Goal: Task Accomplishment & Management: Manage account settings

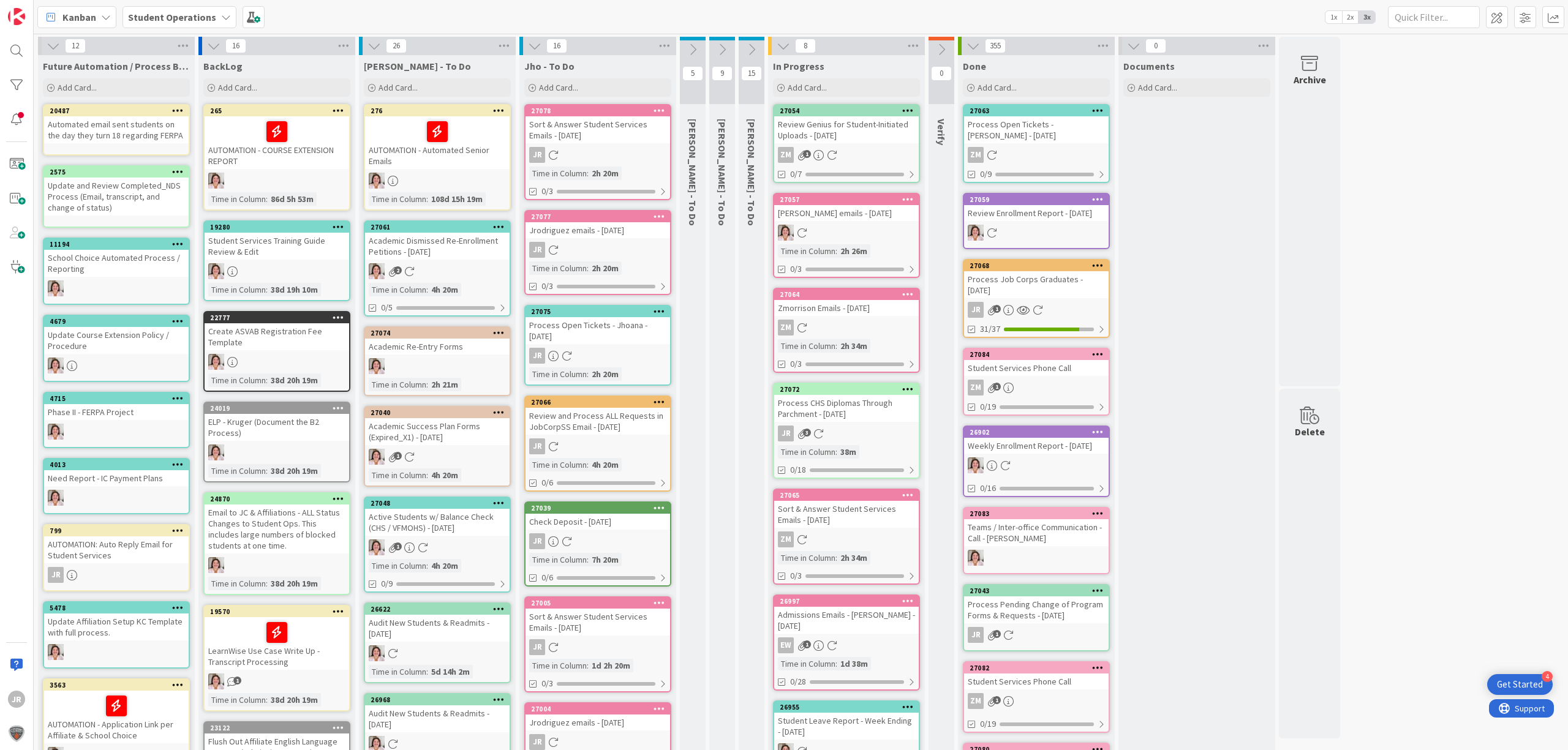
click at [856, 129] on div "Review Genius for Student-Initiated Uploads - [DATE]" at bounding box center [846, 130] width 145 height 27
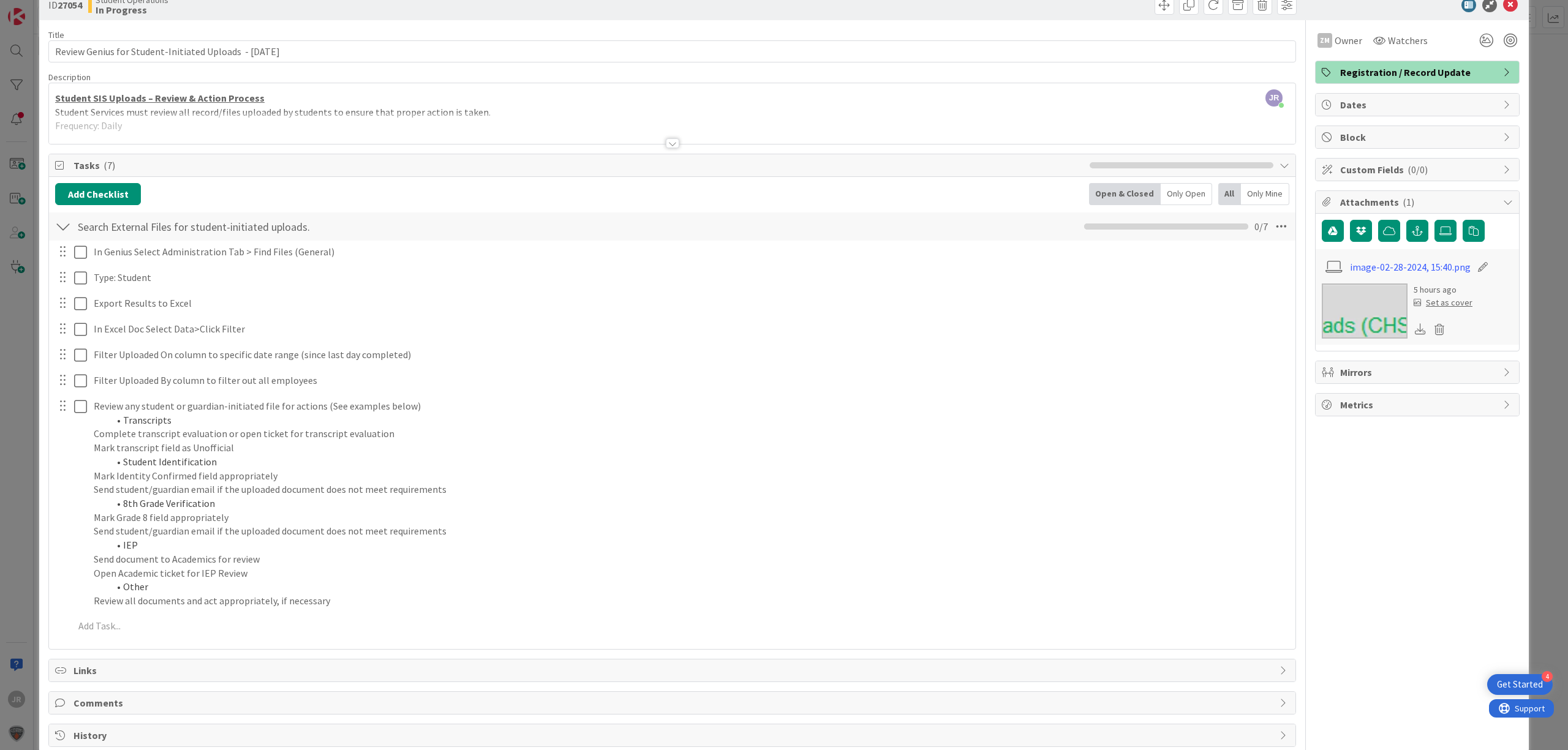
scroll to position [54, 0]
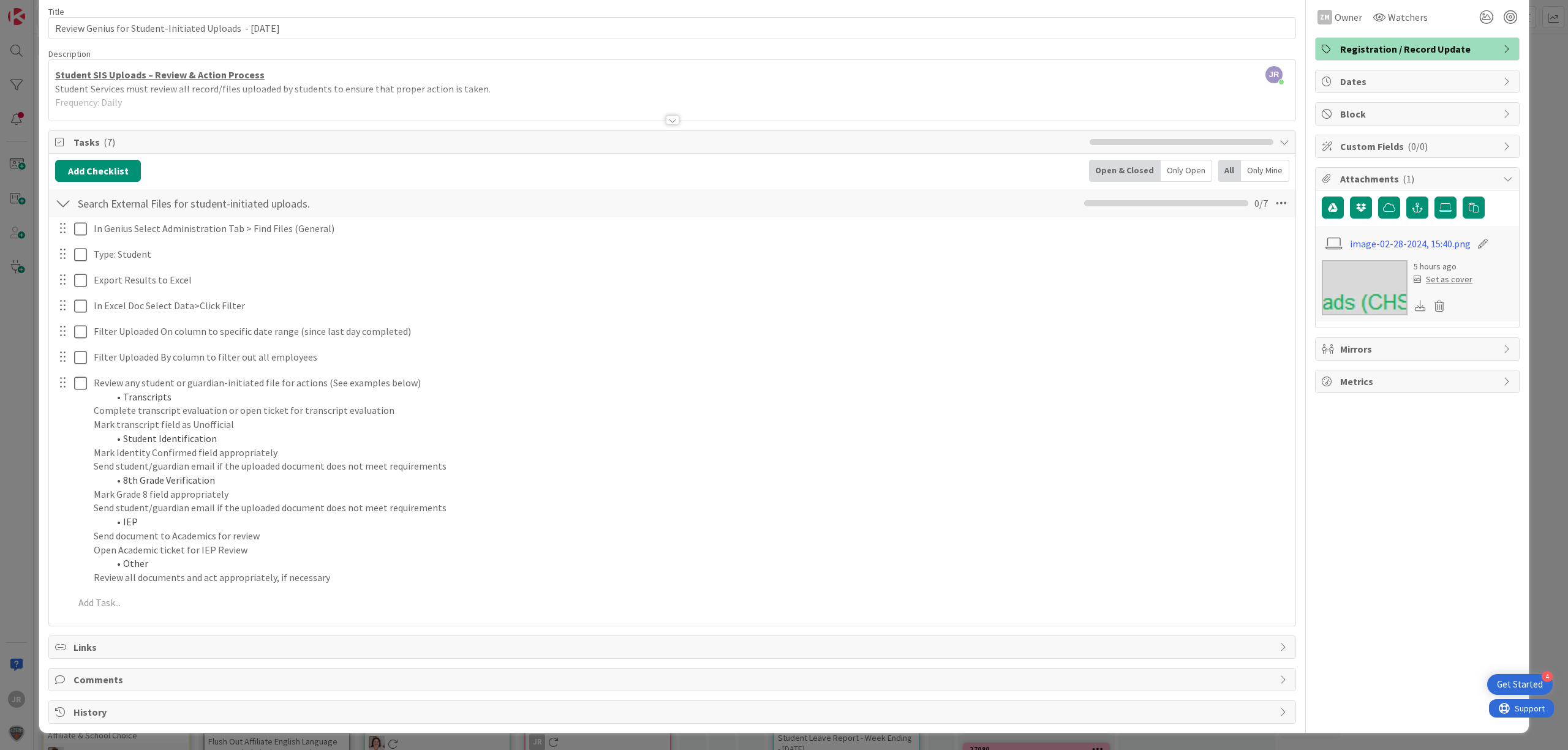
click at [61, 207] on div at bounding box center [62, 203] width 16 height 22
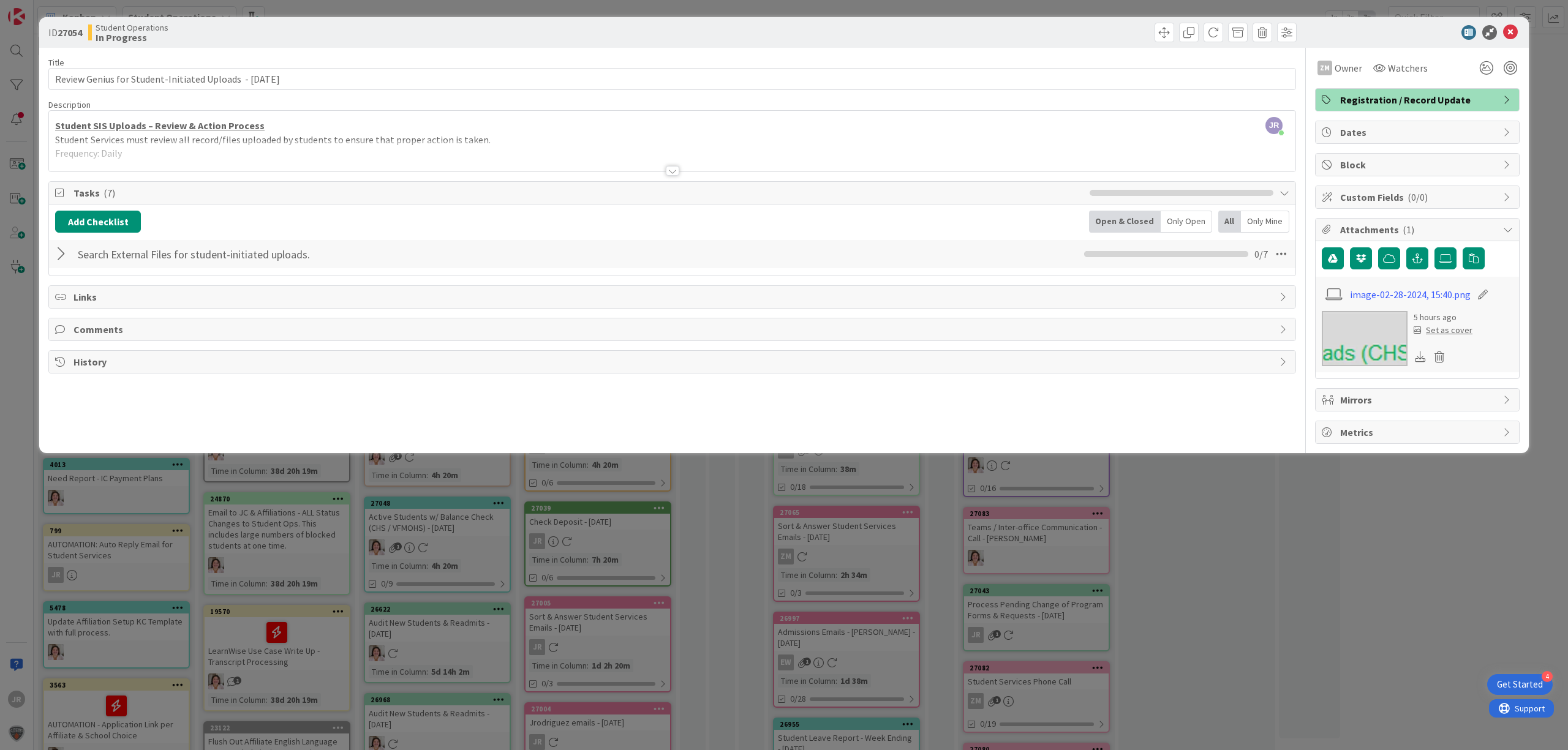
scroll to position [0, 0]
click at [120, 218] on button "Add Checklist" at bounding box center [98, 221] width 86 height 22
click at [74, 312] on button "Add" at bounding box center [77, 309] width 33 height 22
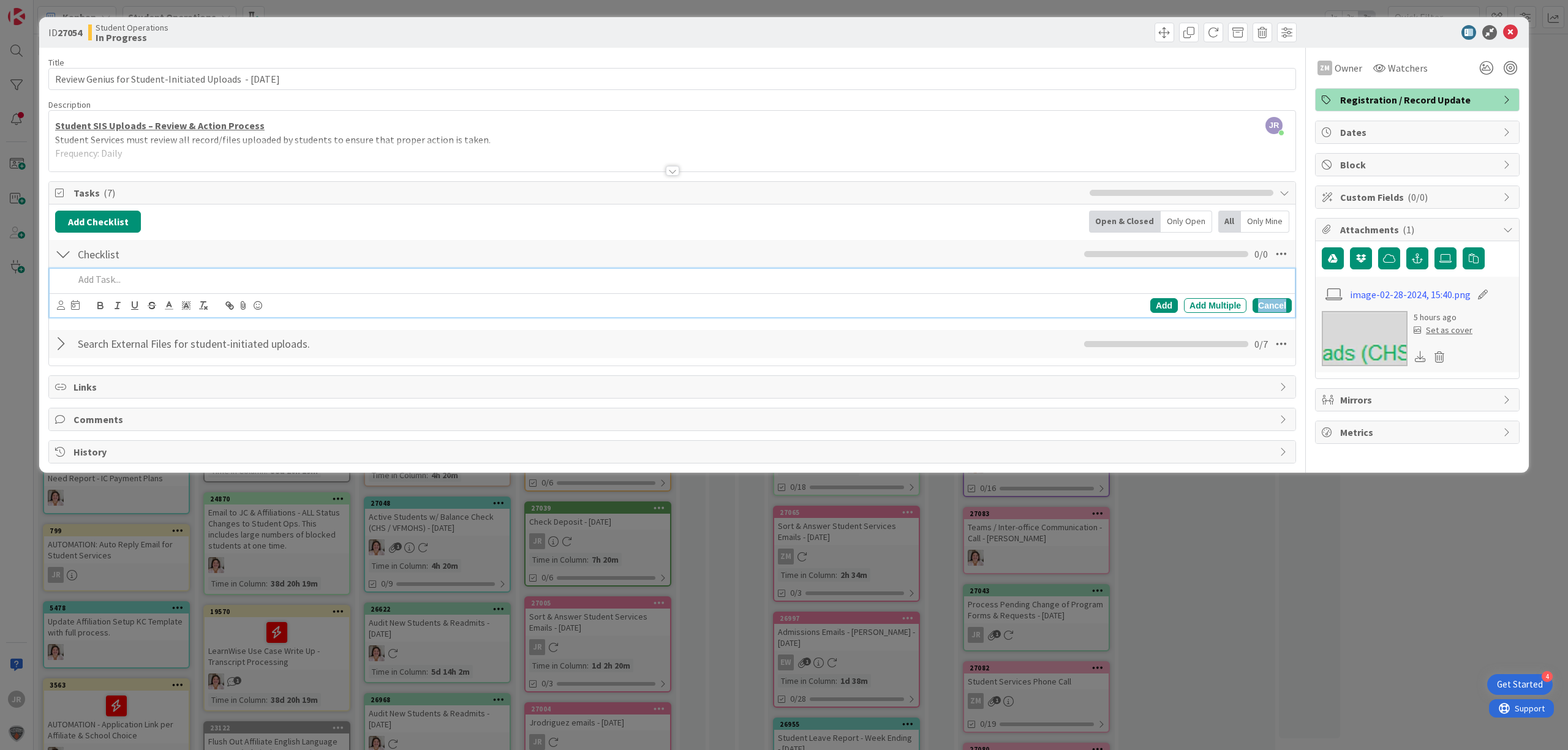
click at [1272, 309] on div "Cancel" at bounding box center [1272, 305] width 40 height 14
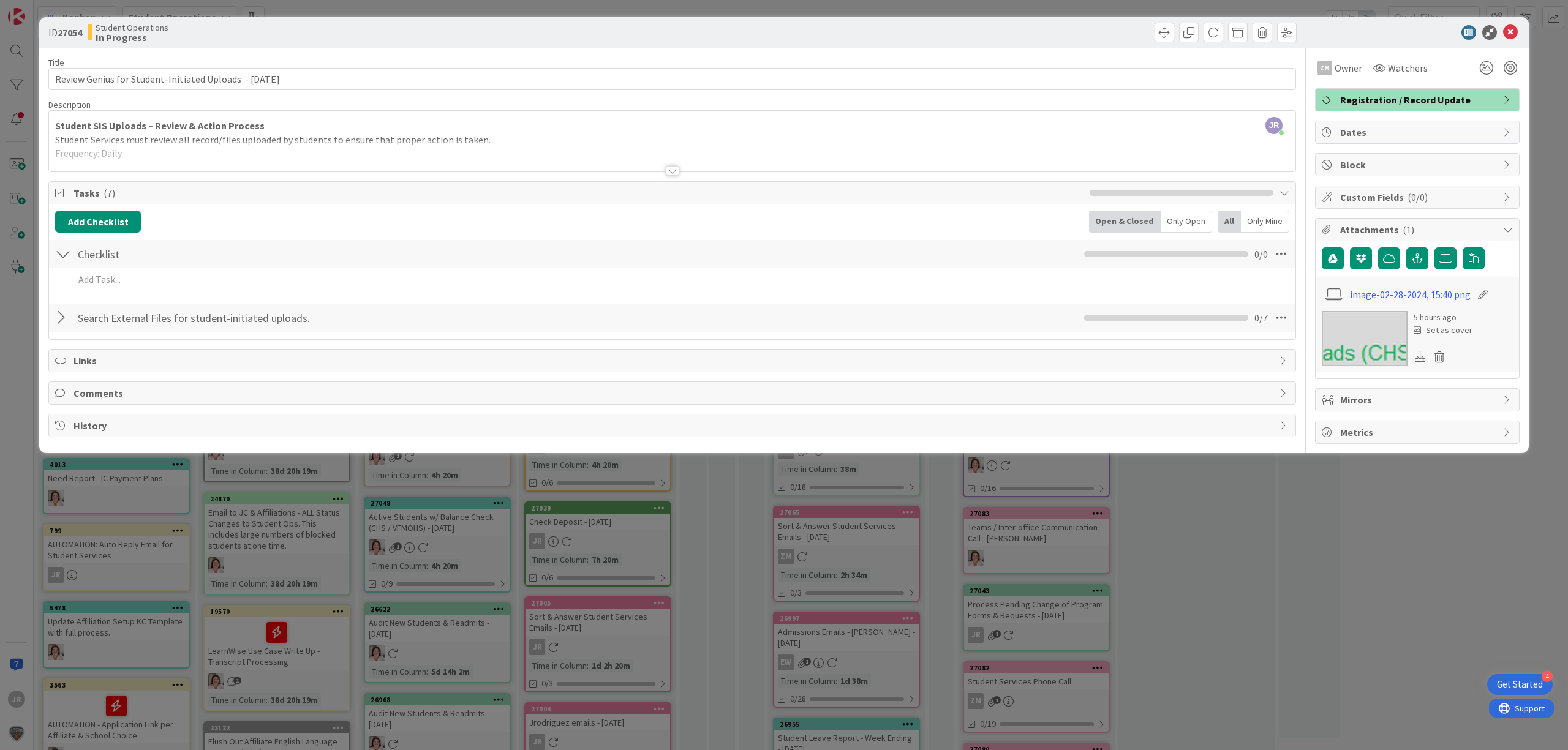
click at [52, 255] on div "Checklist Checklist Name 9 / 64 Checklist 0 / 0" at bounding box center [672, 253] width 1246 height 28
click at [61, 257] on div at bounding box center [62, 254] width 16 height 22
click at [64, 255] on div at bounding box center [62, 254] width 16 height 22
click at [1272, 253] on icon at bounding box center [1281, 254] width 22 height 22
click at [1192, 358] on link "Delete Checklist" at bounding box center [1197, 353] width 184 height 18
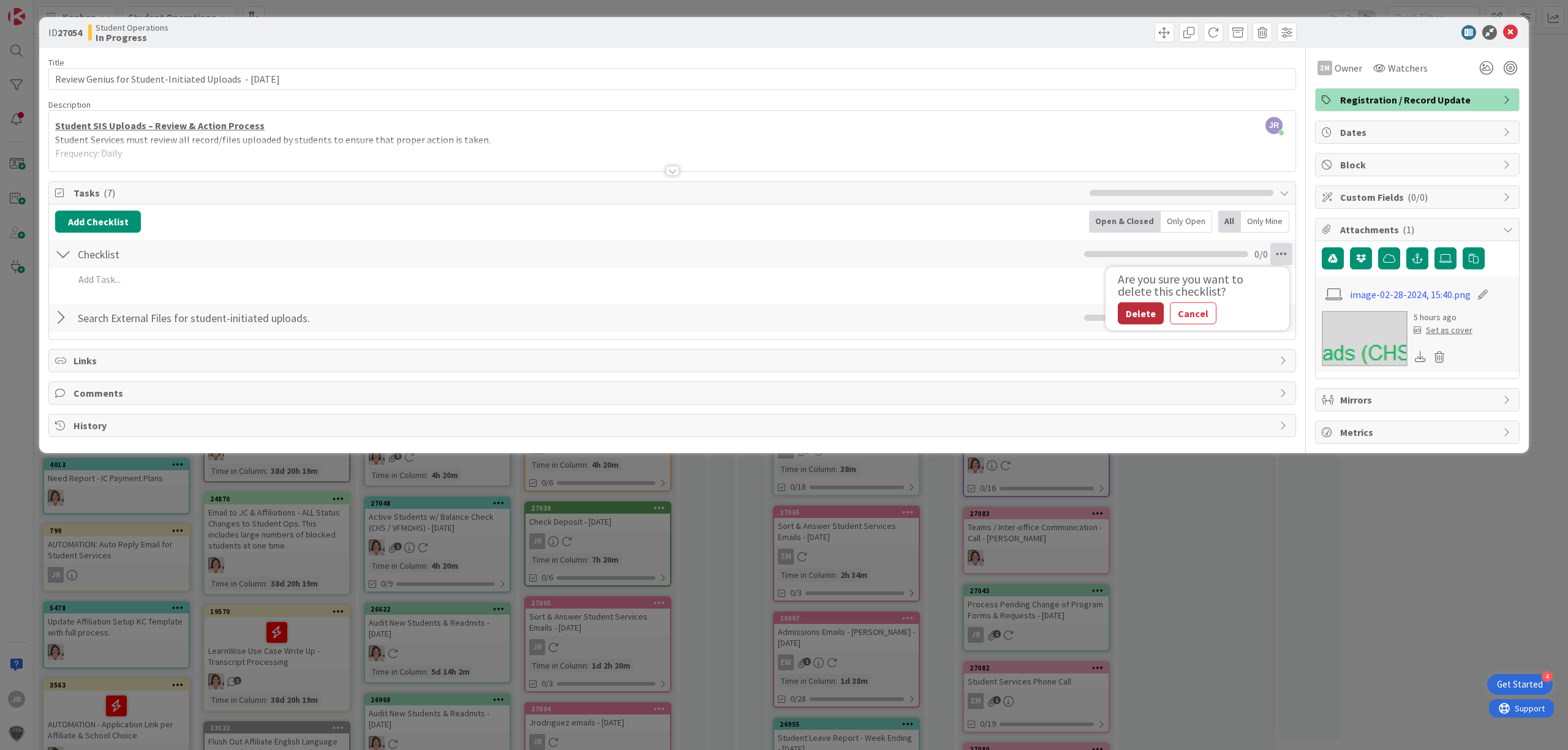
click at [1134, 316] on button "Delete" at bounding box center [1140, 313] width 46 height 22
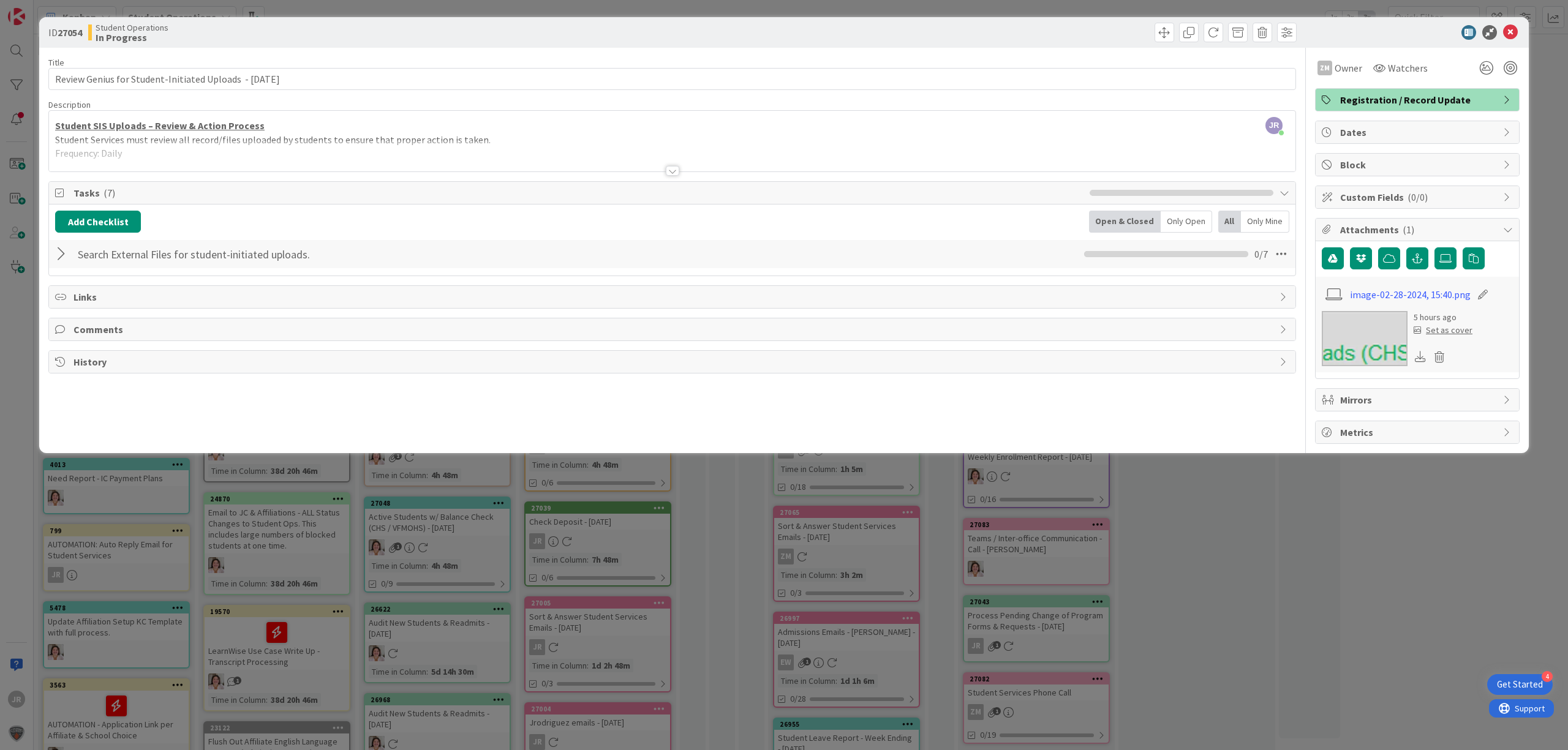
click at [663, 8] on div "ID 27054 Student Operations In Progress Title 57 / 128 Review Genius for Studen…" at bounding box center [784, 375] width 1568 height 750
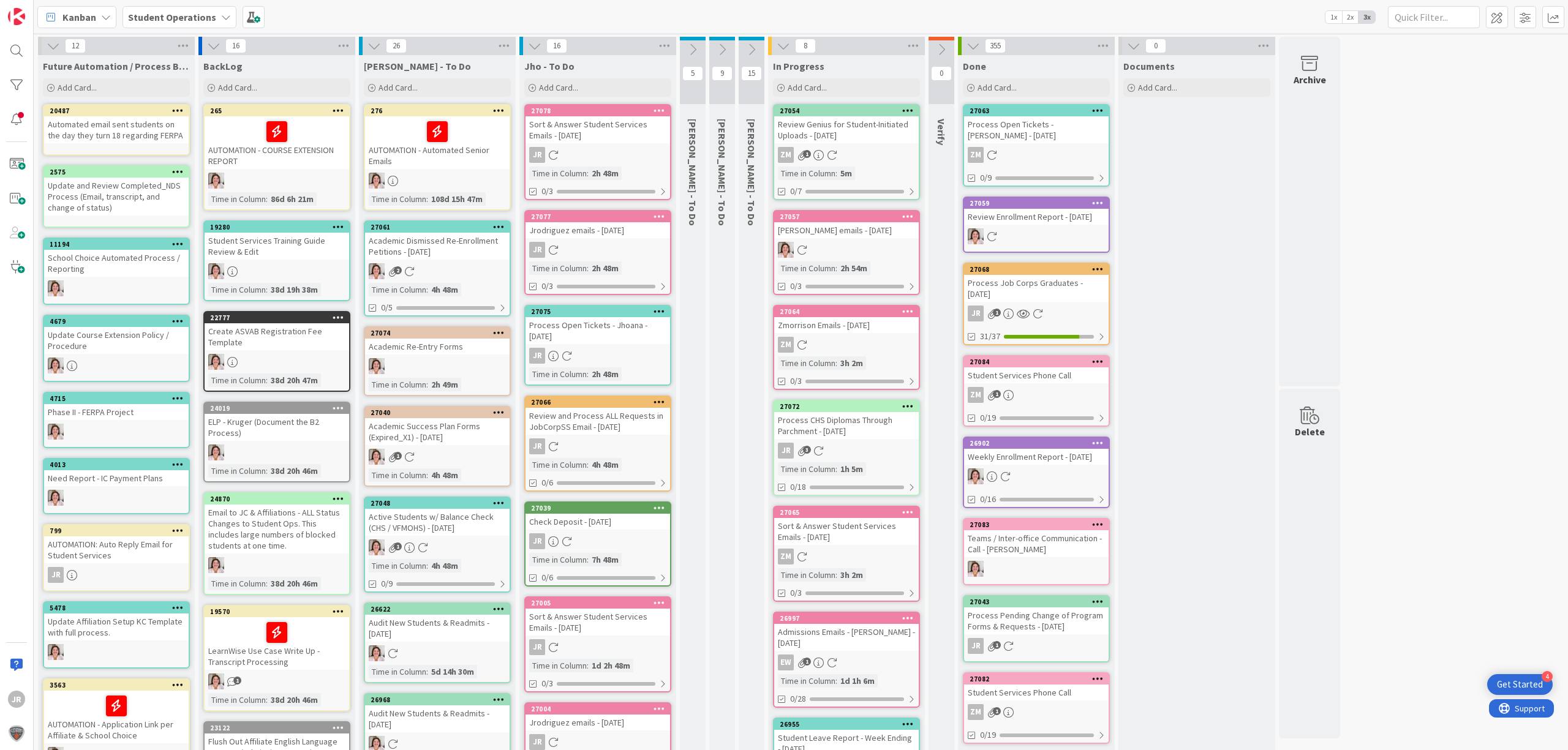
click at [695, 47] on icon at bounding box center [692, 50] width 13 height 13
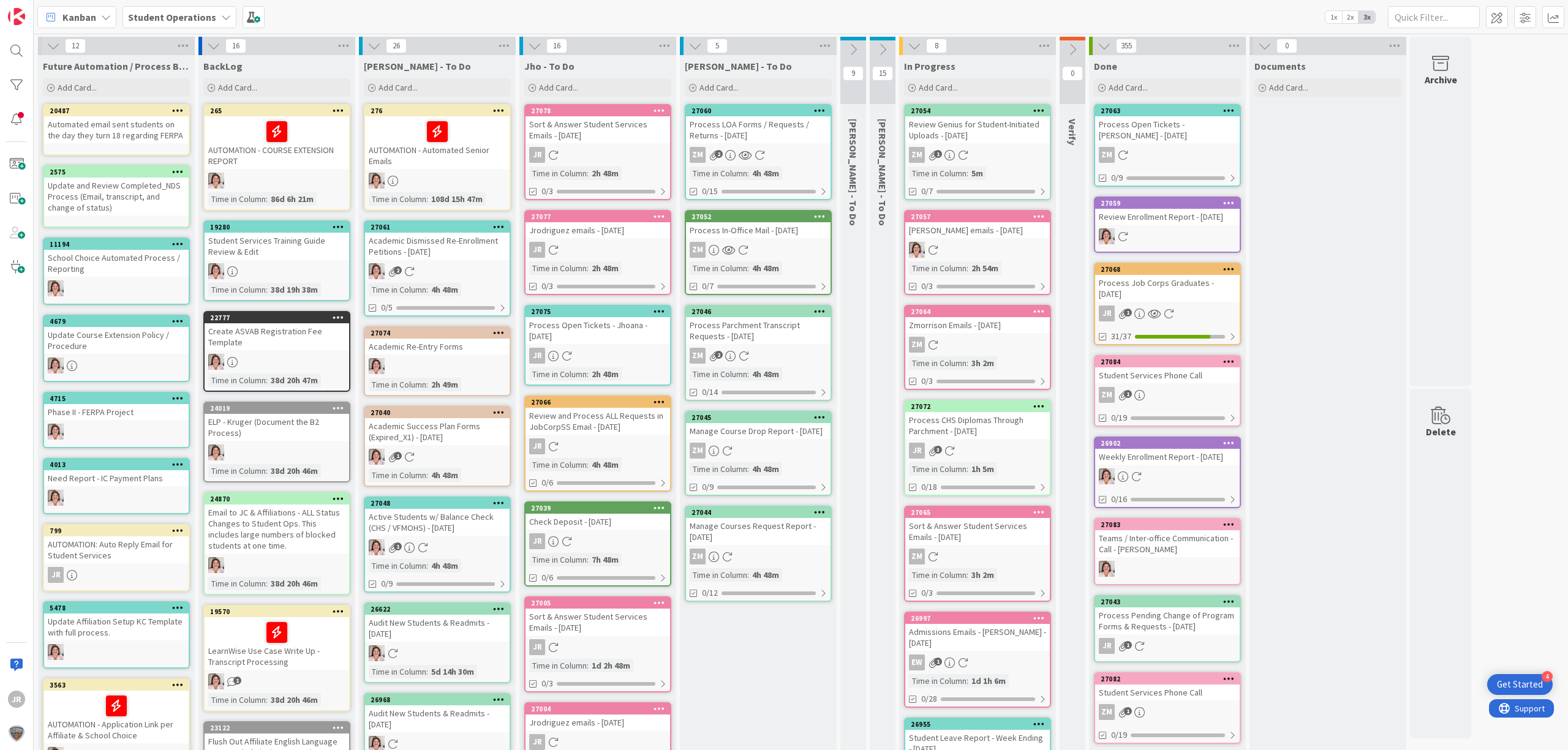
click at [699, 47] on icon at bounding box center [695, 46] width 13 height 13
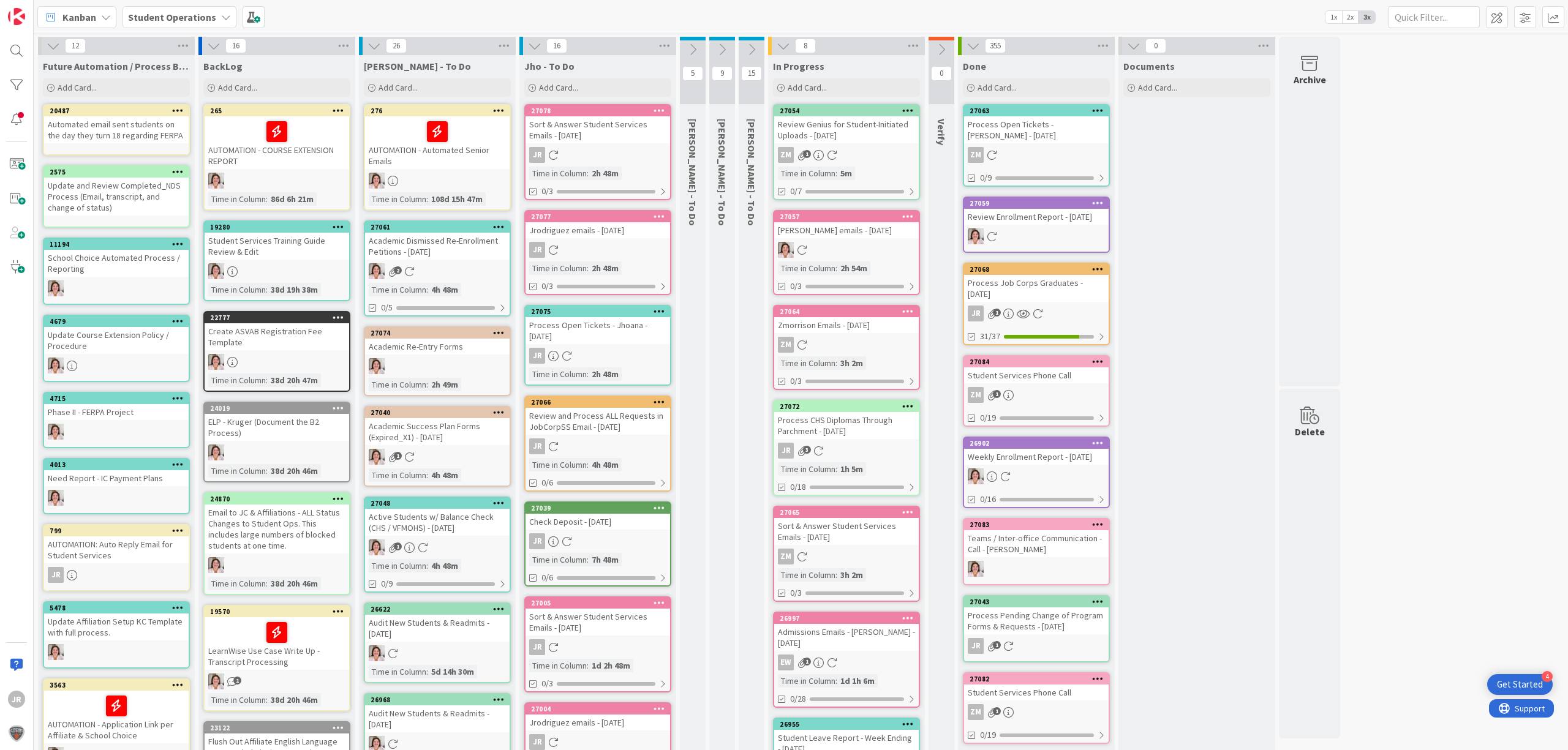
click at [1071, 136] on div "Process Open Tickets - [PERSON_NAME] - [DATE]" at bounding box center [1037, 130] width 145 height 27
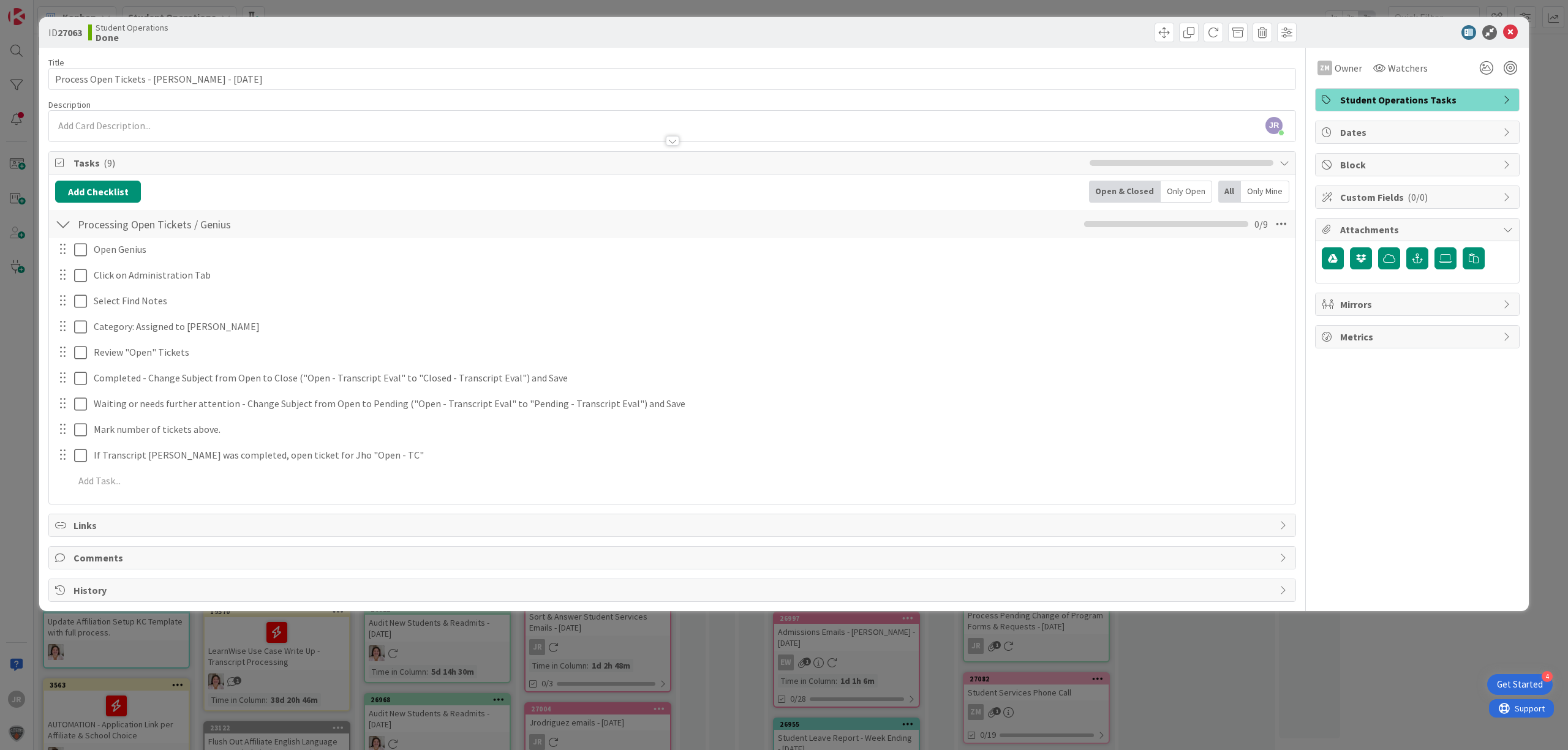
click at [1130, 3] on div "ID 27063 Student Operations Done Title 41 / 128 Process Open Tickets - [PERSON_…" at bounding box center [784, 375] width 1568 height 750
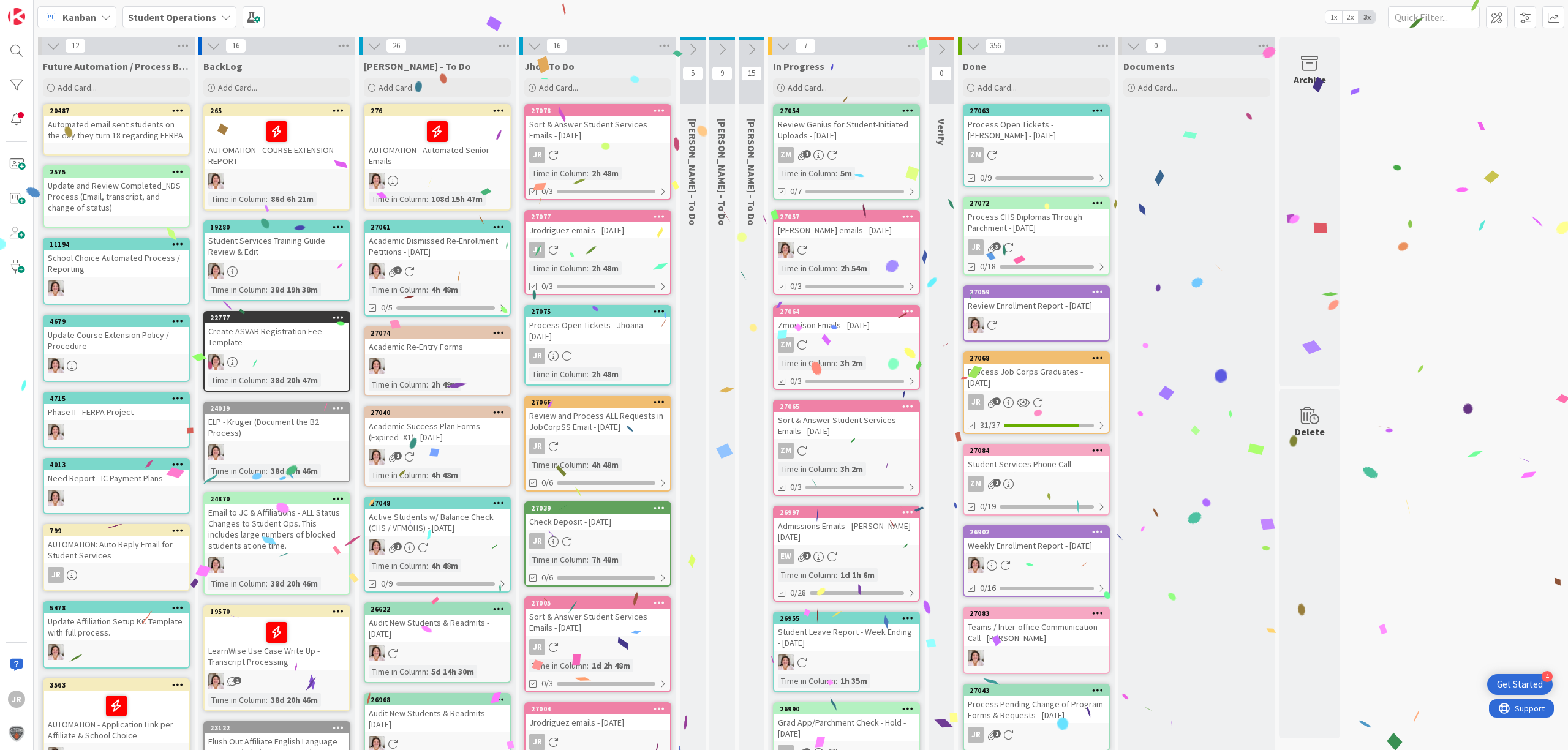
click at [749, 51] on icon at bounding box center [751, 50] width 13 height 13
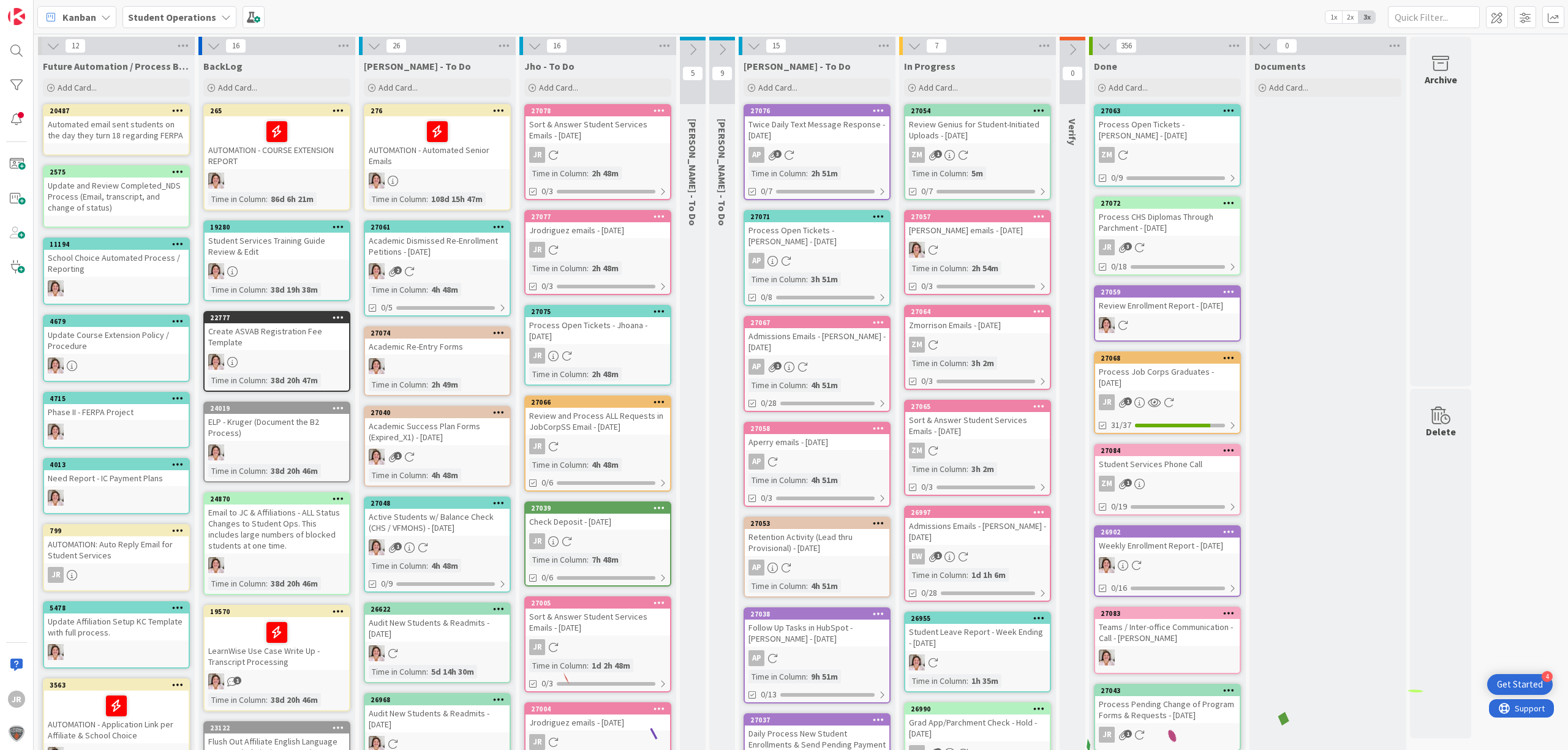
click at [755, 45] on icon at bounding box center [754, 46] width 13 height 13
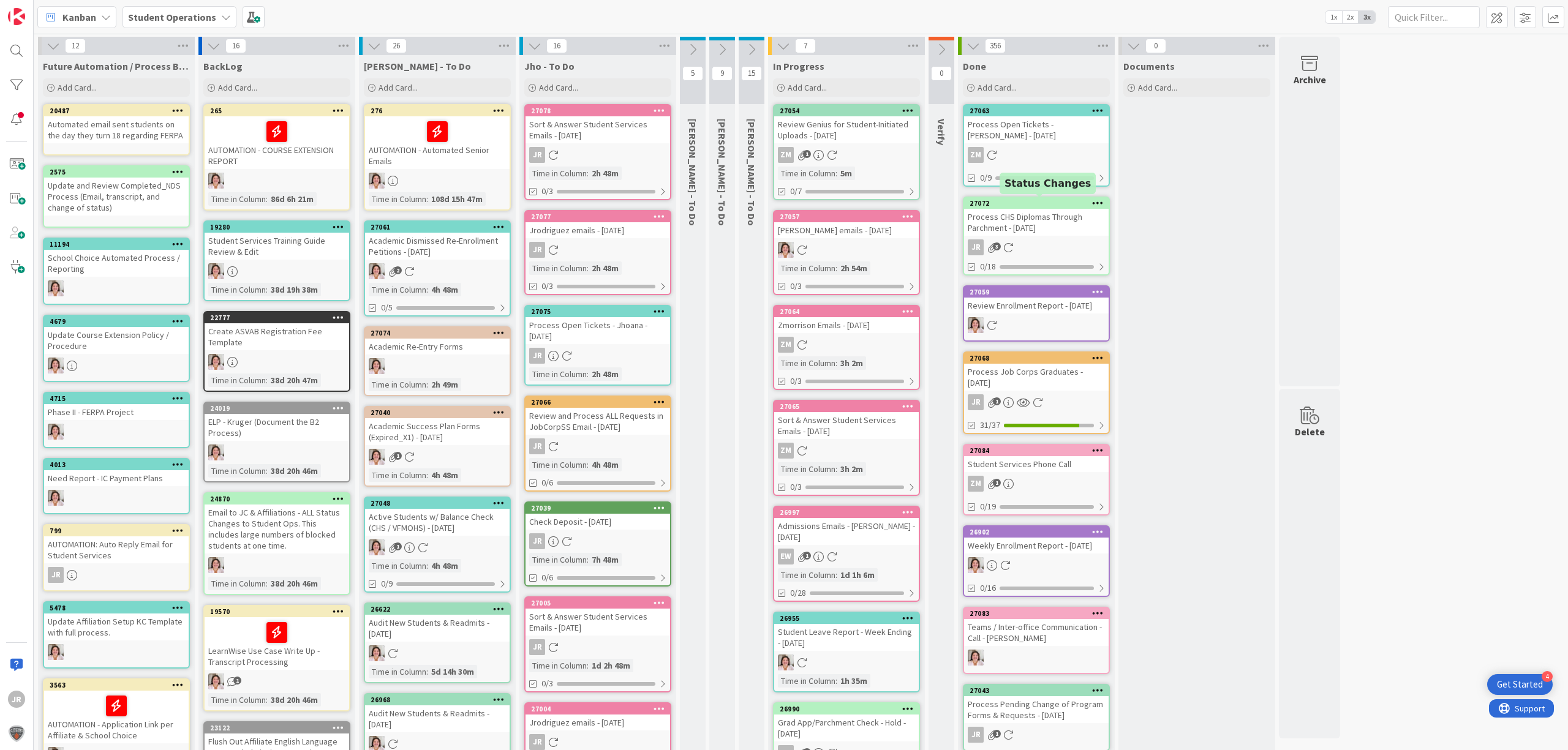
click at [1047, 205] on div "27072" at bounding box center [1038, 203] width 139 height 8
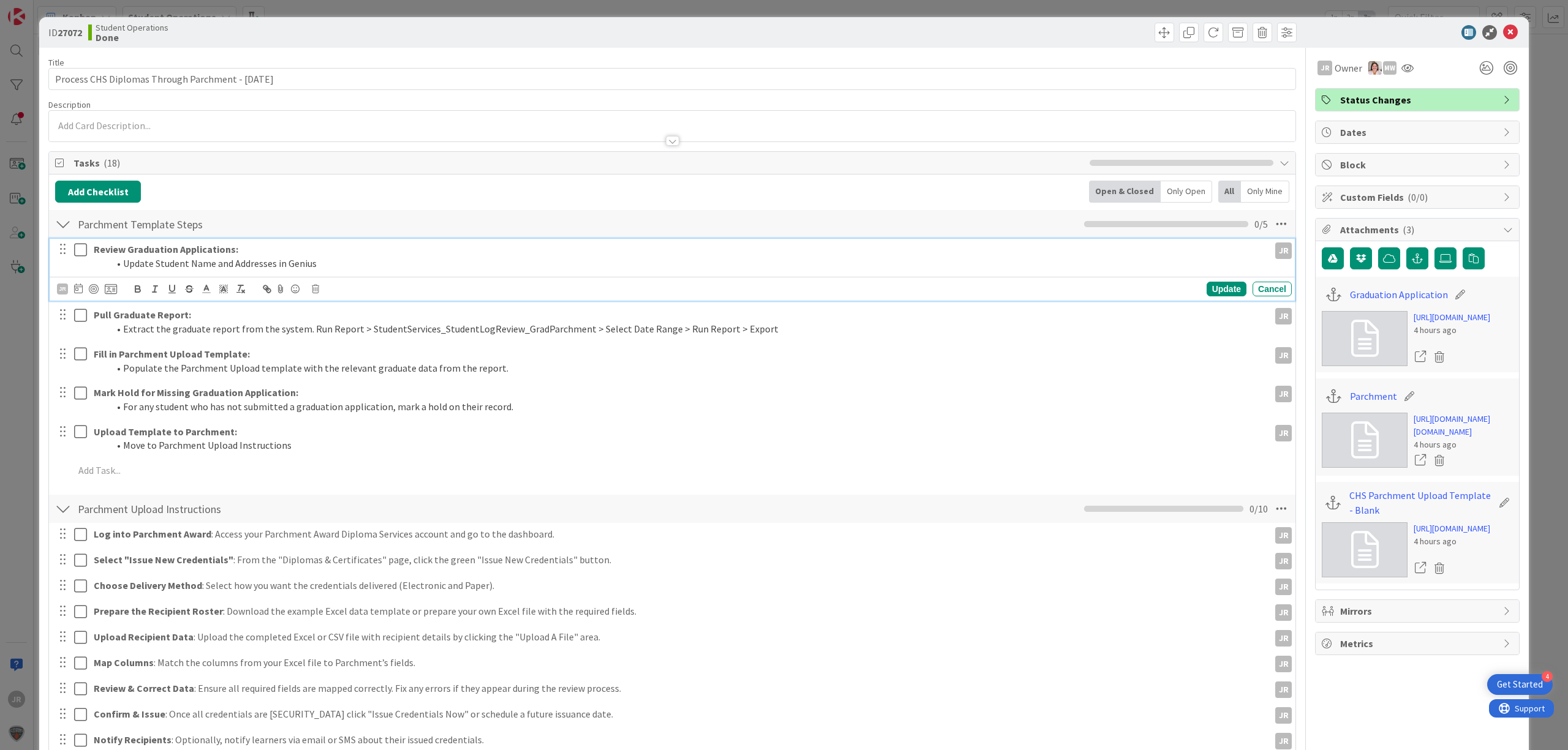
click at [77, 253] on icon at bounding box center [83, 249] width 19 height 14
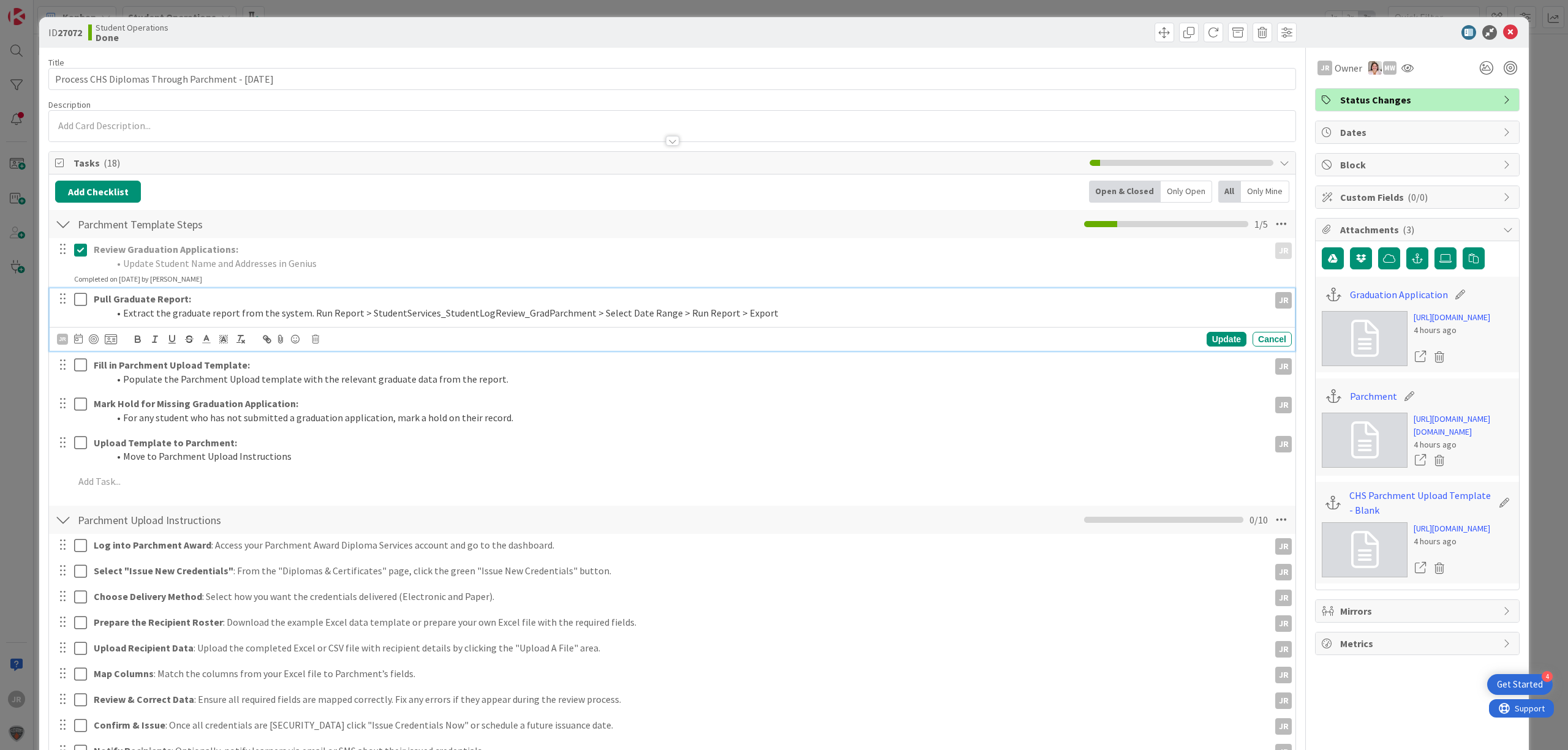
click at [79, 300] on icon at bounding box center [83, 299] width 19 height 14
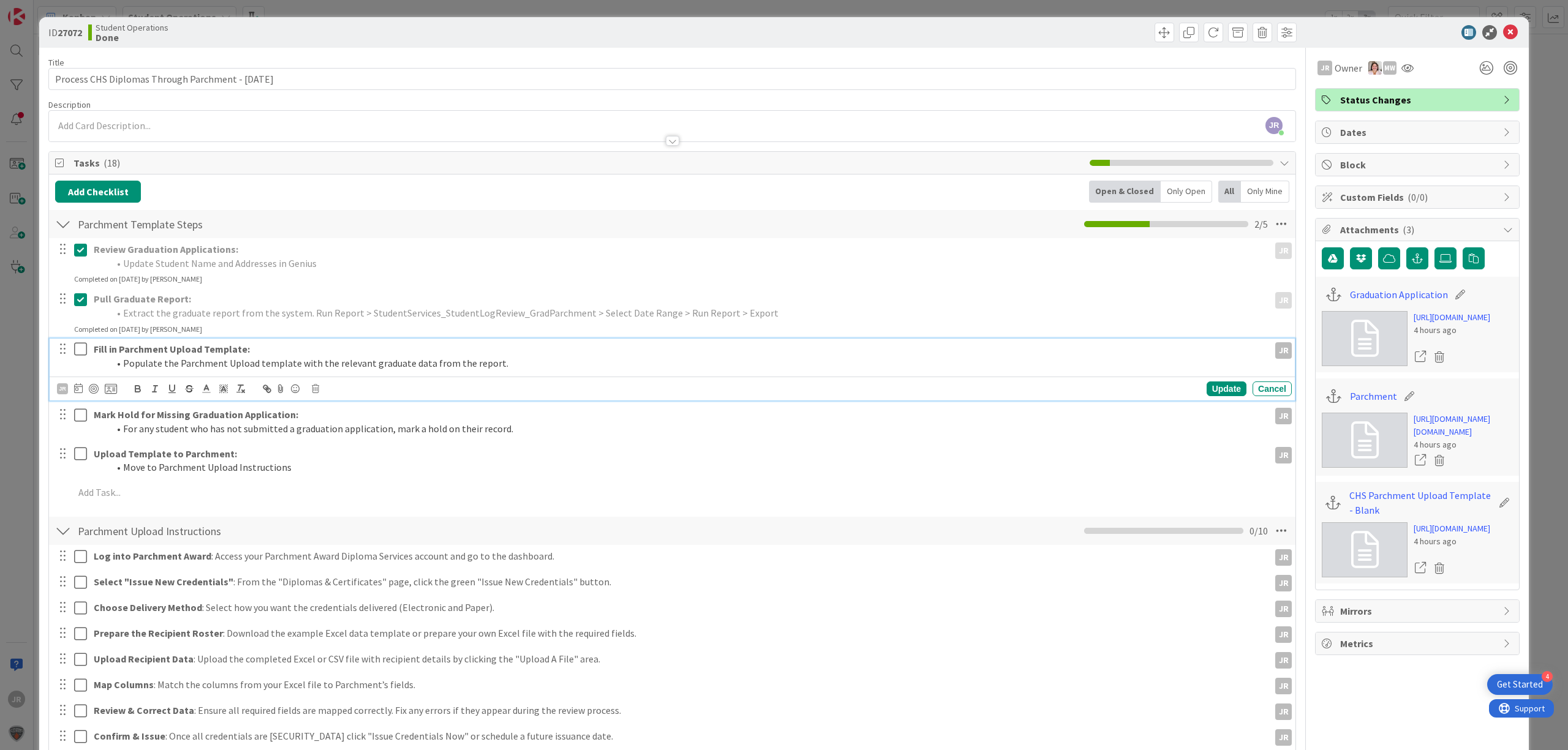
click at [82, 343] on button at bounding box center [81, 349] width 14 height 19
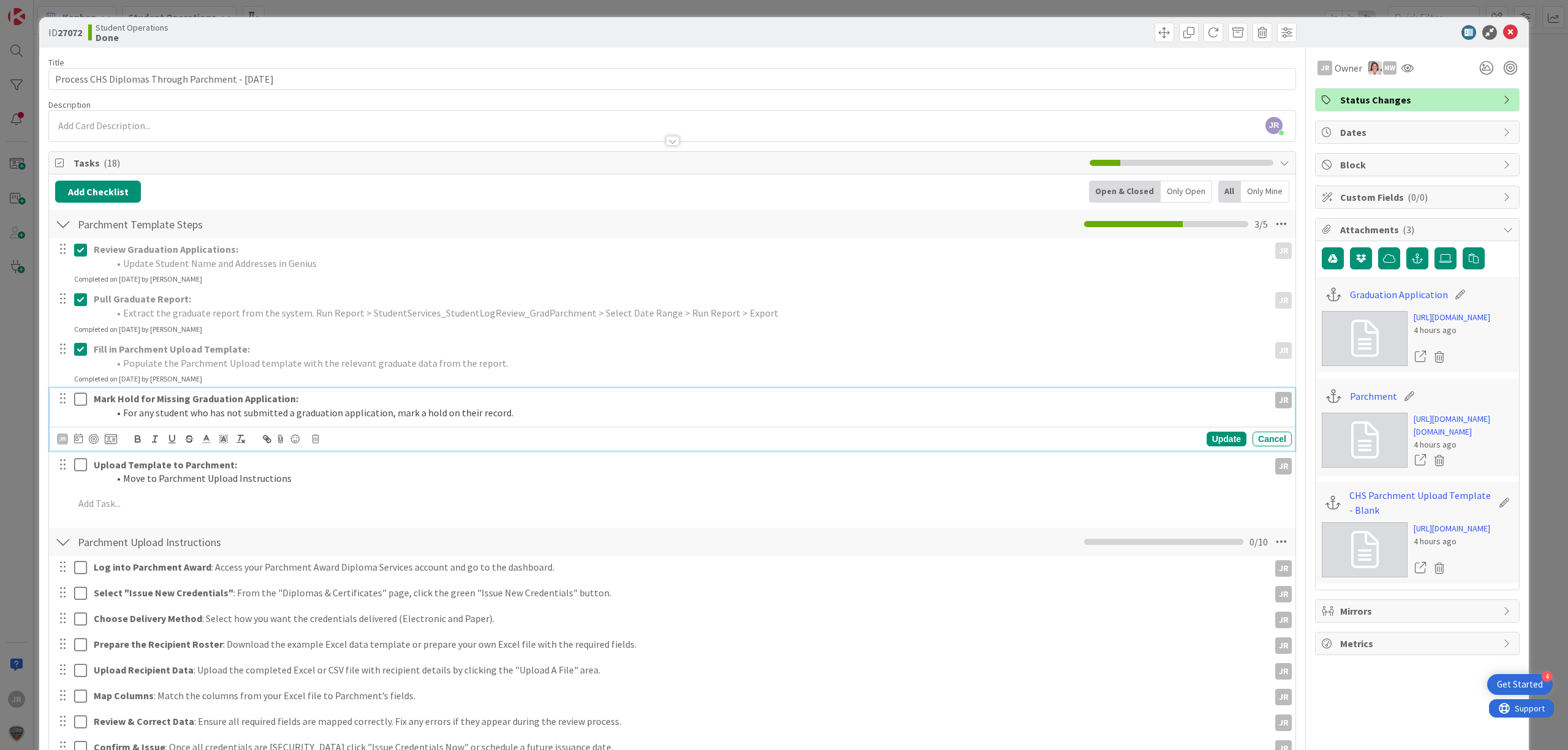
click at [80, 394] on icon at bounding box center [83, 398] width 19 height 14
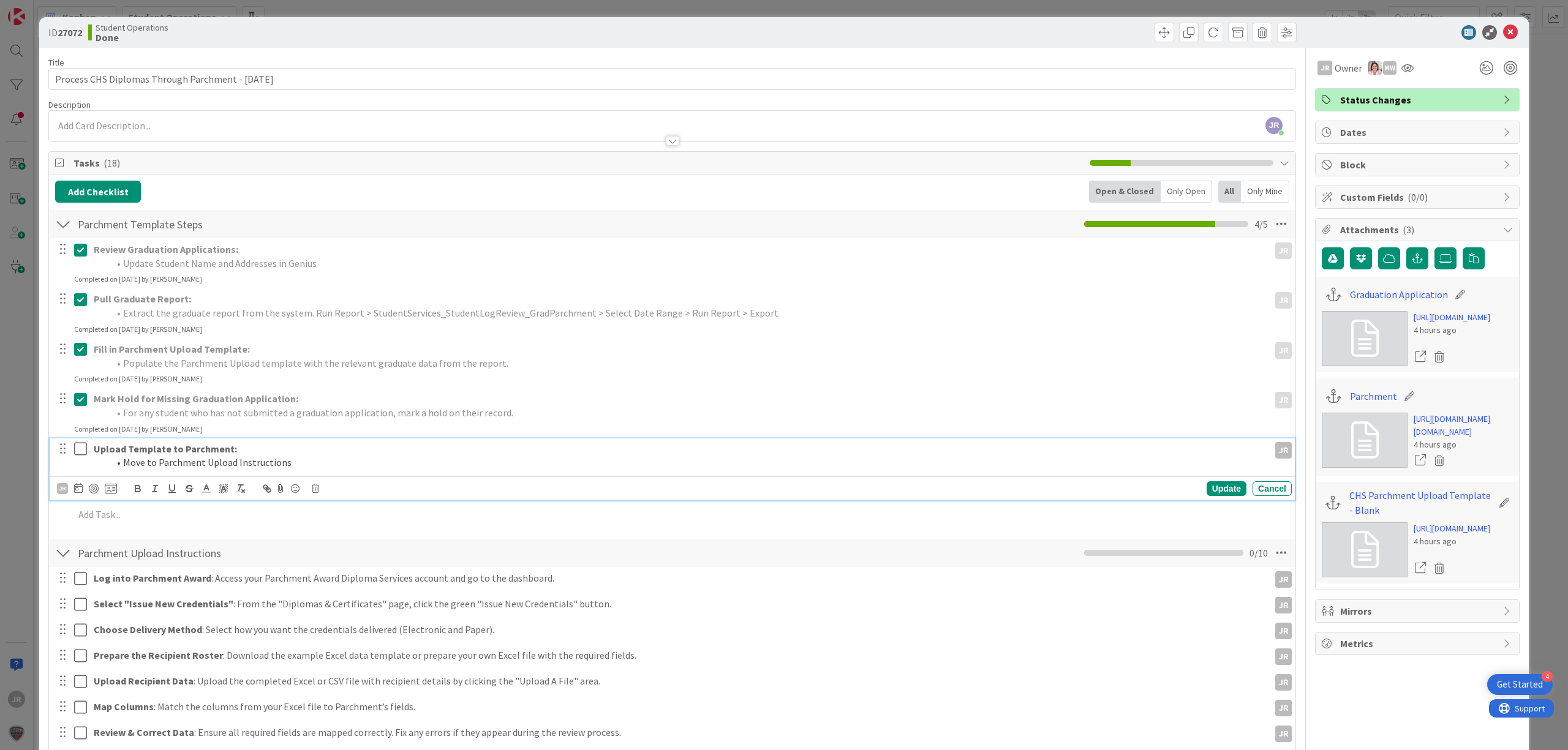
click at [80, 455] on icon at bounding box center [83, 448] width 19 height 14
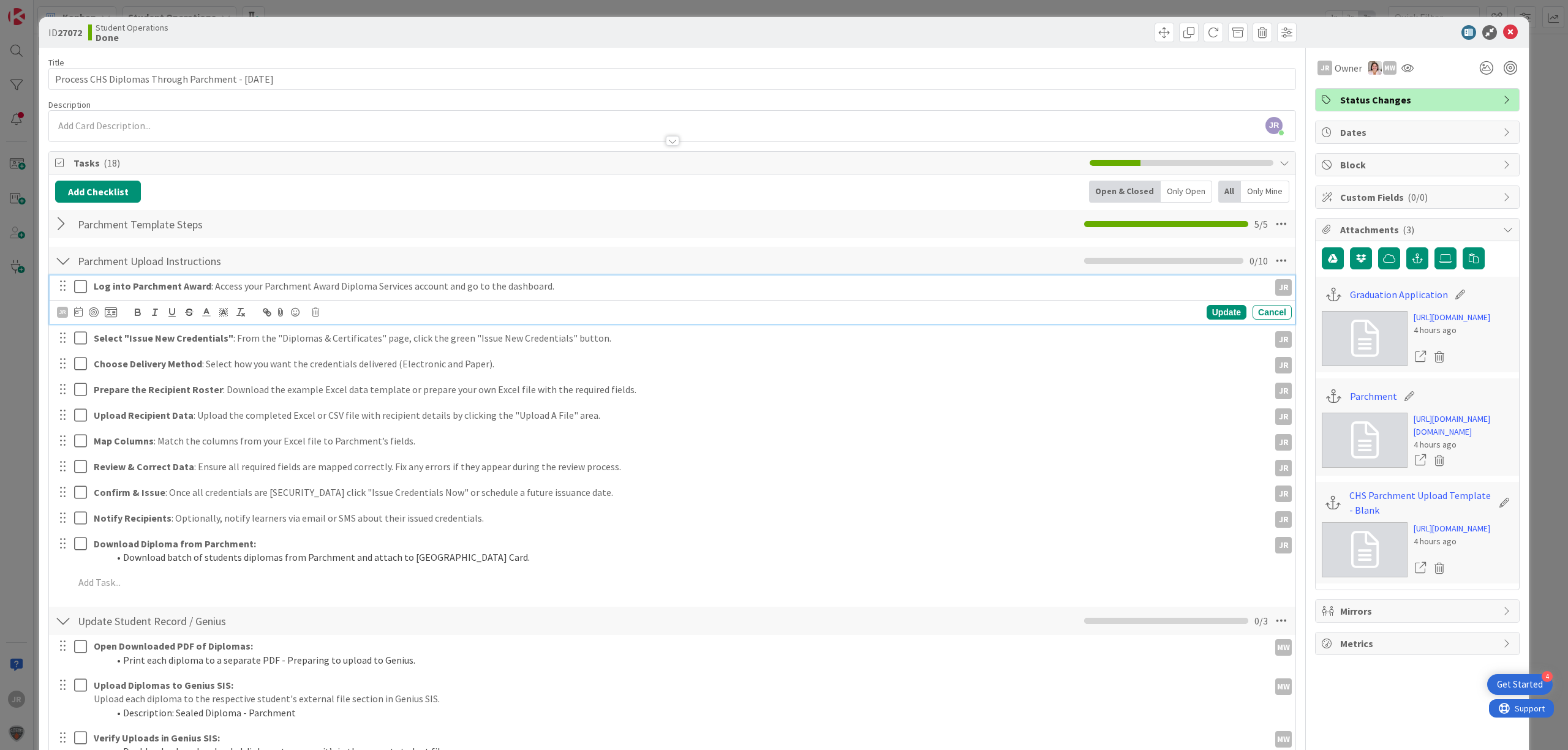
click at [78, 296] on button at bounding box center [81, 286] width 14 height 19
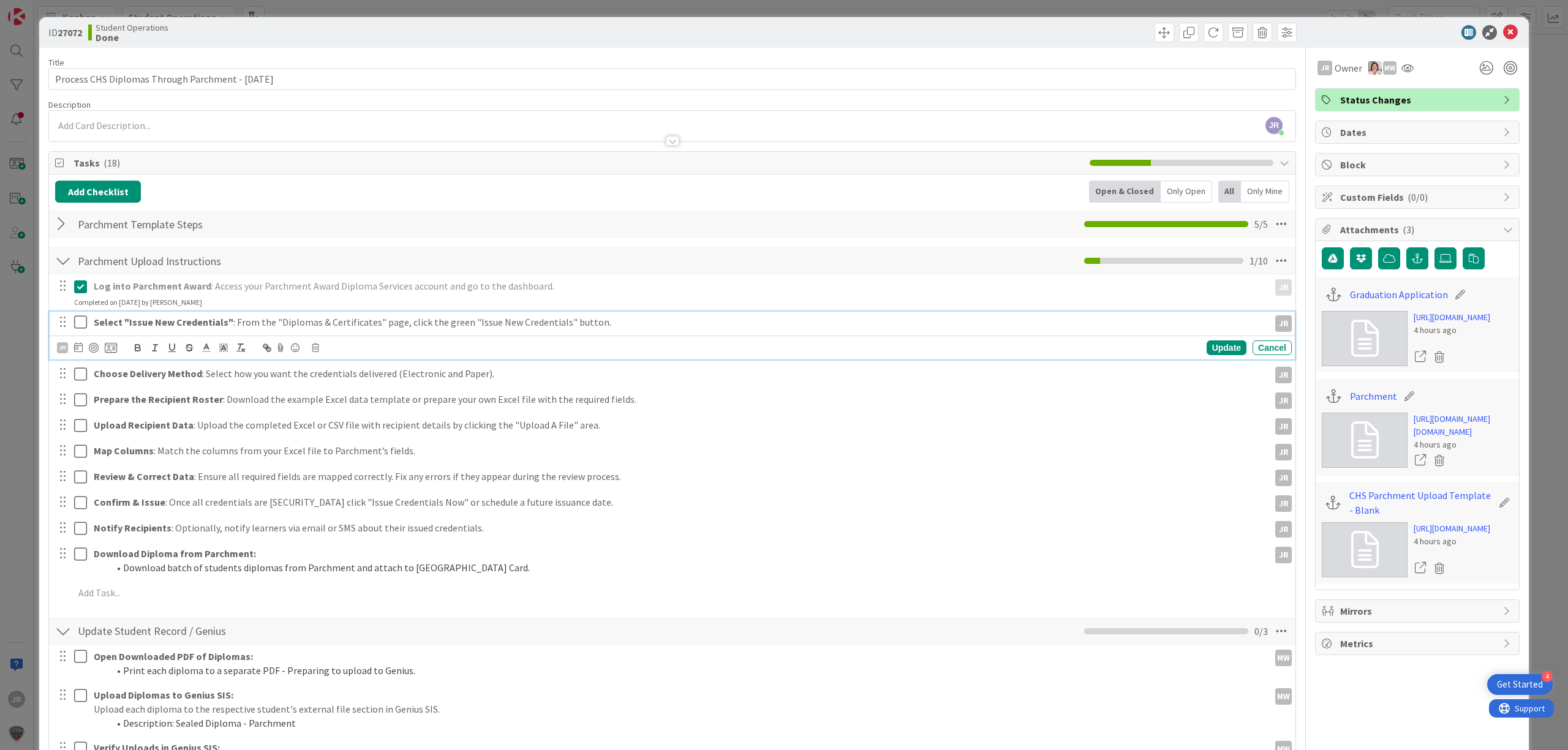
click at [79, 331] on button at bounding box center [81, 322] width 14 height 19
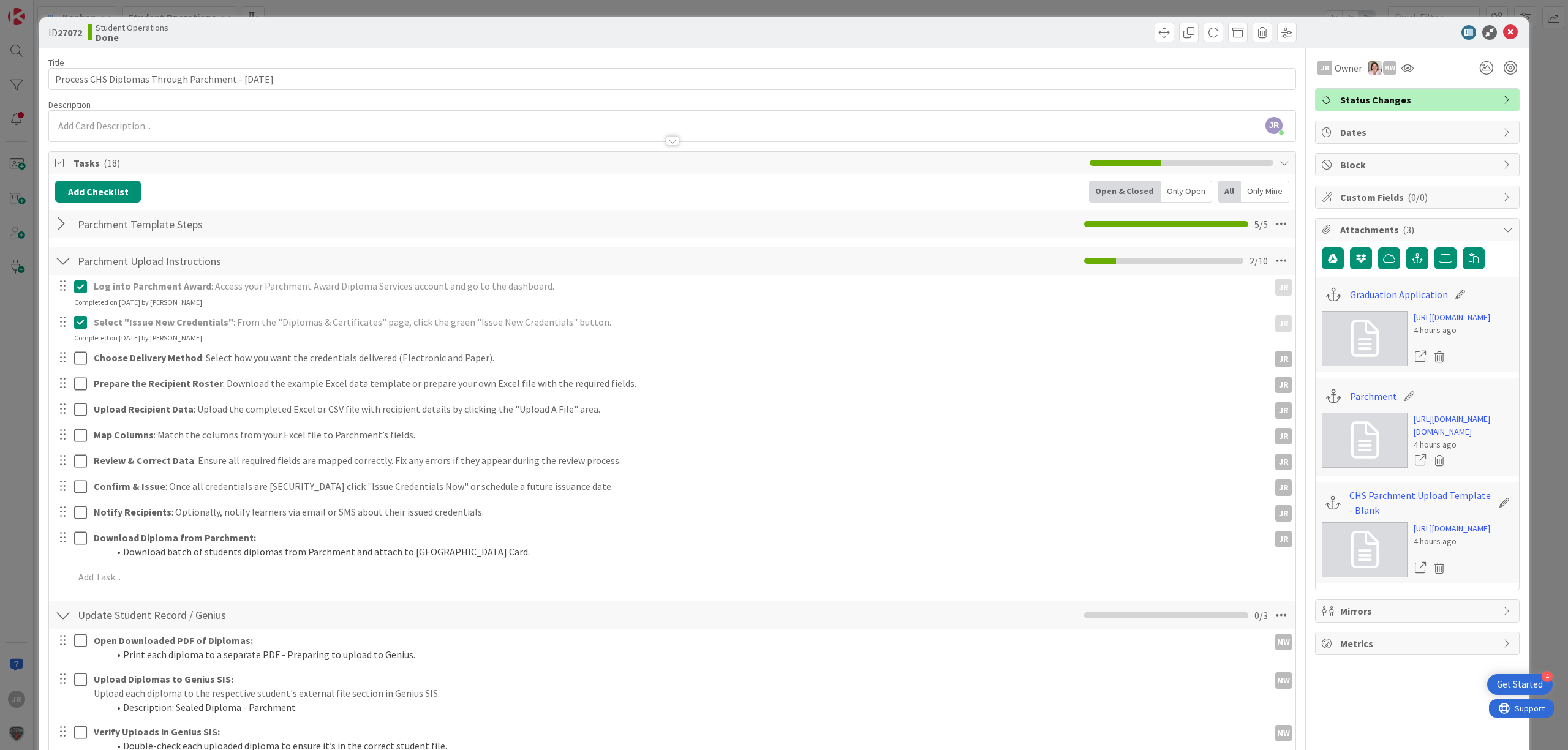
click at [81, 371] on div "Log into Parchment Award : Access your Parchment Award Diploma Services account…" at bounding box center [671, 434] width 1234 height 317
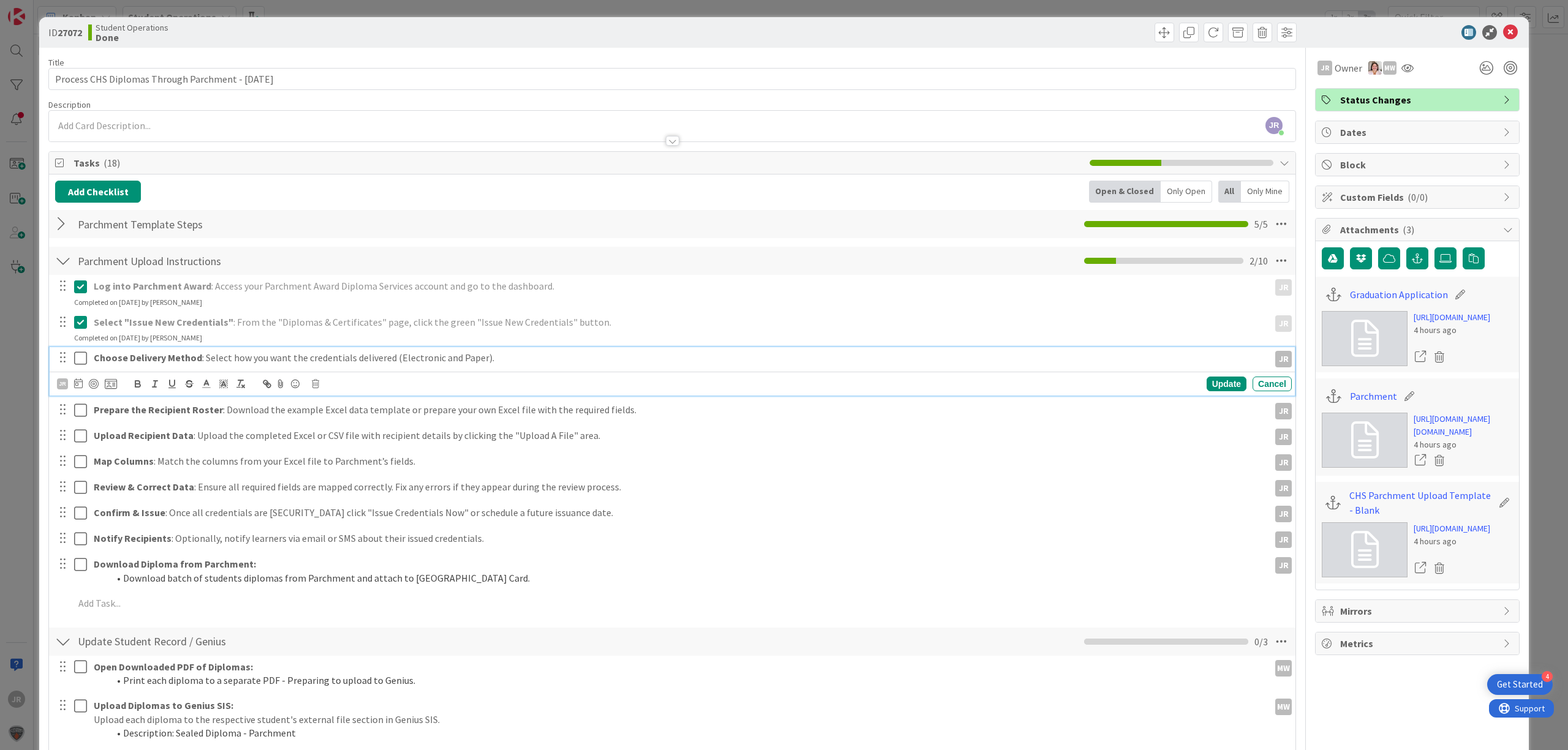
click at [80, 363] on icon at bounding box center [83, 358] width 19 height 14
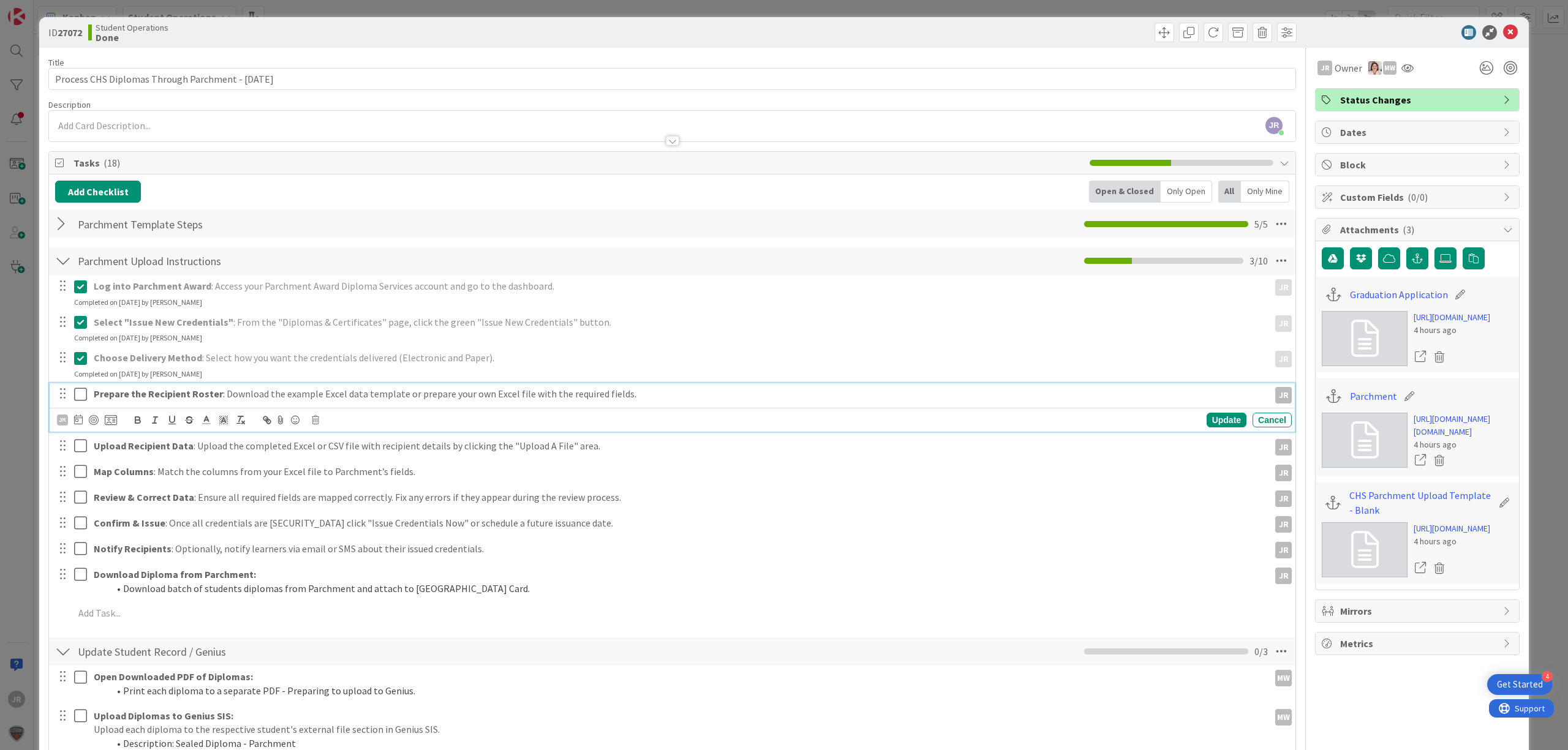
click at [77, 393] on icon at bounding box center [83, 394] width 19 height 14
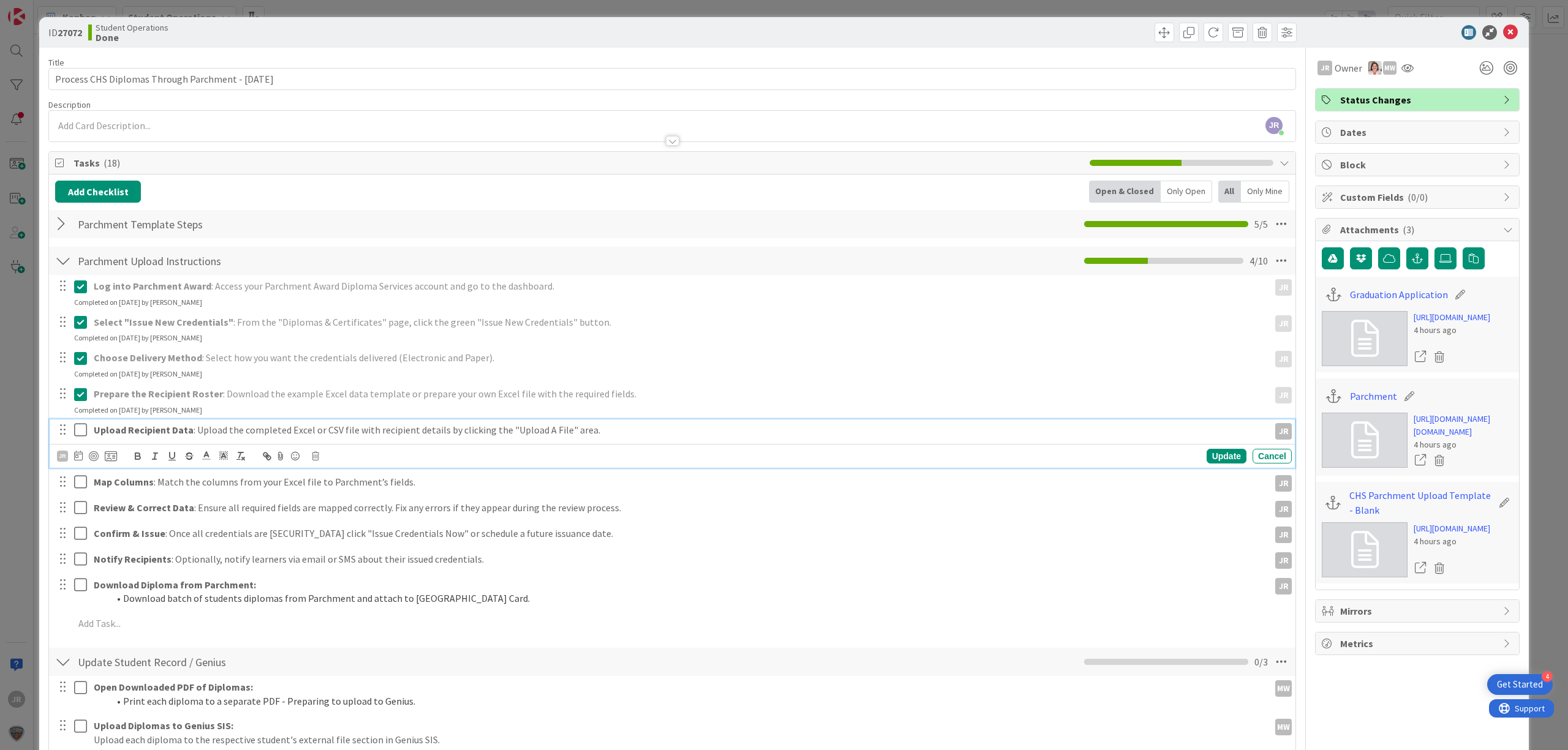
click at [82, 431] on icon at bounding box center [83, 429] width 19 height 14
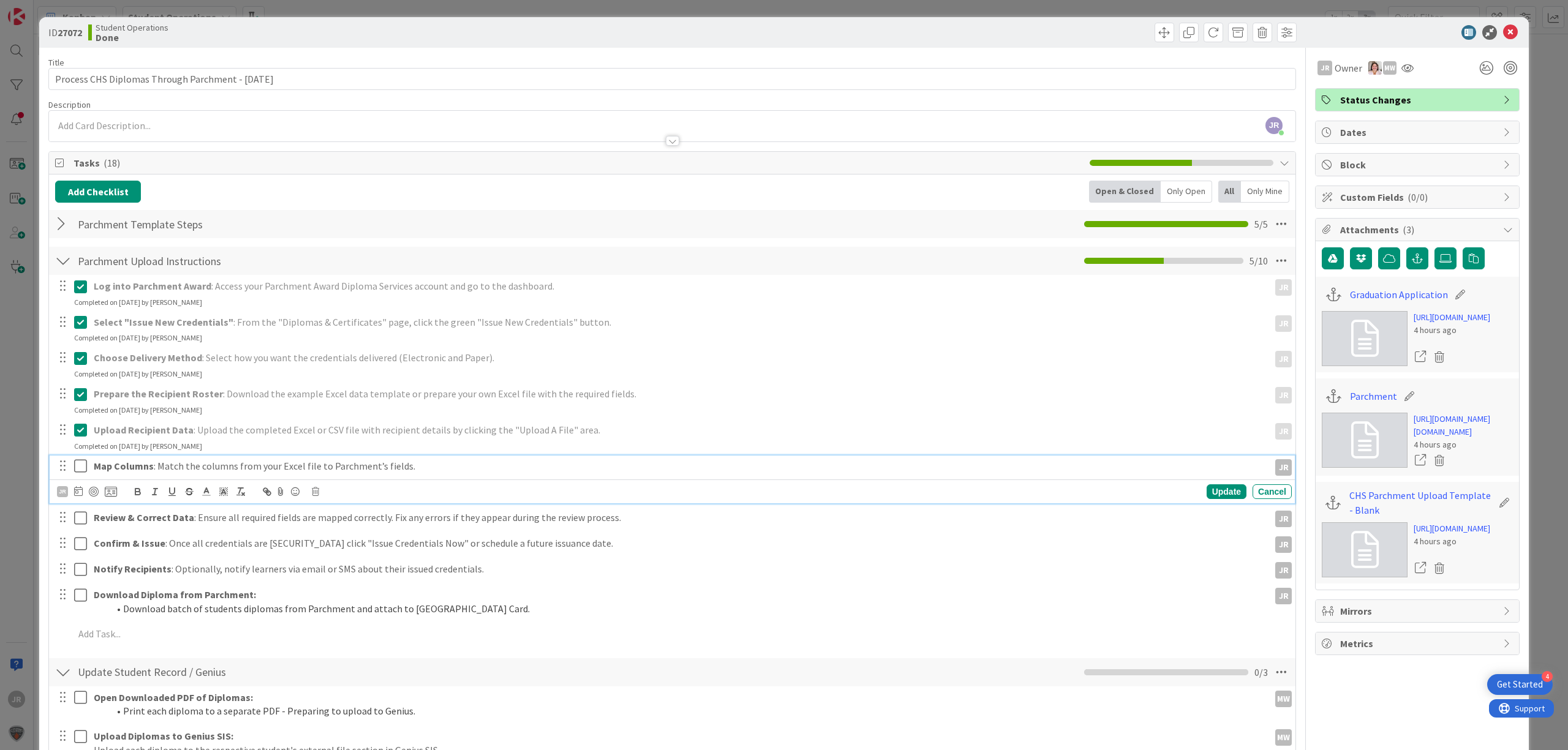
click at [80, 470] on icon at bounding box center [83, 465] width 19 height 14
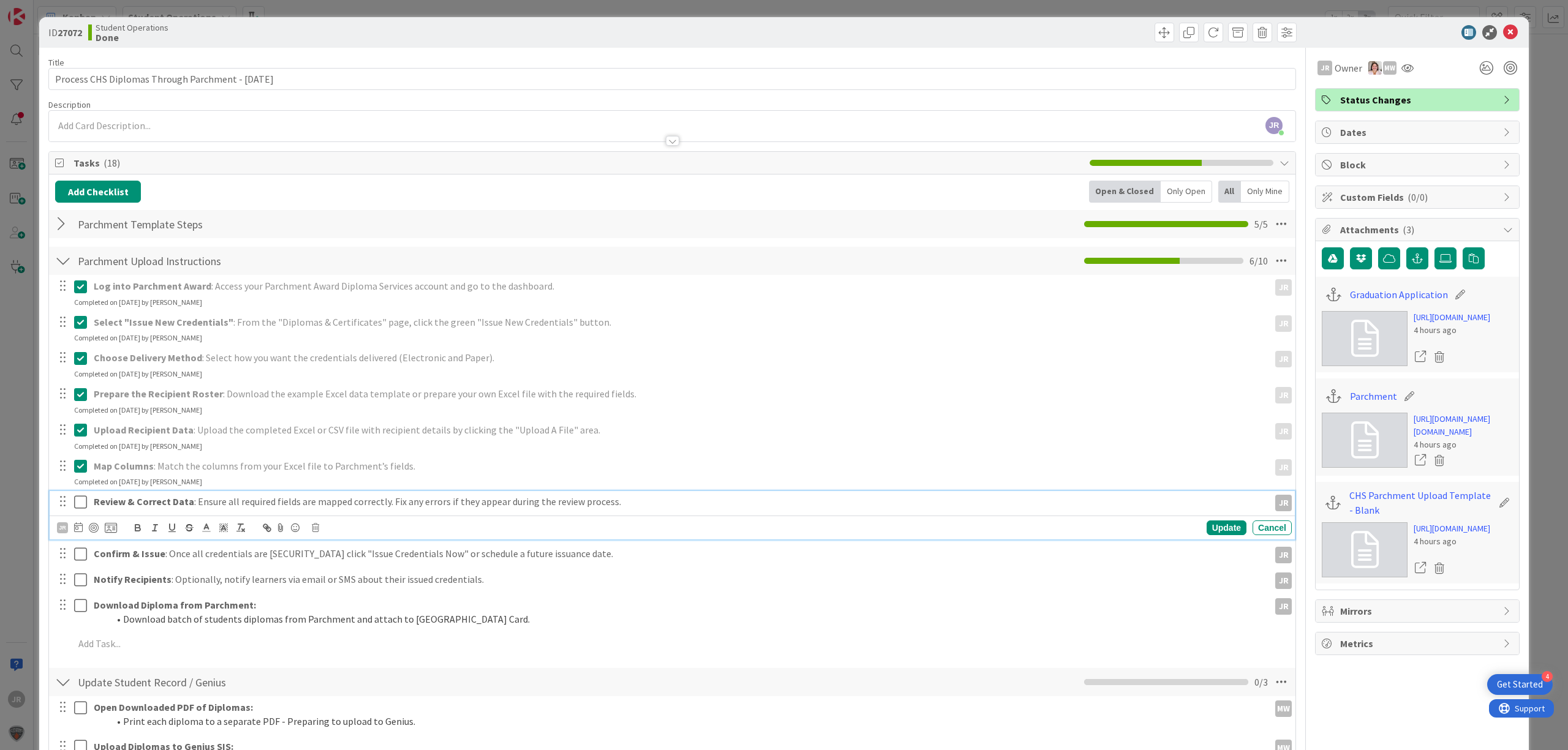
click at [81, 505] on icon at bounding box center [83, 502] width 19 height 14
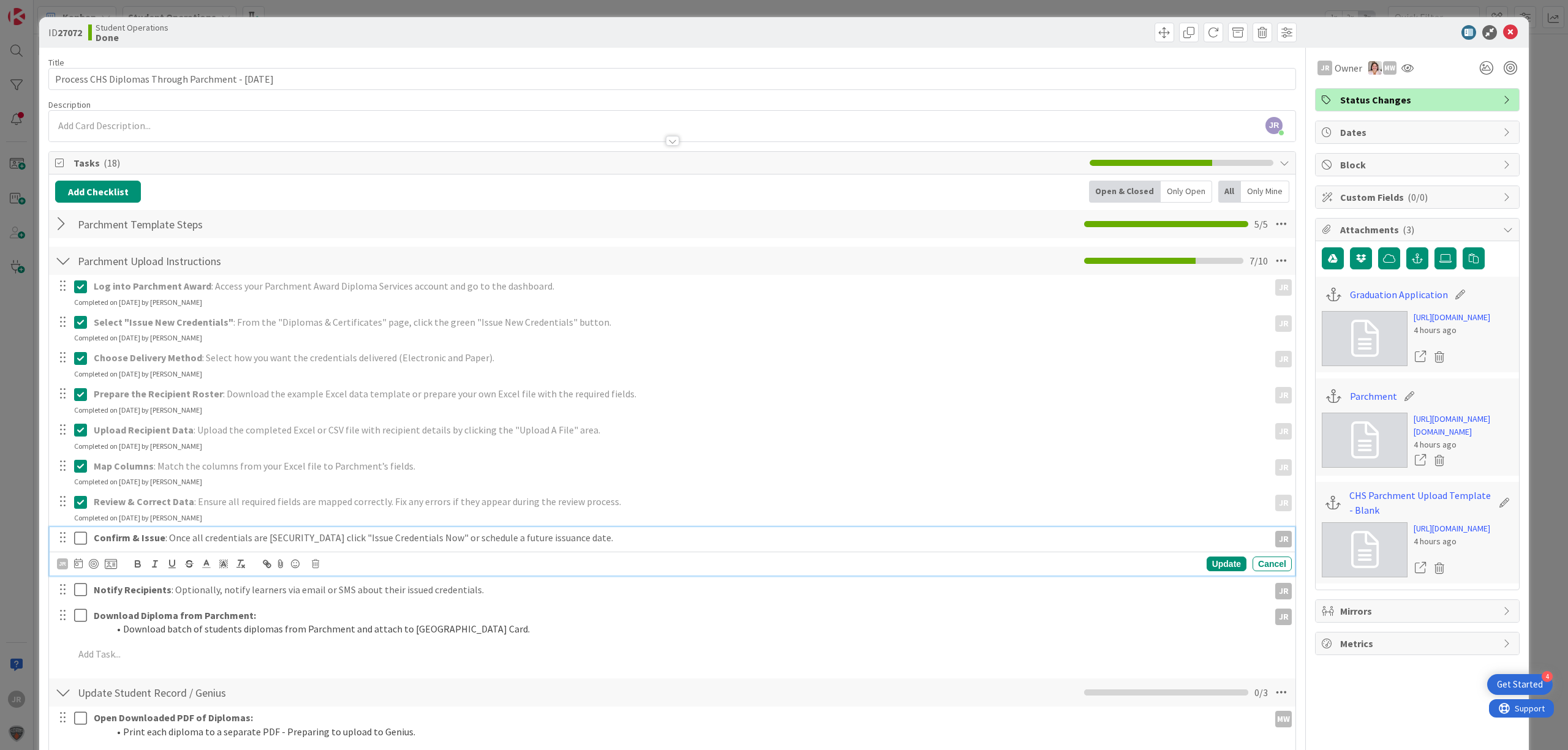
click at [82, 542] on icon at bounding box center [83, 537] width 19 height 14
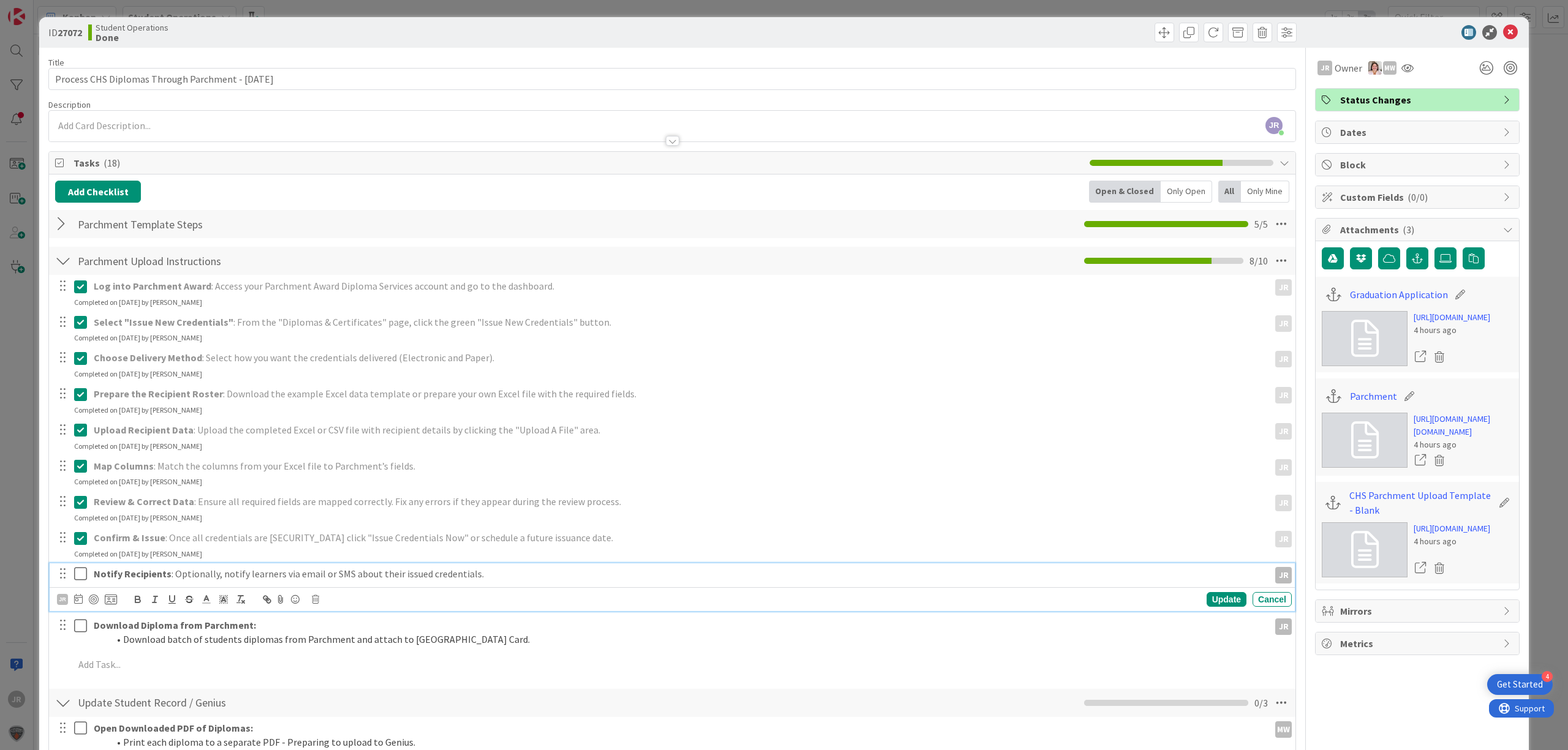
click at [82, 569] on icon at bounding box center [83, 573] width 19 height 14
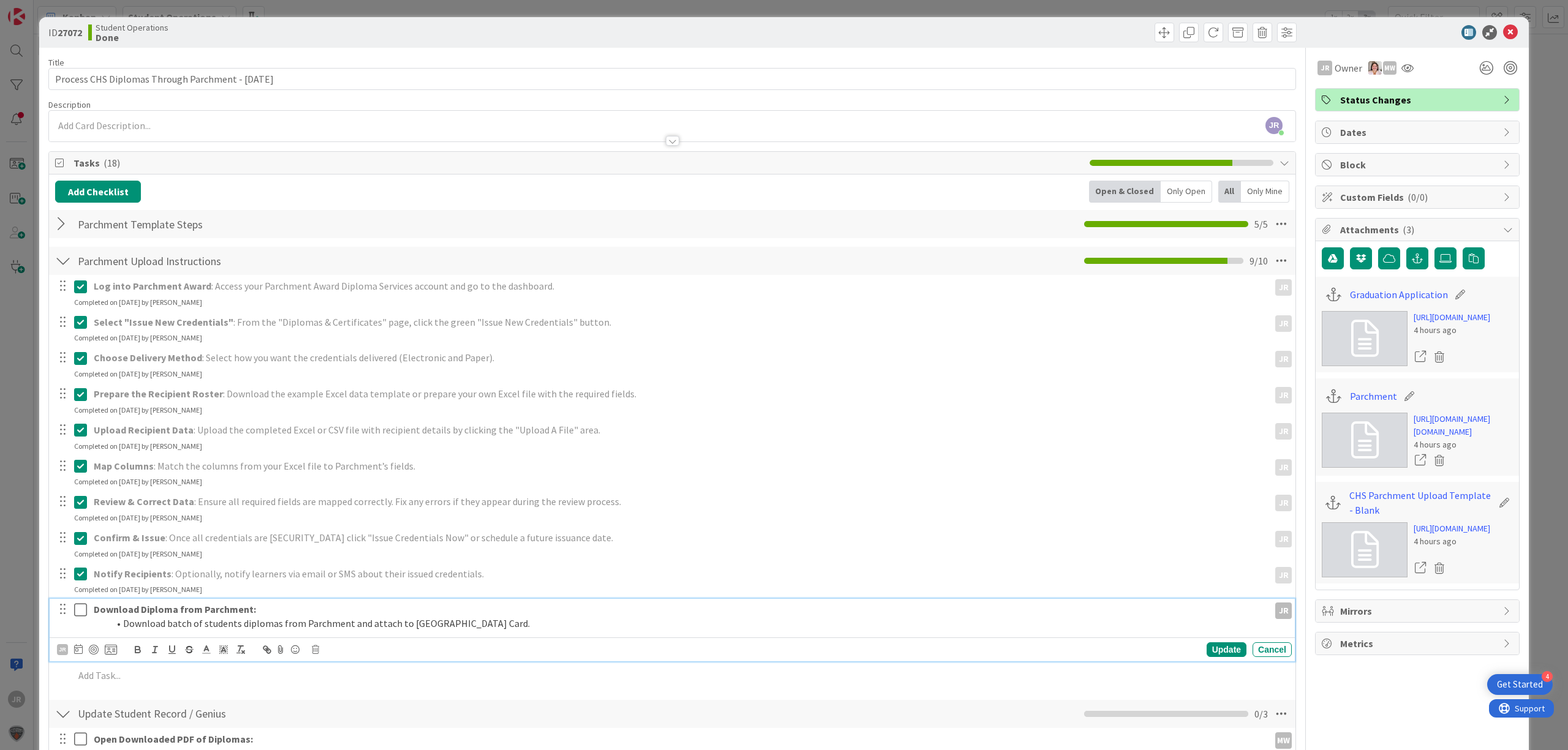
click at [82, 603] on button at bounding box center [81, 609] width 14 height 19
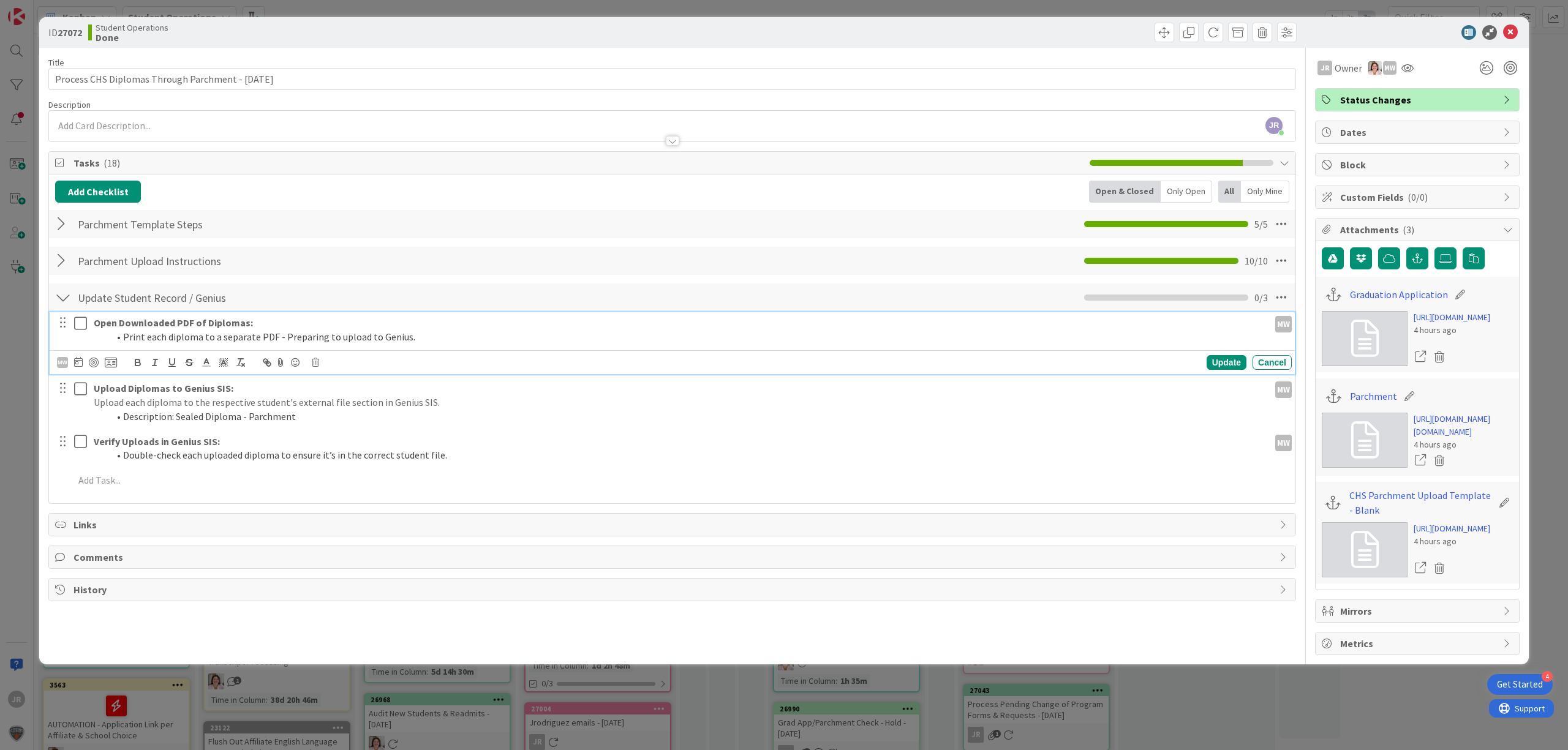
click at [75, 332] on button at bounding box center [81, 322] width 14 height 19
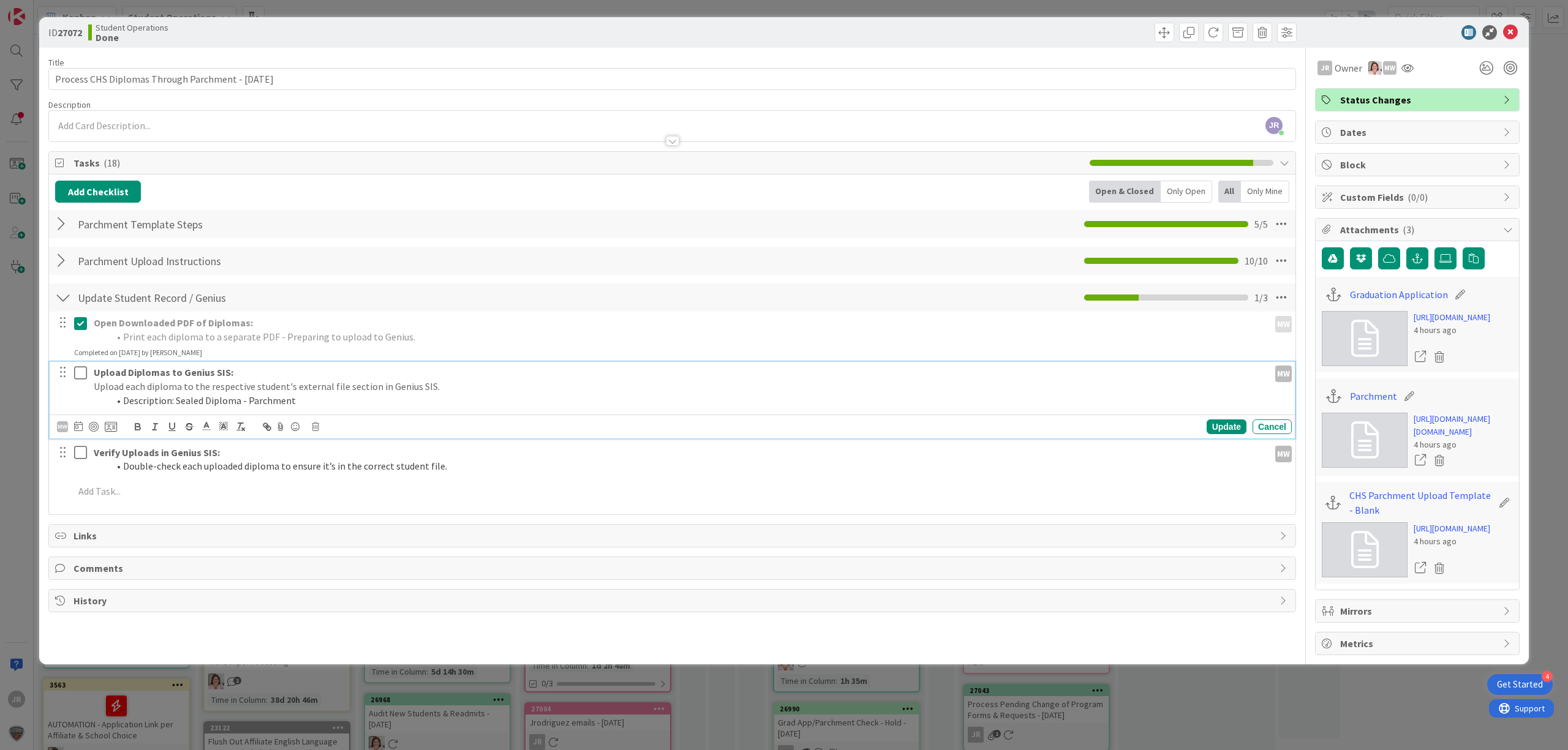
click at [79, 375] on icon at bounding box center [83, 372] width 19 height 14
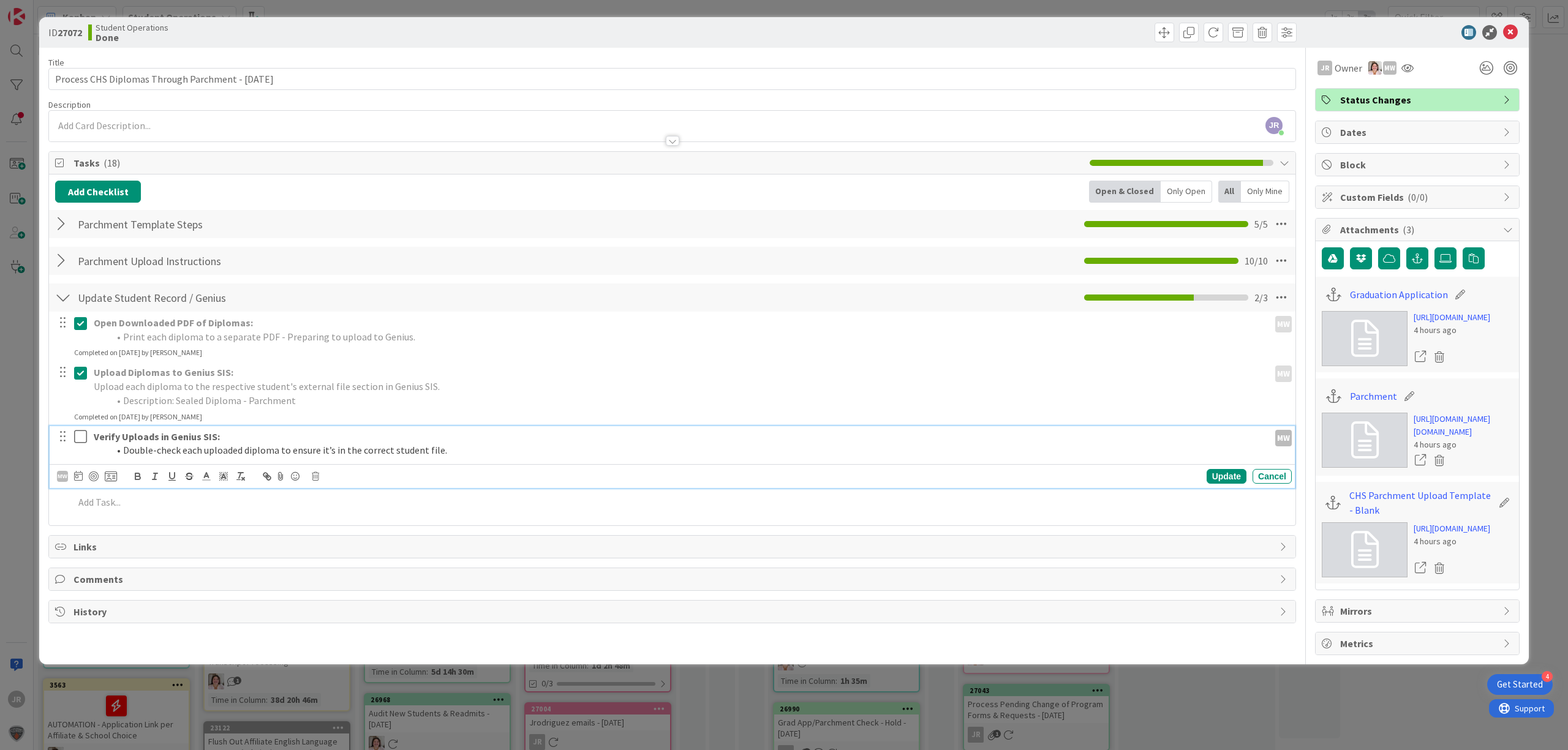
click at [83, 436] on icon at bounding box center [83, 436] width 19 height 14
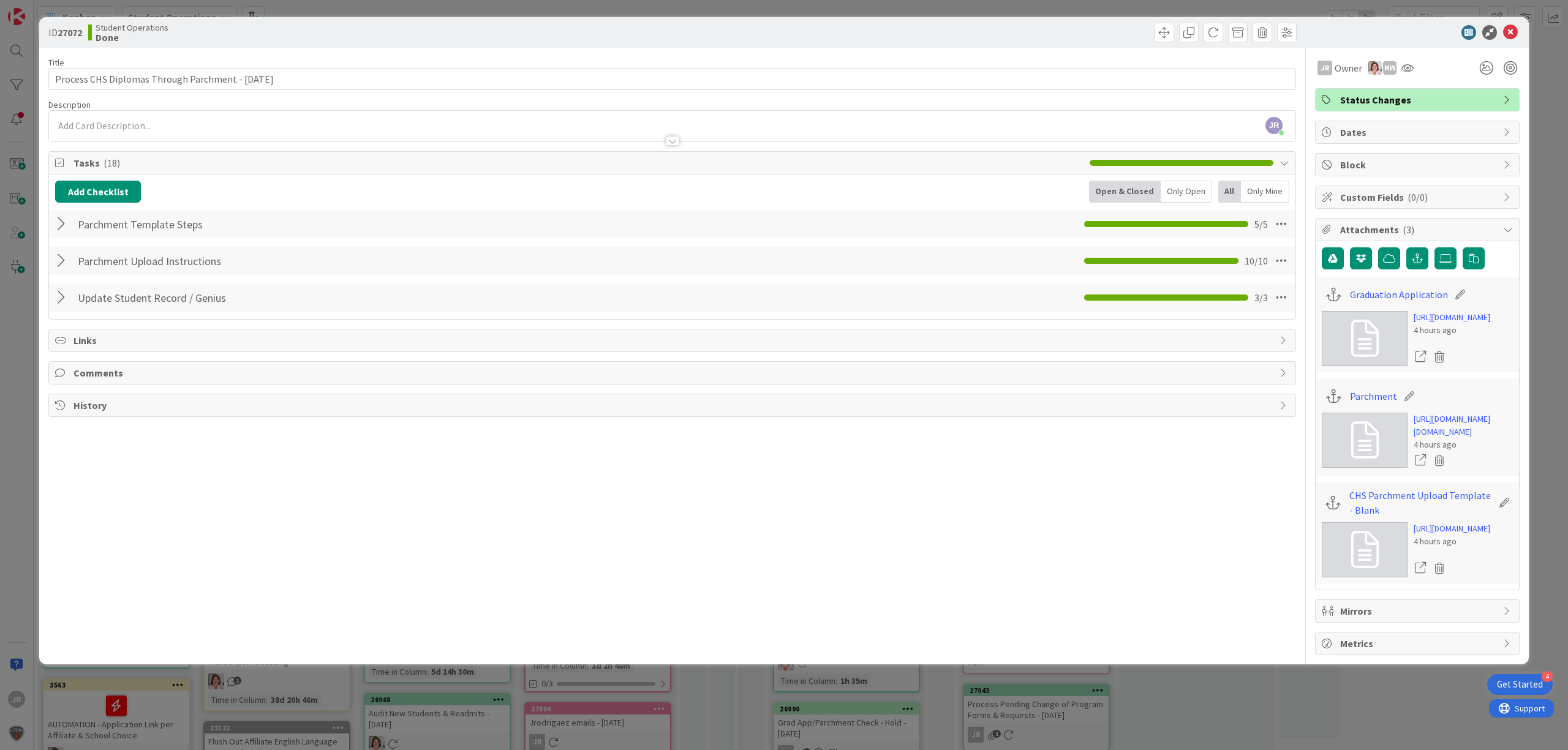
click at [1135, 13] on div "ID 27072 Student Operations Done Title 51 / 128 Process CHS Diplomas Through Pa…" at bounding box center [784, 375] width 1568 height 750
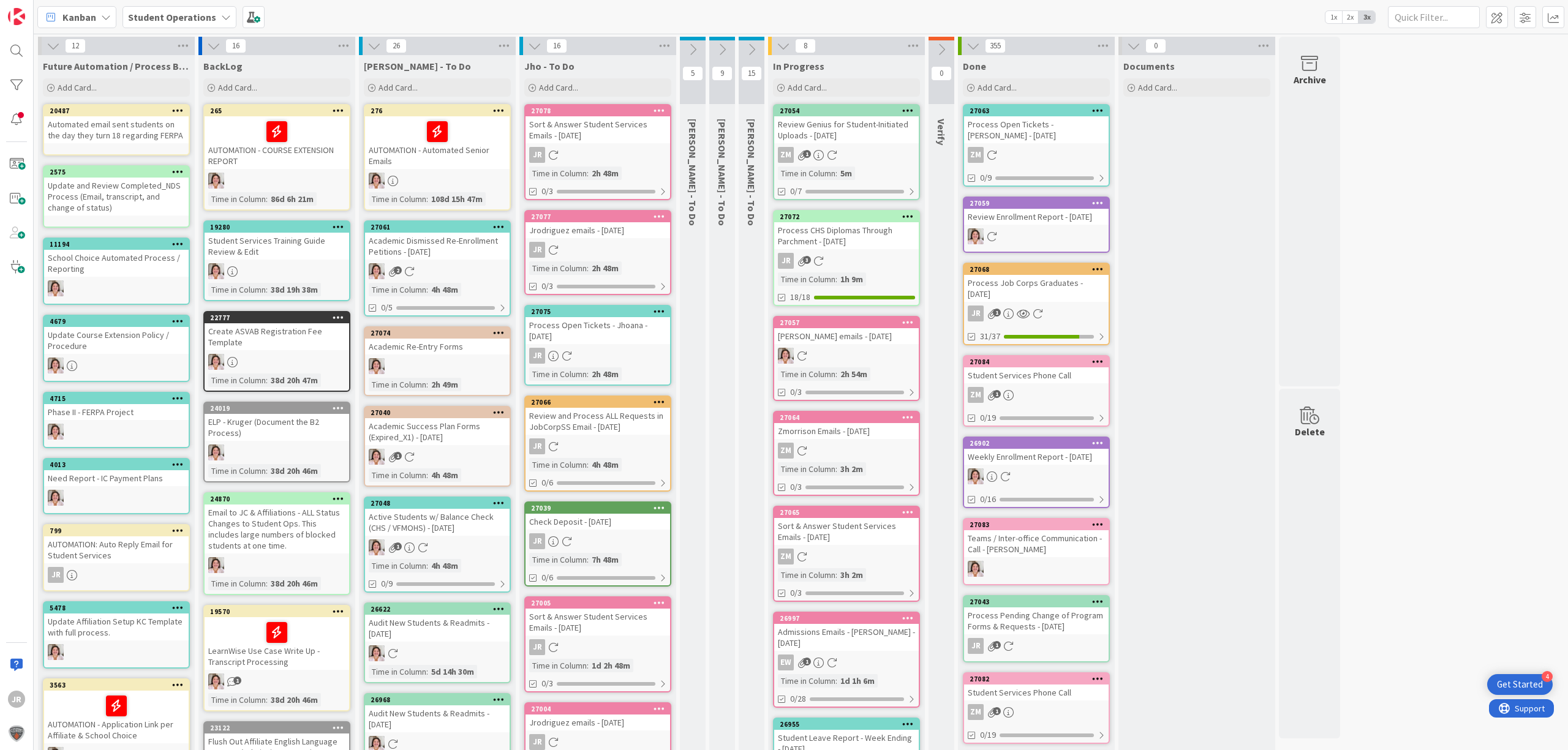
click at [831, 224] on div "Process CHS Diplomas Through Parchment - [DATE]" at bounding box center [846, 236] width 145 height 27
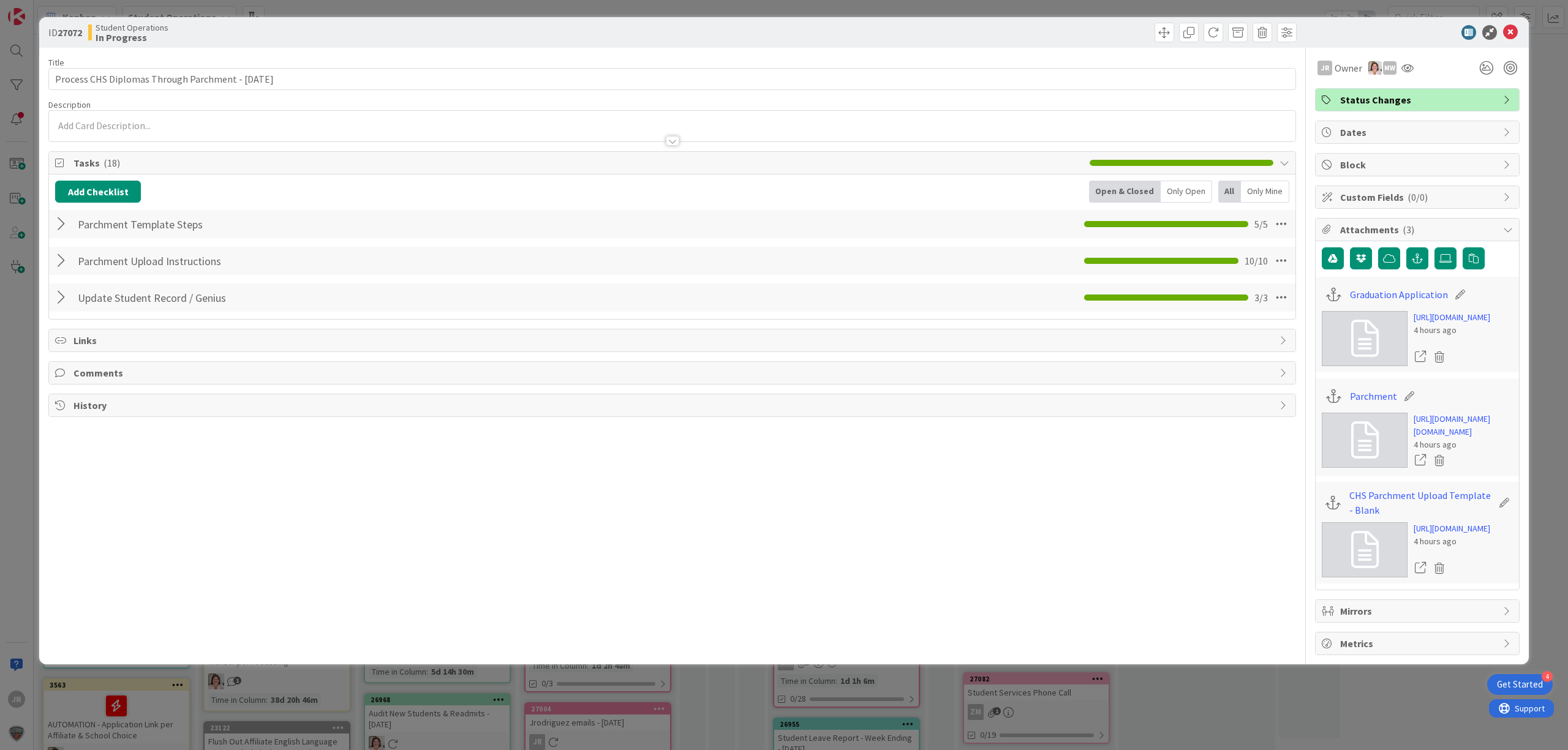
click at [60, 302] on div at bounding box center [62, 297] width 16 height 22
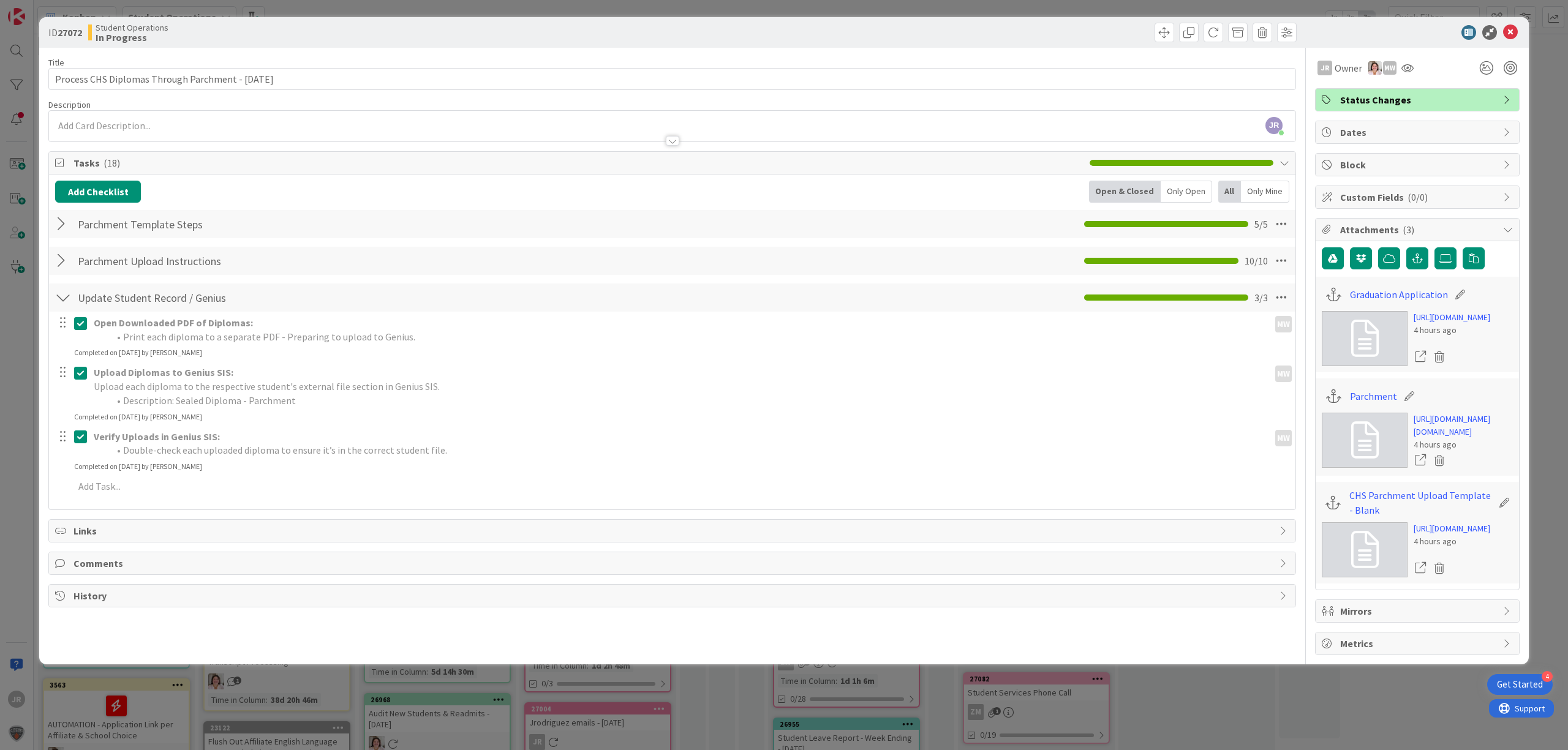
click at [80, 331] on icon at bounding box center [83, 322] width 19 height 14
click at [80, 377] on div "Open Downloaded PDF of Diplomas: Print each diploma to a separate PDF - Prepari…" at bounding box center [671, 401] width 1234 height 179
click at [82, 387] on div at bounding box center [72, 375] width 35 height 49
click at [81, 369] on icon at bounding box center [83, 361] width 19 height 14
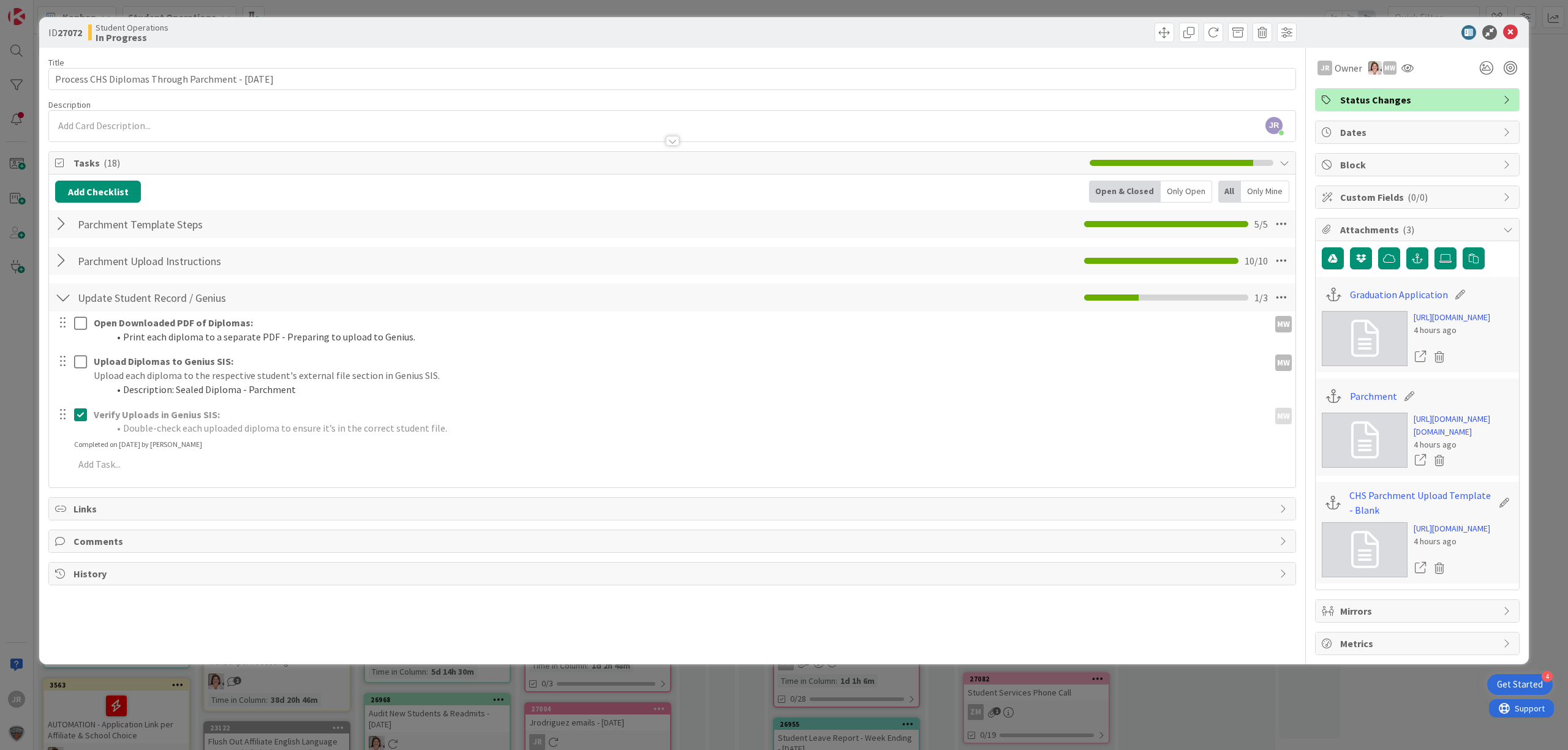
click at [81, 444] on div "Verify Uploads in Genius SIS: Double-check each uploaded diploma to ensure it’s…" at bounding box center [672, 427] width 1245 height 46
click at [83, 407] on icon at bounding box center [83, 414] width 19 height 14
click at [67, 267] on div at bounding box center [62, 261] width 16 height 22
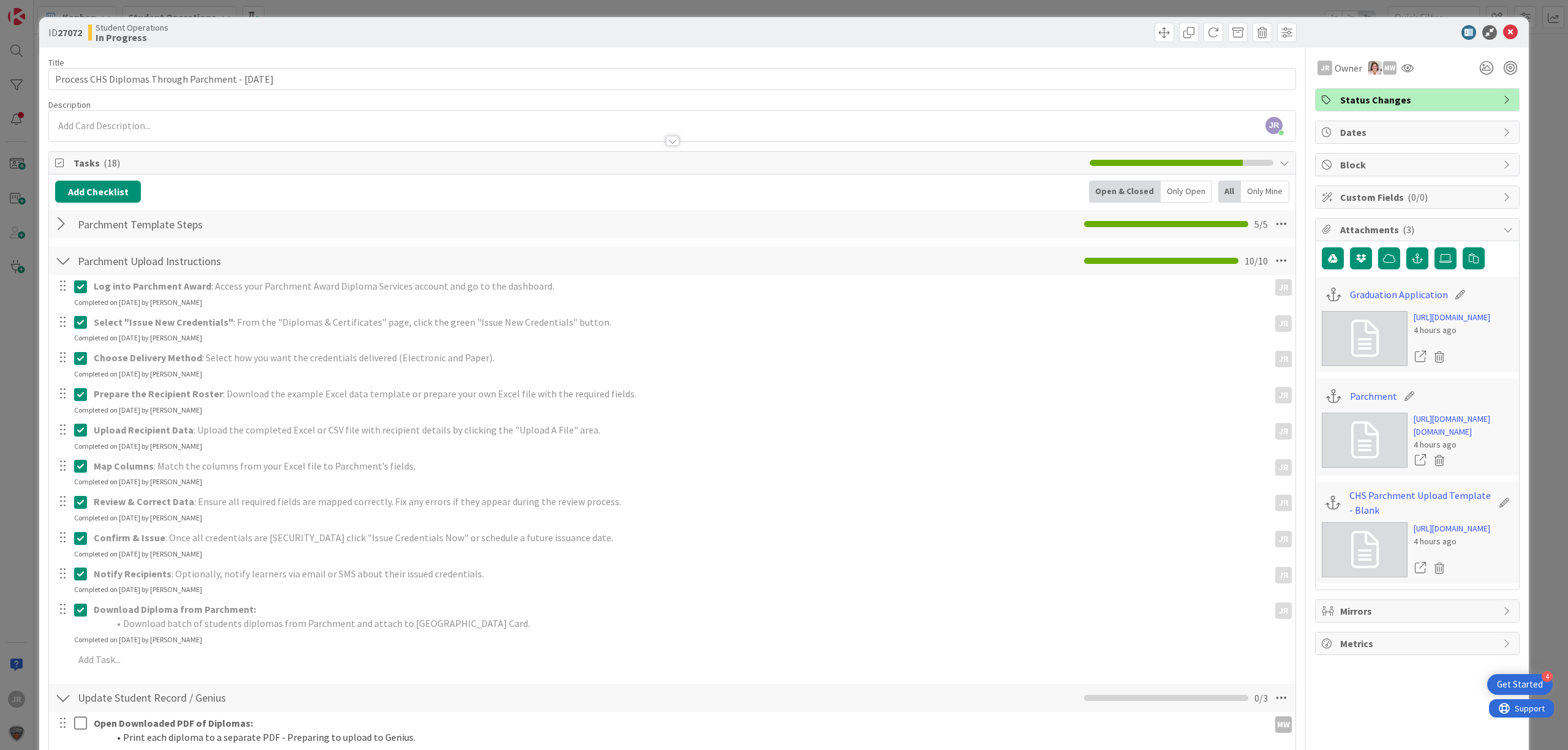
click at [65, 265] on div at bounding box center [62, 261] width 16 height 22
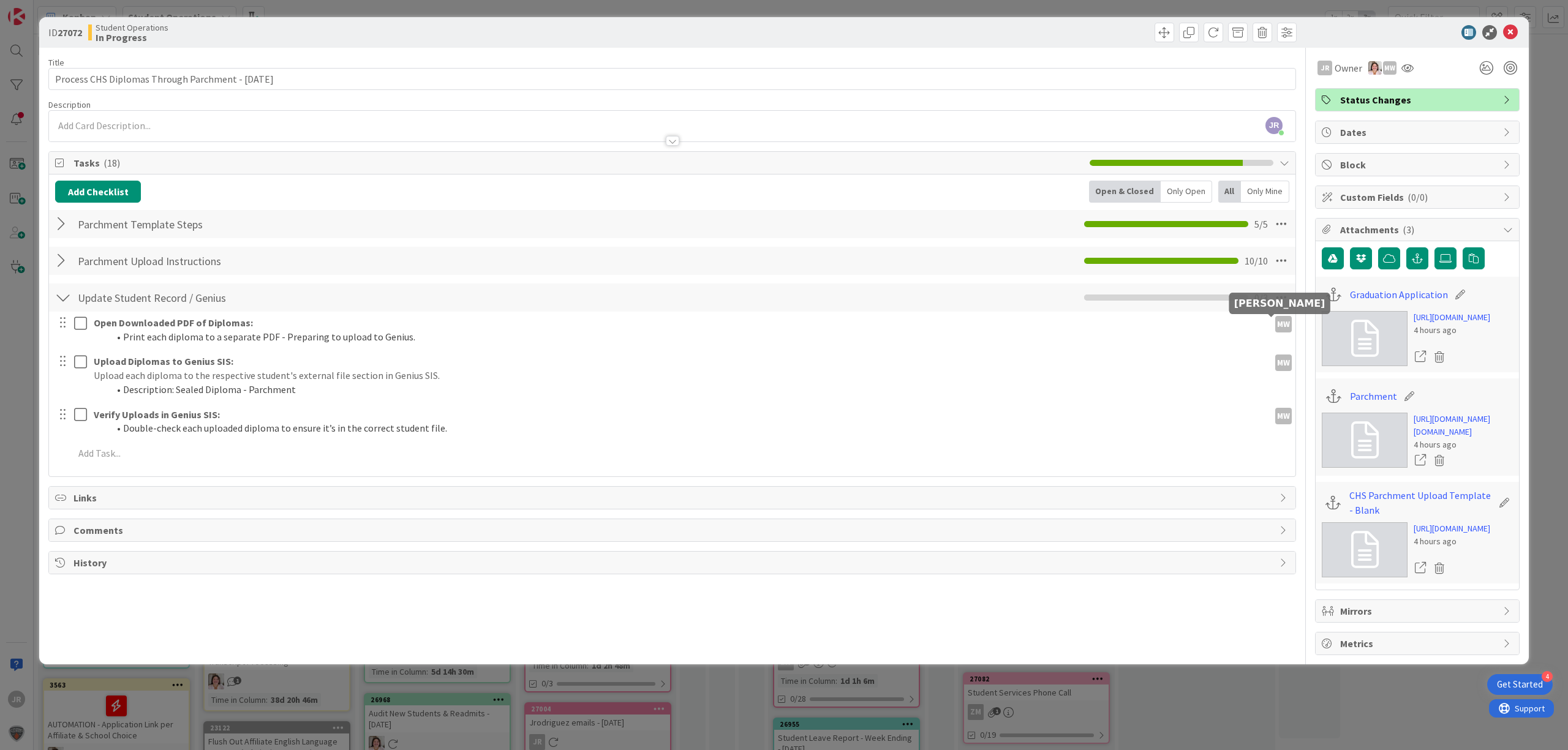
click at [1275, 327] on div "MW" at bounding box center [1283, 324] width 17 height 17
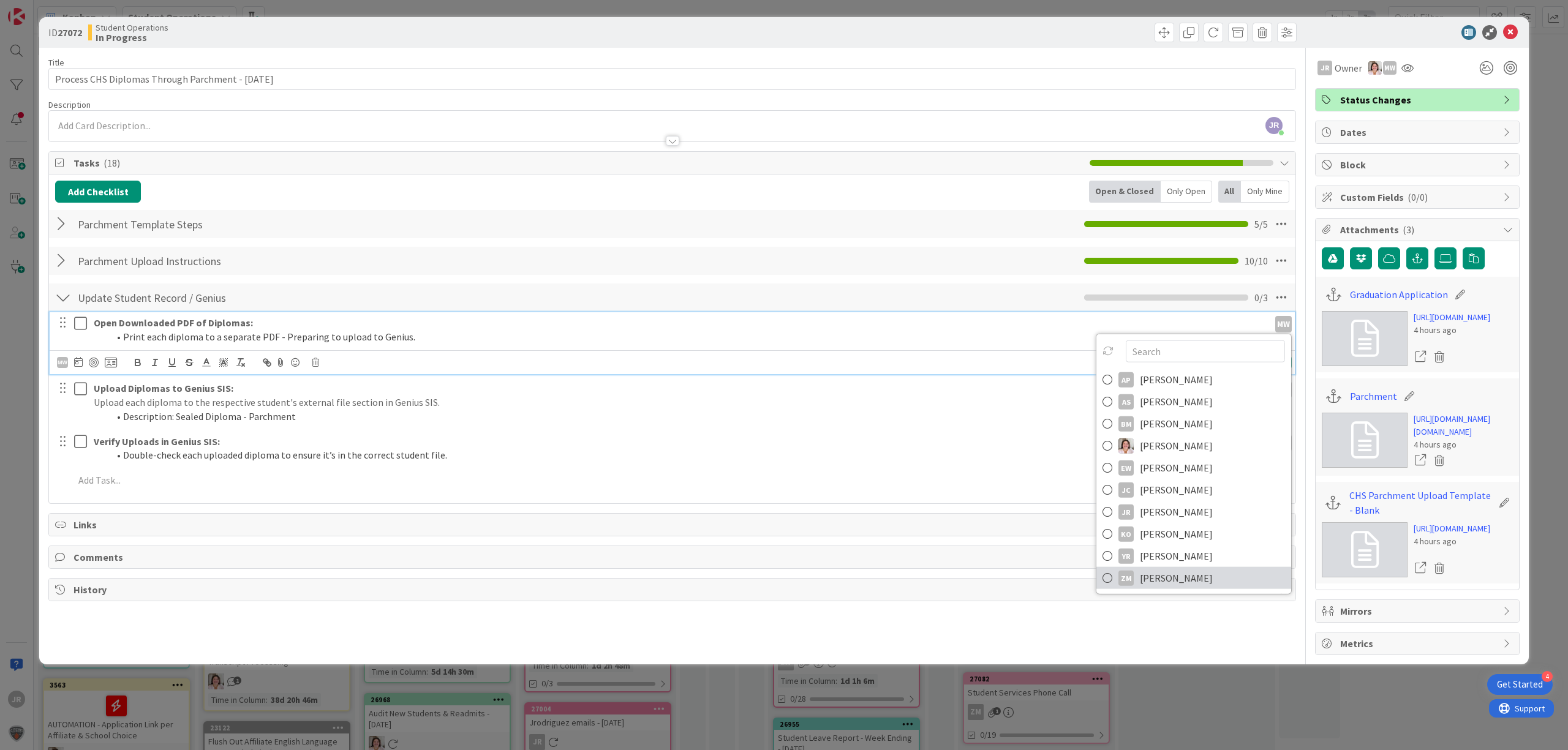
click at [1165, 569] on link "ZM [PERSON_NAME]" at bounding box center [1193, 577] width 195 height 22
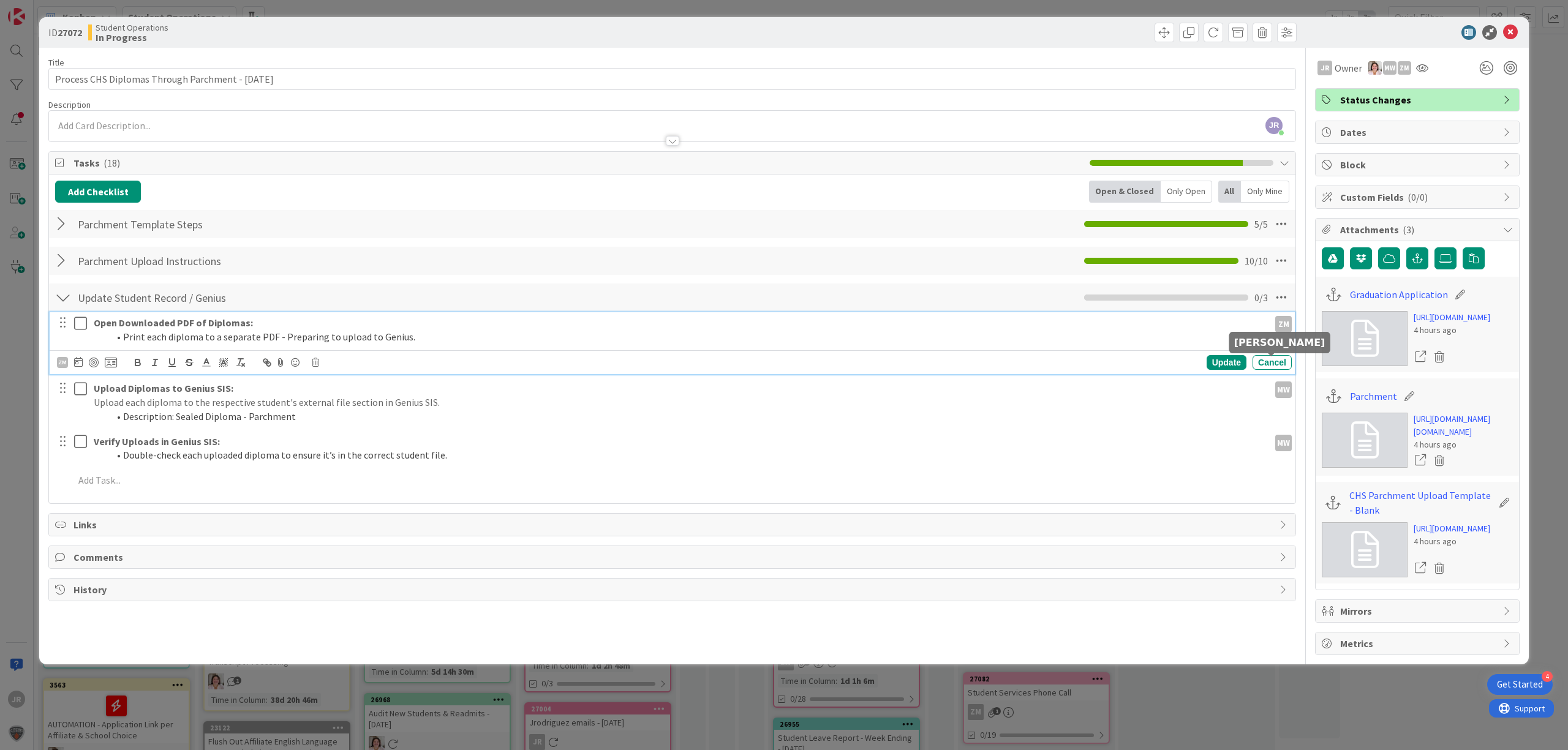
click at [1275, 381] on div "MW" at bounding box center [1283, 390] width 17 height 17
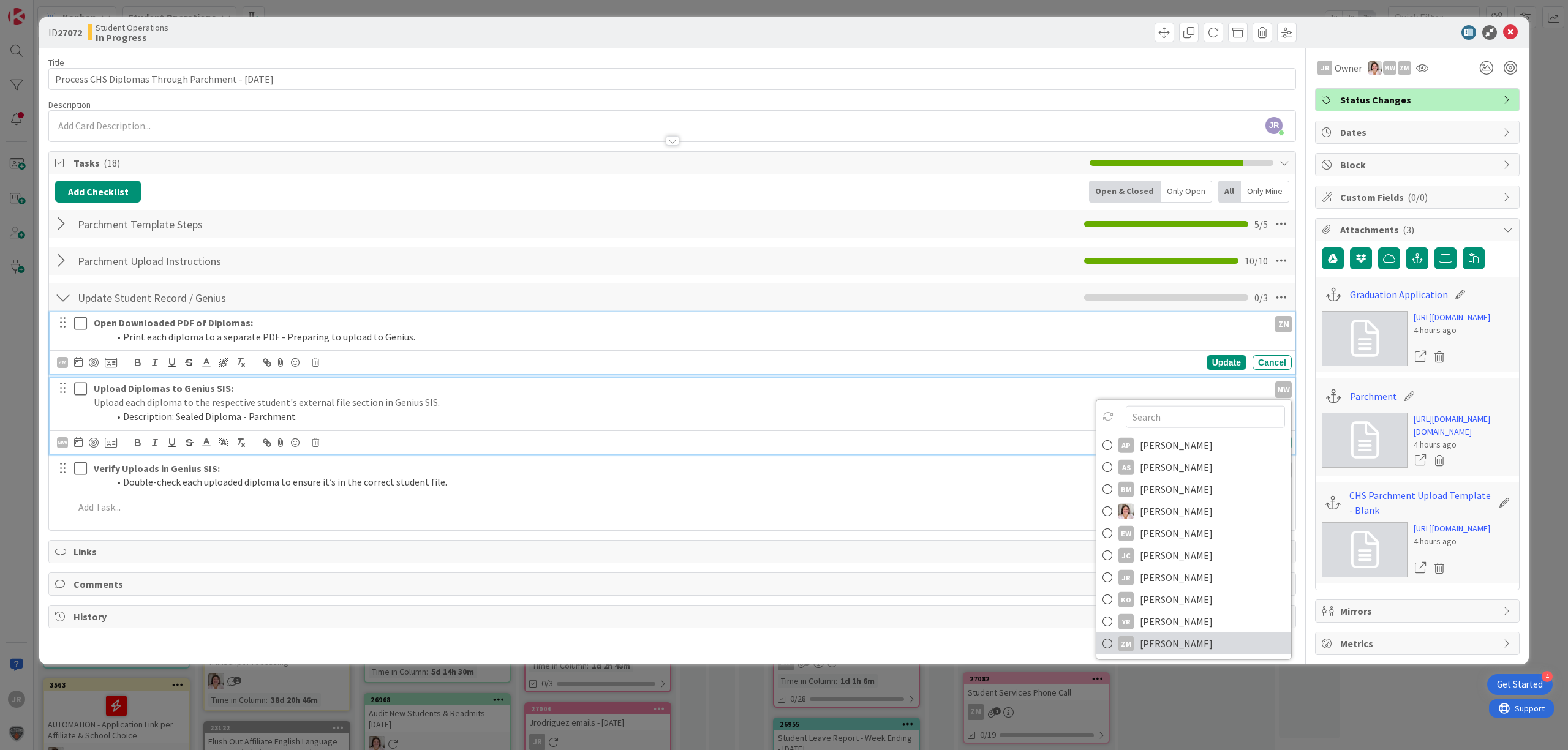
click at [1184, 634] on span "[PERSON_NAME]" at bounding box center [1176, 643] width 73 height 19
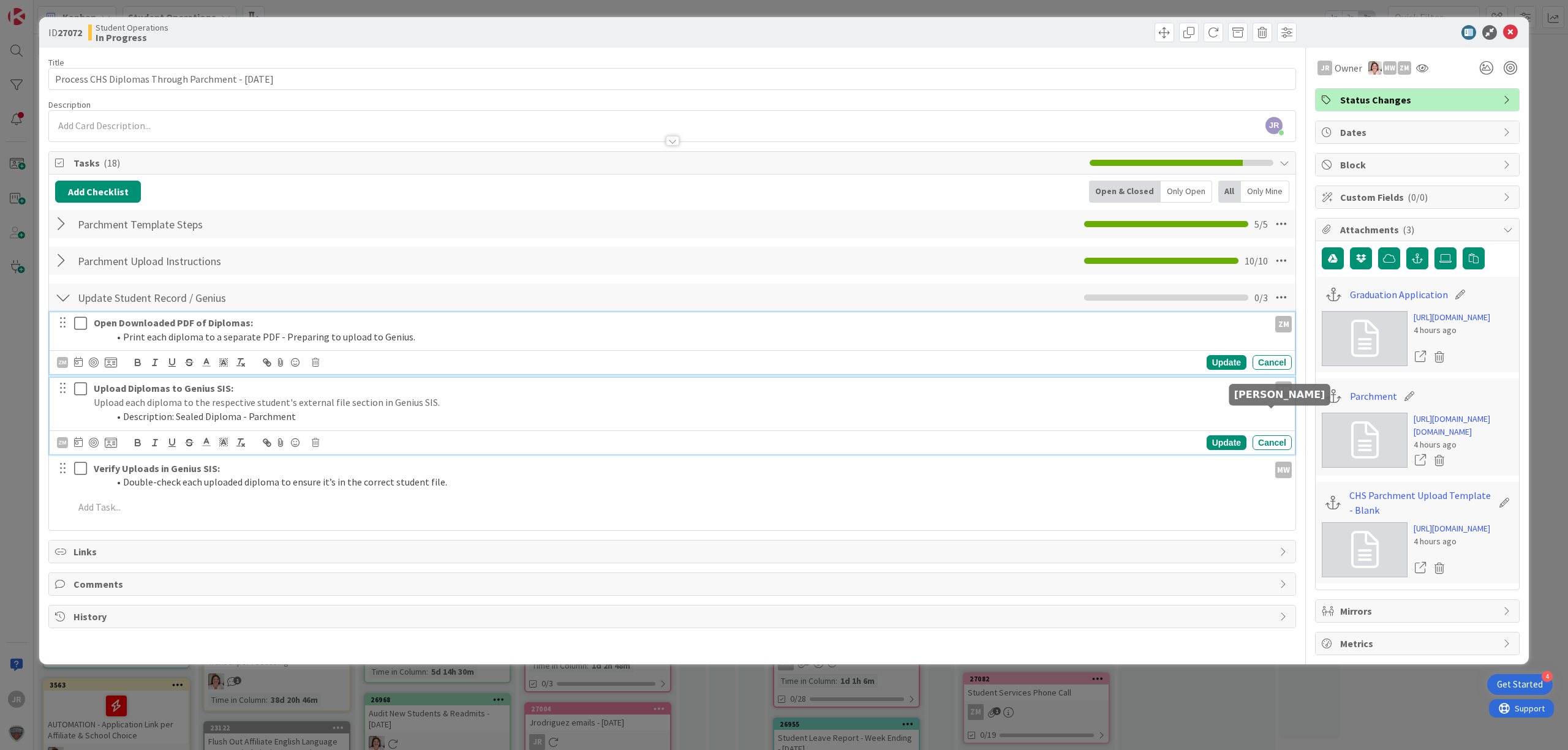
click at [1275, 461] on div "MW" at bounding box center [1283, 470] width 17 height 17
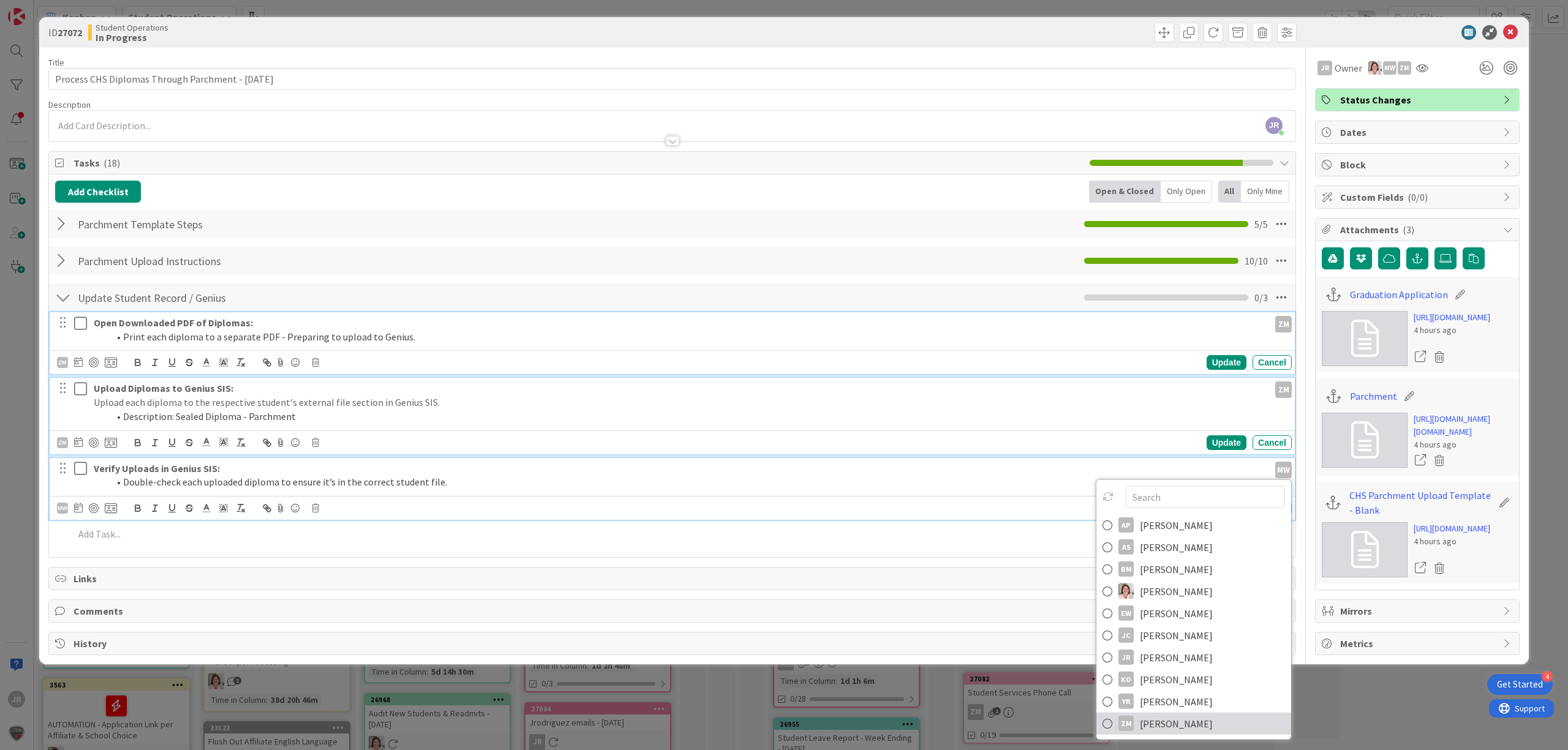
click at [1154, 714] on span "[PERSON_NAME]" at bounding box center [1176, 723] width 73 height 19
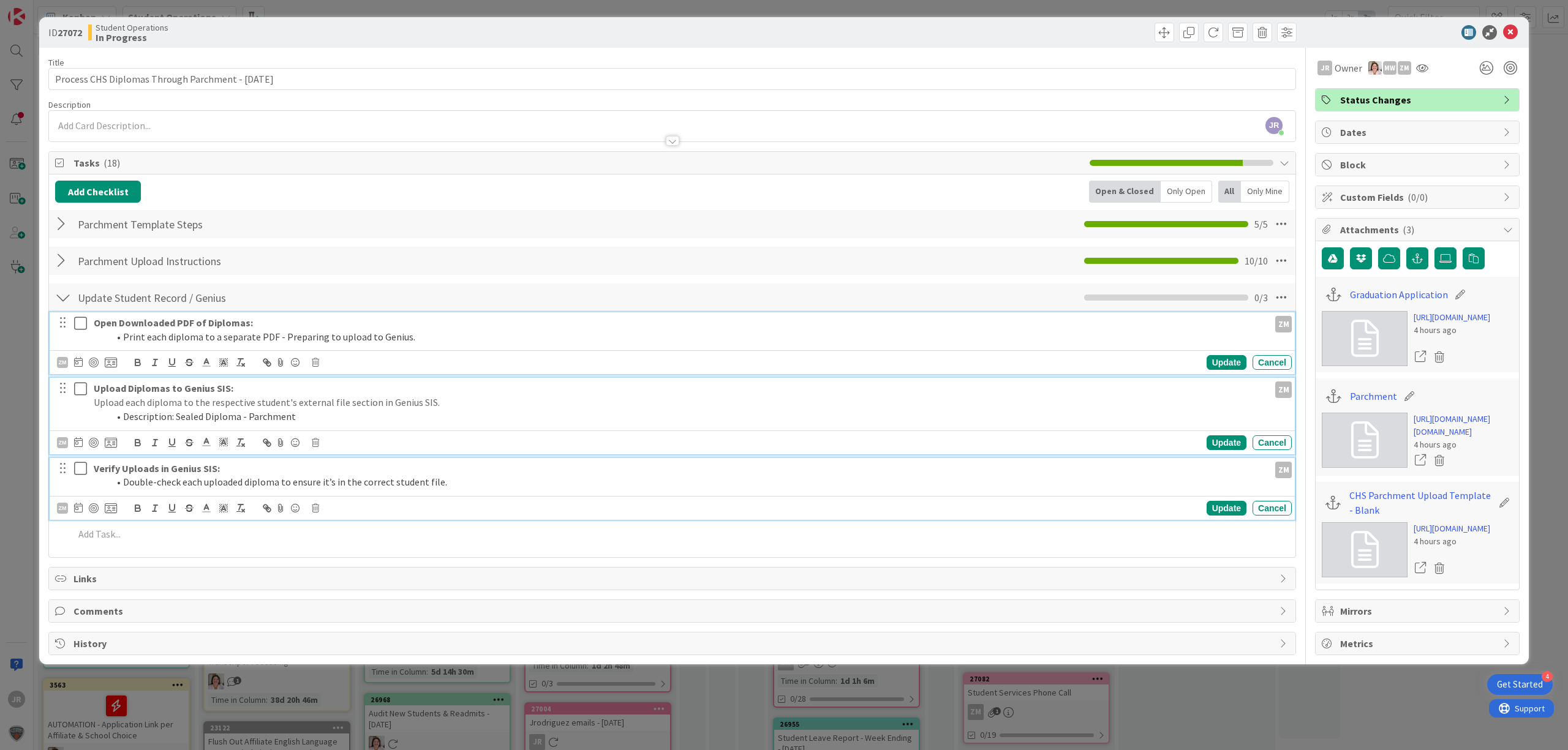
scroll to position [1, 0]
click at [1155, 32] on span at bounding box center [1164, 32] width 19 height 19
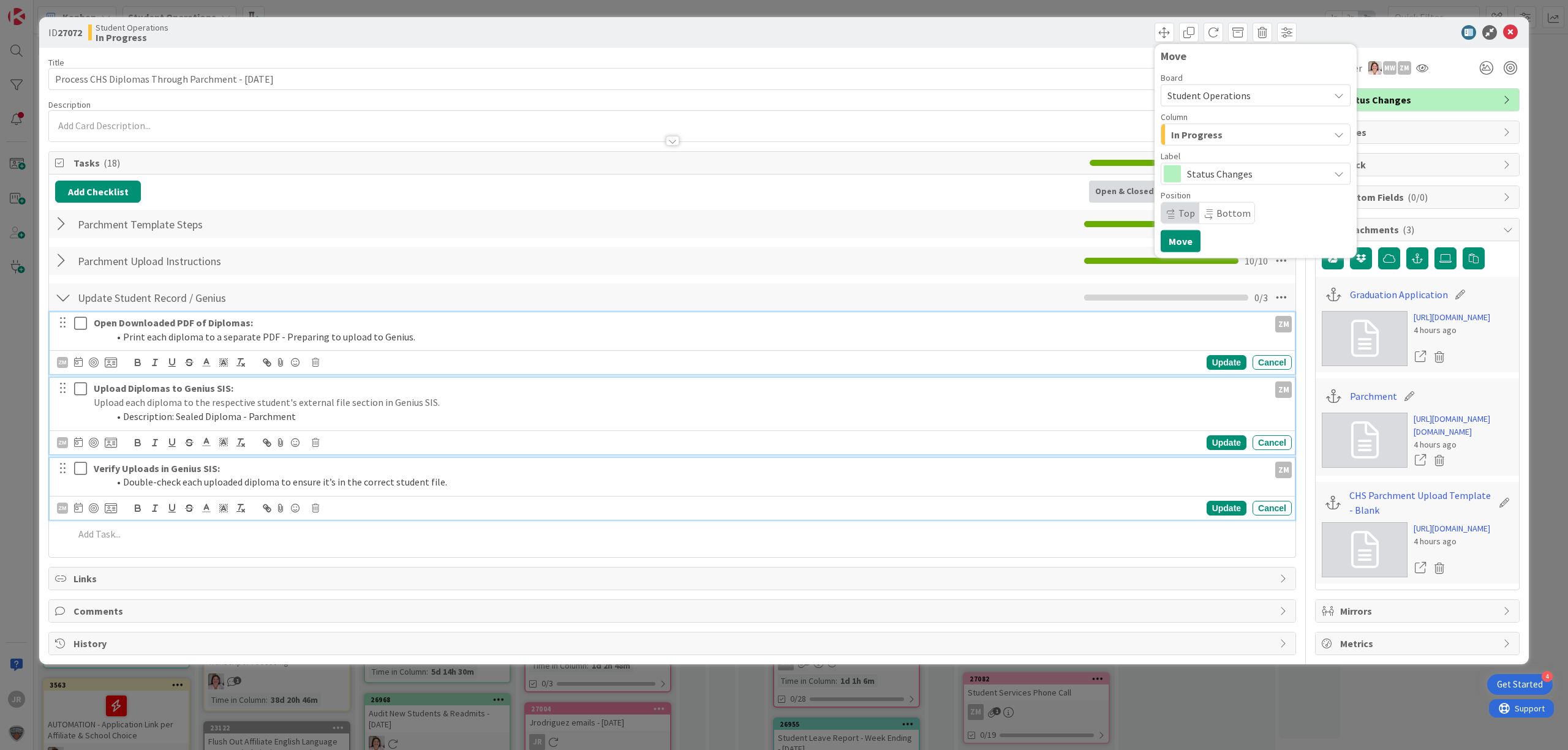
click at [1189, 127] on span "In Progress" at bounding box center [1196, 135] width 51 height 16
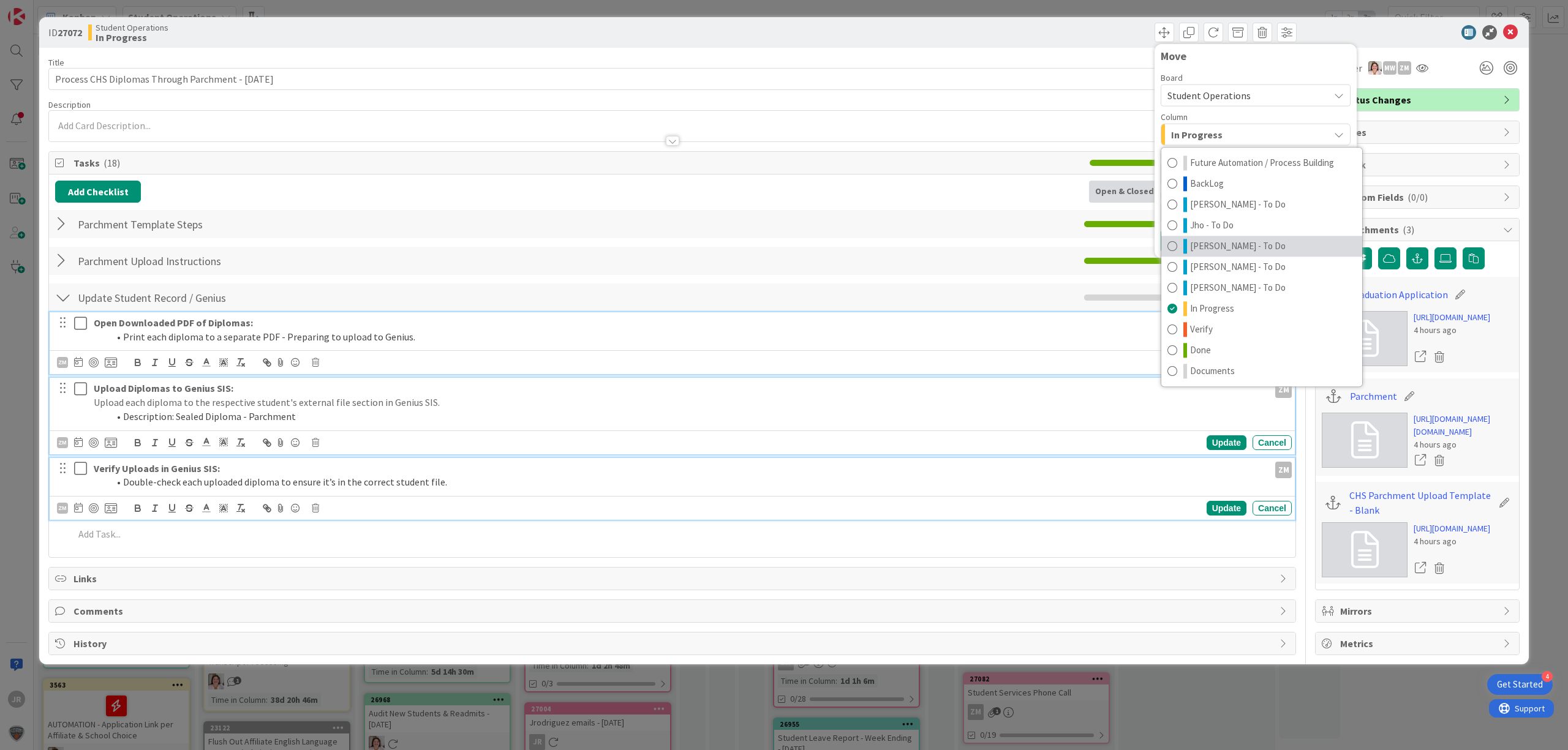
click at [1215, 243] on span "[PERSON_NAME] - To Do" at bounding box center [1237, 246] width 95 height 14
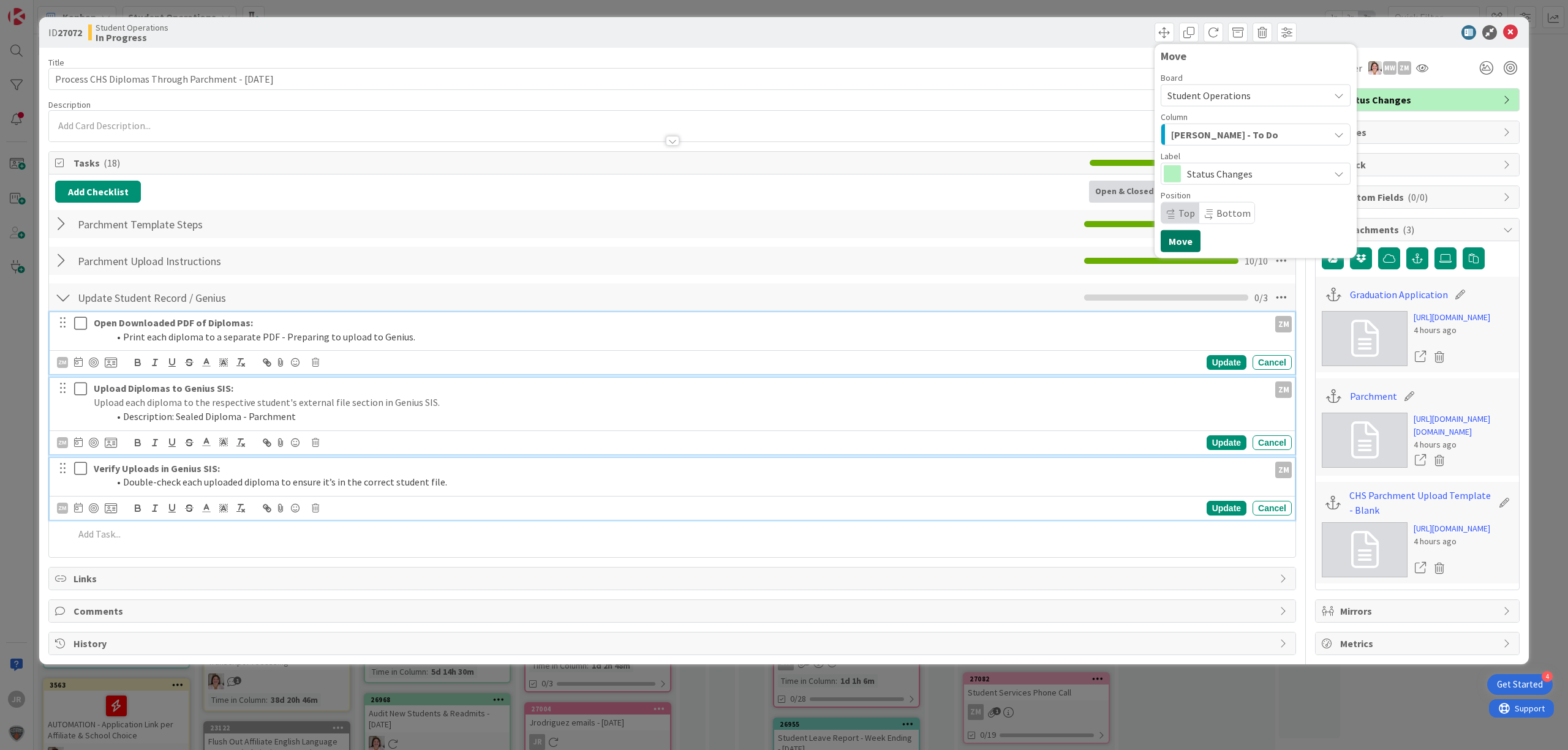
click at [1173, 243] on button "Move" at bounding box center [1180, 241] width 40 height 22
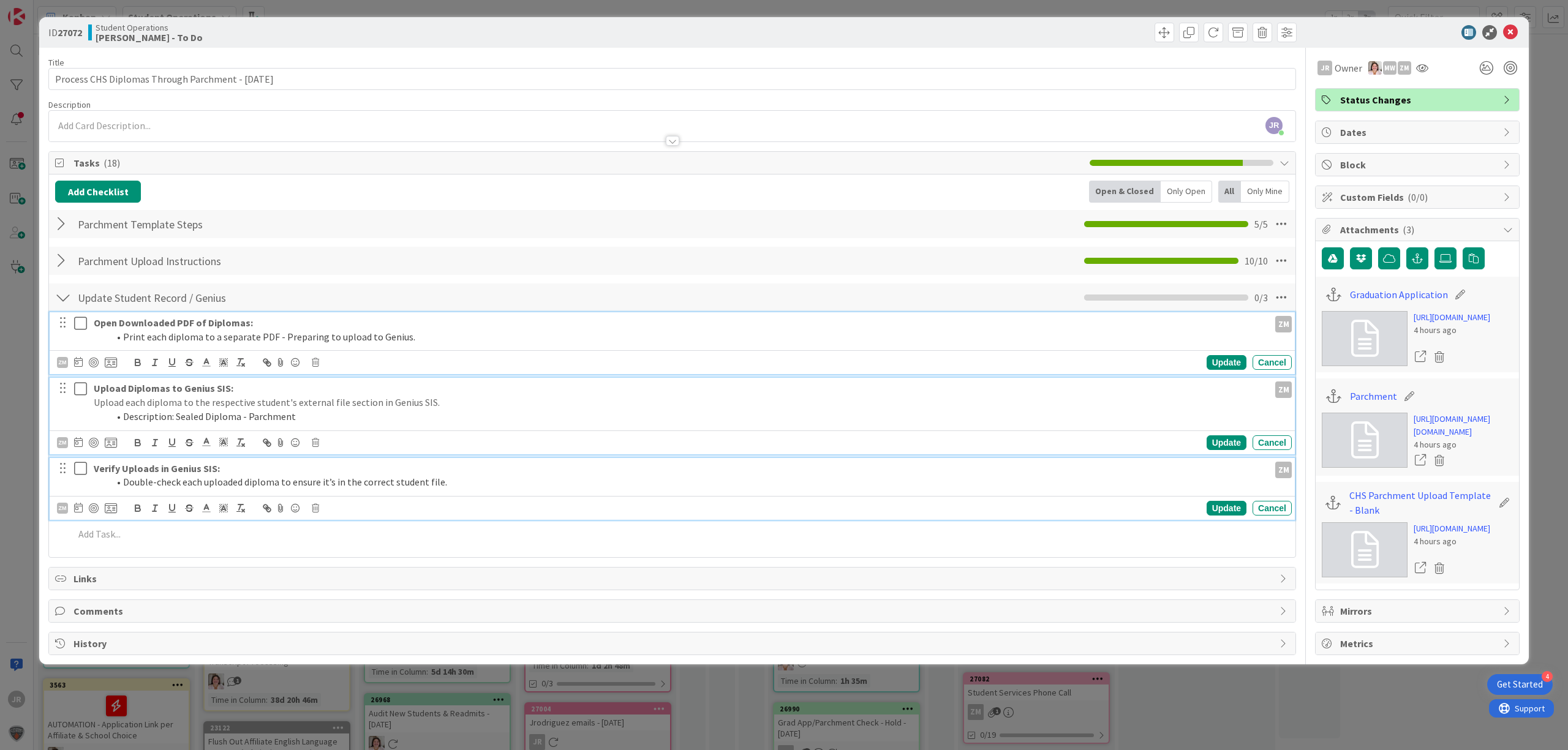
click at [744, 10] on div "ID 27072 Student Operations [PERSON_NAME] - To Do Move Move Title 51 / 128 Proc…" at bounding box center [784, 375] width 1568 height 750
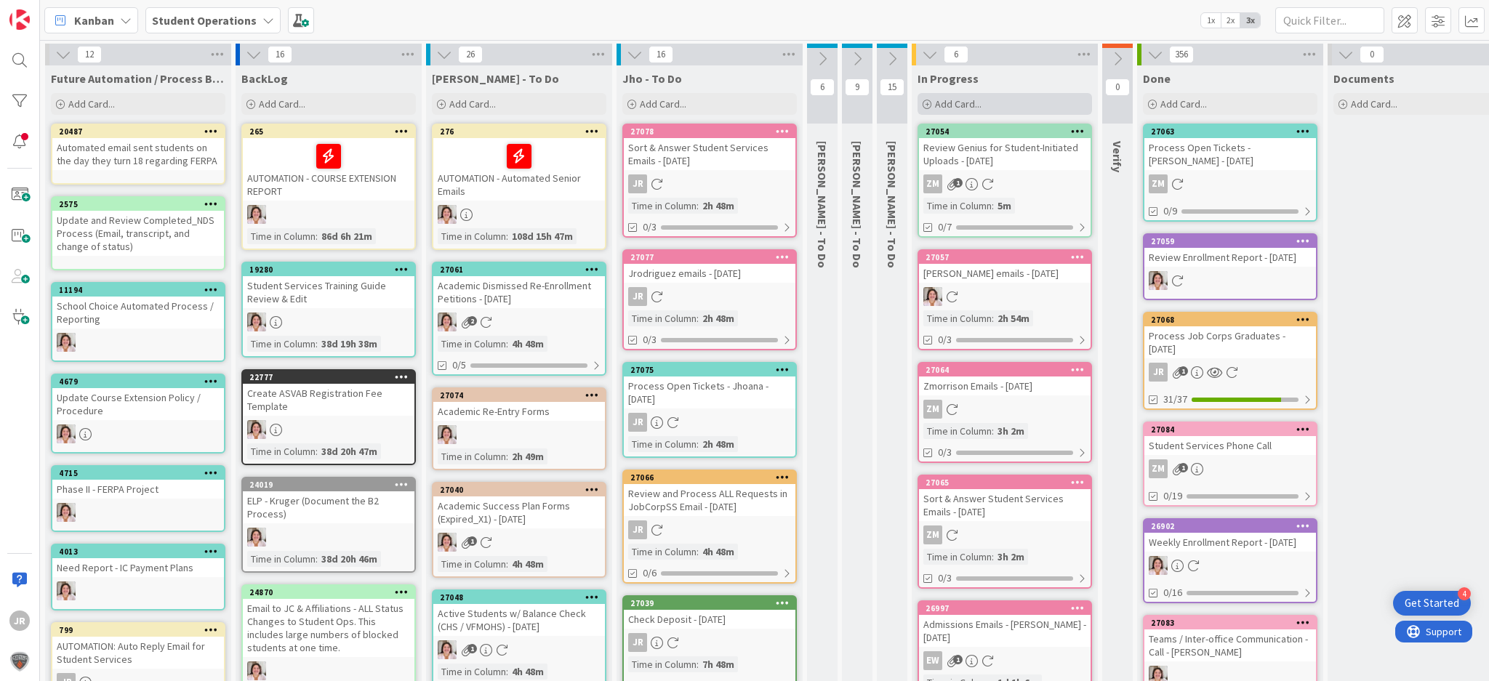
click at [995, 100] on div "Add Card..." at bounding box center [1005, 104] width 175 height 22
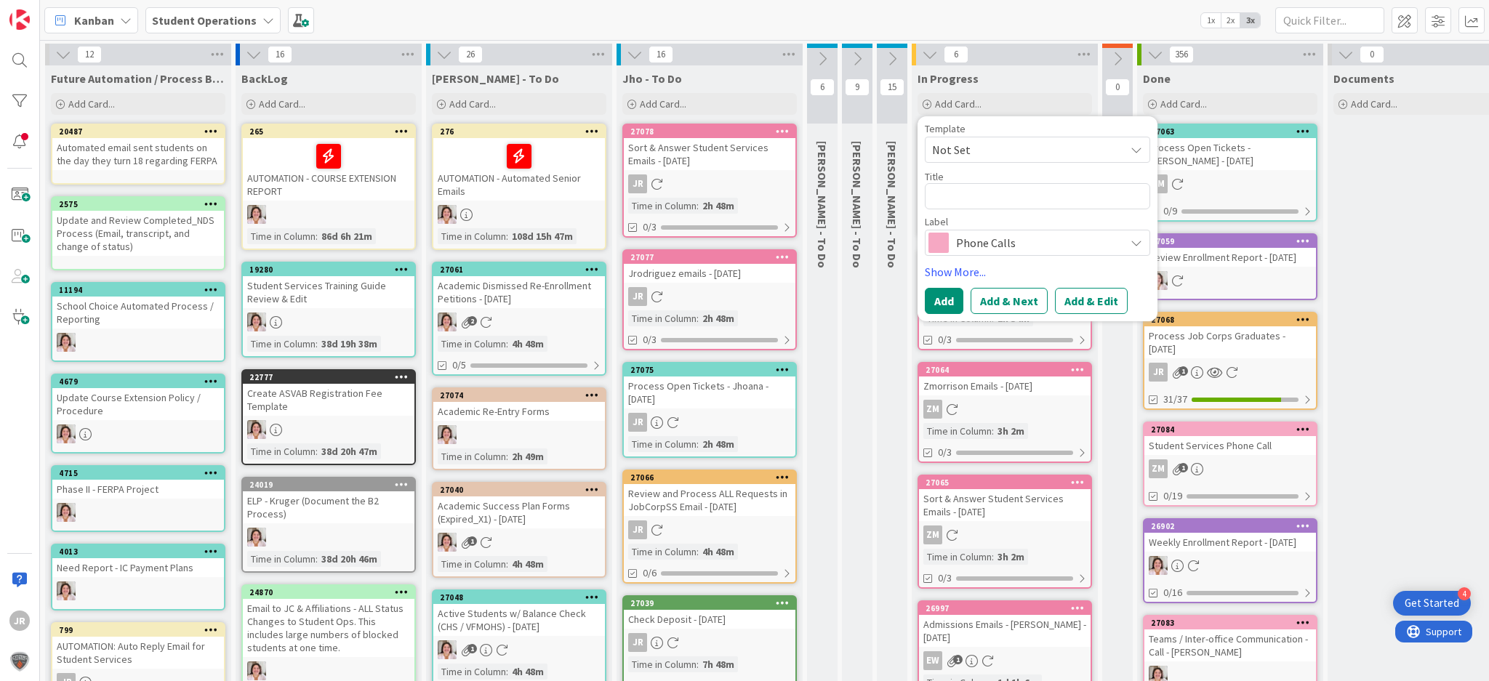
click at [1010, 139] on span "Not Set" at bounding box center [1037, 150] width 225 height 26
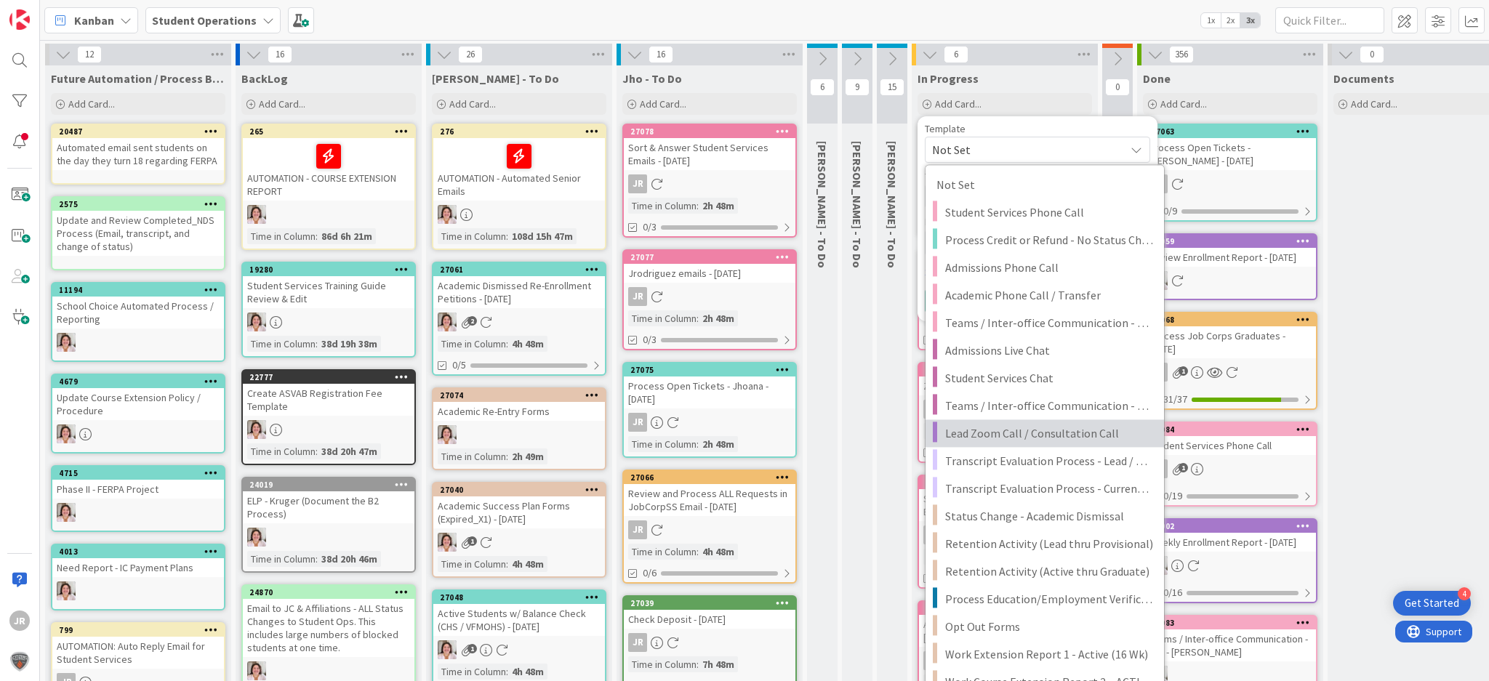
click at [1094, 423] on link "Lead Zoom Call / Consultation Call" at bounding box center [1045, 434] width 239 height 28
type textarea "x"
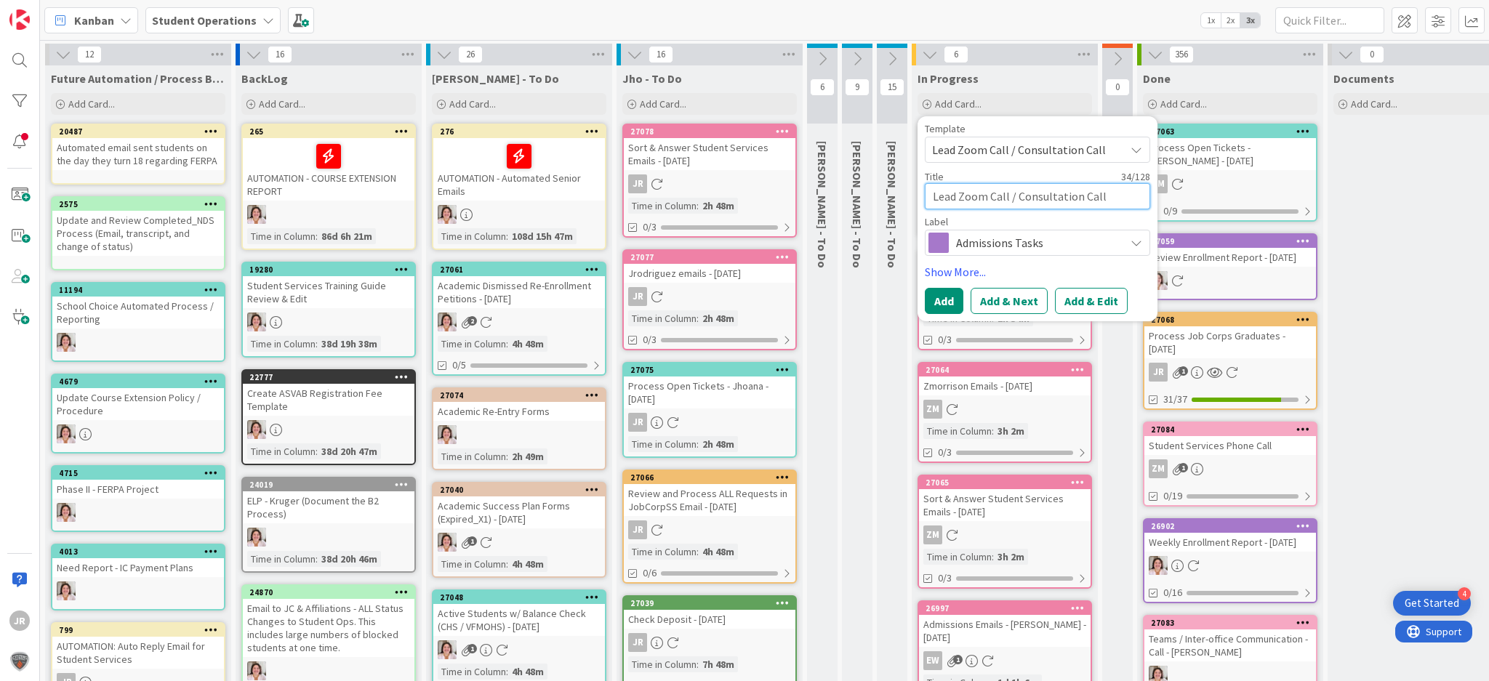
click at [1115, 196] on textarea "Lead Zoom Call / Consultation Call" at bounding box center [1037, 196] width 225 height 26
type textarea "Lead Zoom Call / Consultation Call -"
type textarea "x"
type textarea "Lead Zoom Call / Consultation Call -"
type textarea "x"
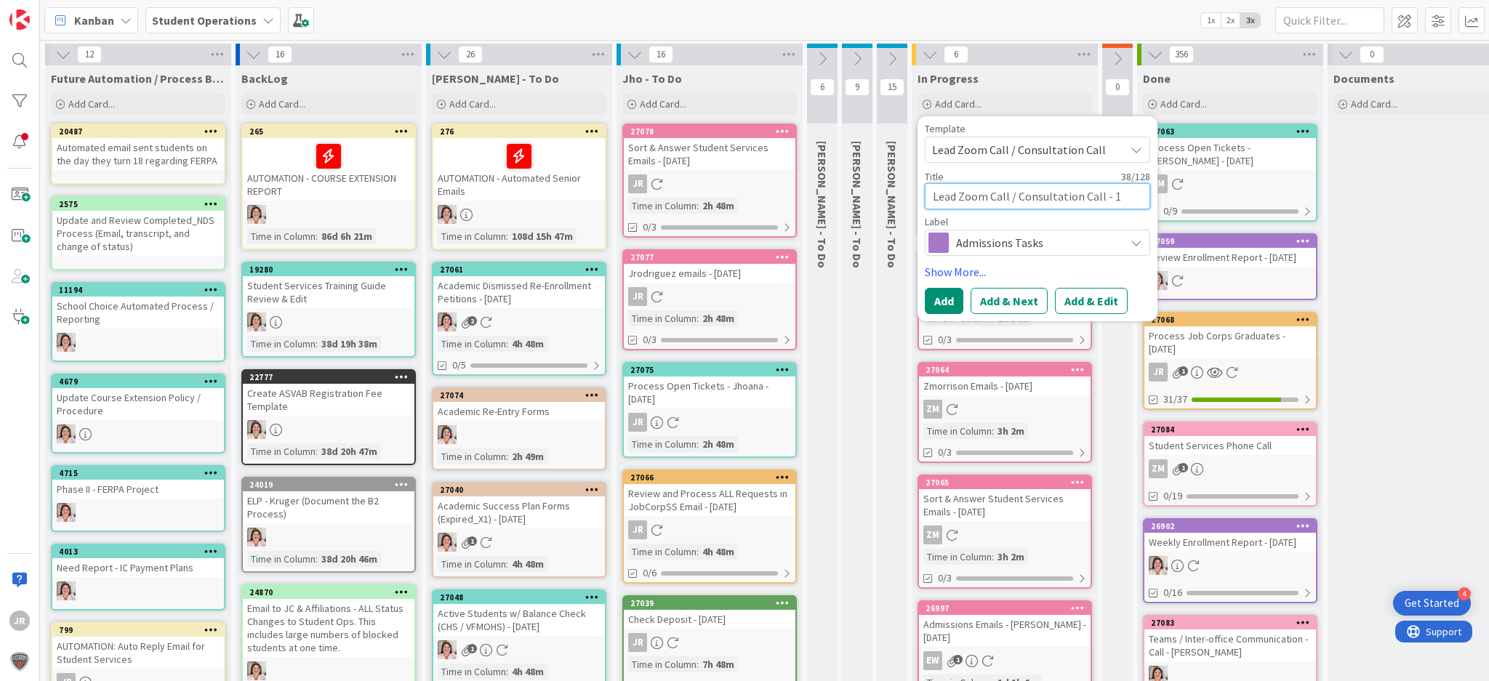
type textarea "Lead Zoom Call / Consultation Call - 12"
type textarea "x"
type textarea "Lead Zoom Call / Consultation Call - 12P"
type textarea "x"
type textarea "Lead Zoom Call / Consultation Call - 12PM"
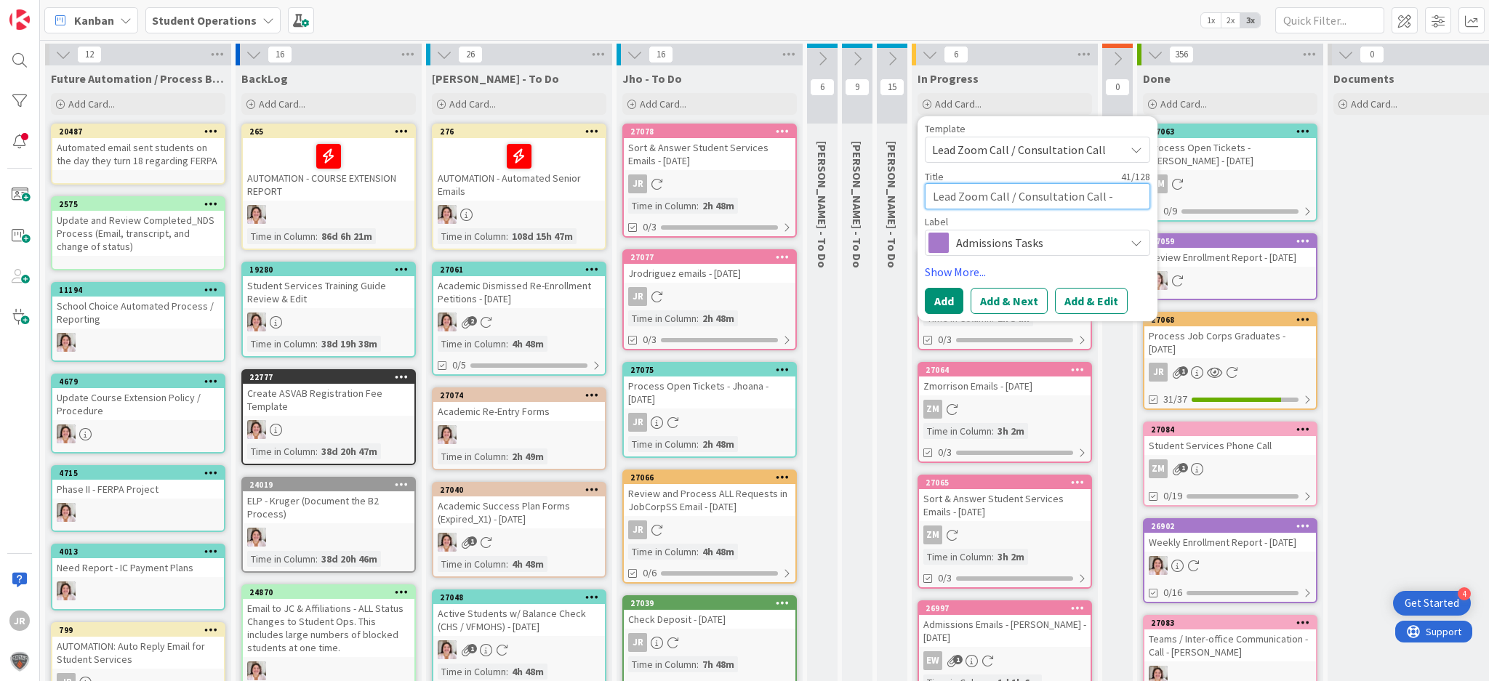
type textarea "x"
type textarea "Lead Zoom Call / Consultation Call - 12PM"
type textarea "x"
type textarea "Lead Zoom Call / Consultation Call - 12PM H"
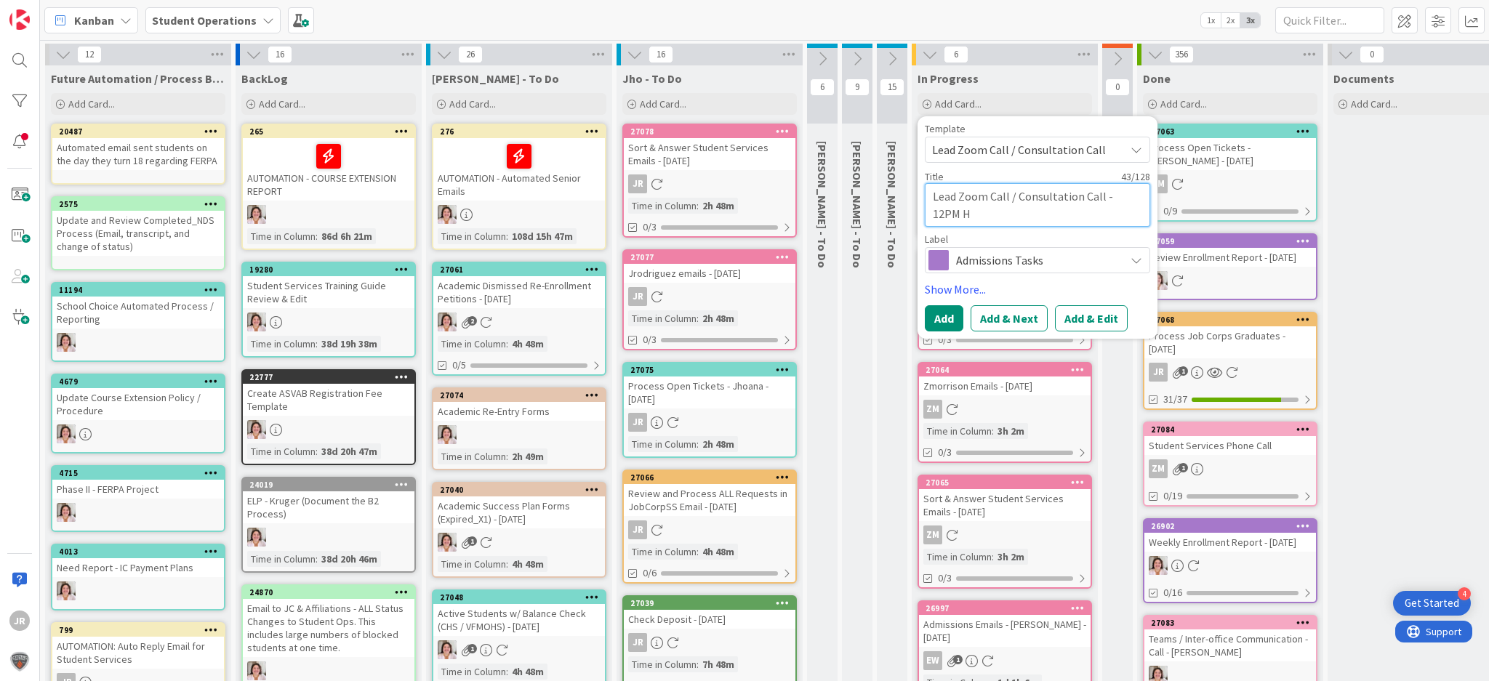
type textarea "x"
type textarea "Lead Zoom Call / Consultation Call - 12PM Ha"
type textarea "x"
type textarea "Lead Zoom Call / Consultation Call - 12PM Hat"
type textarea "x"
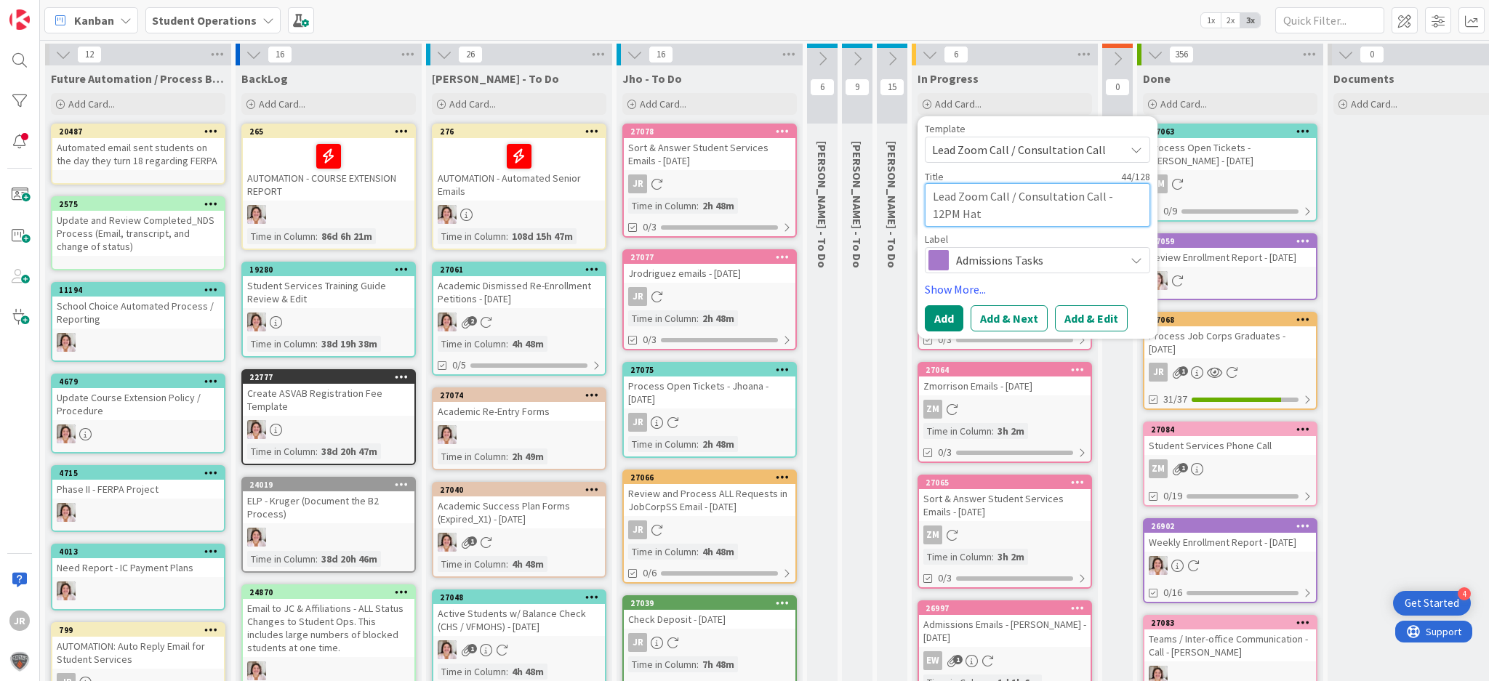
type textarea "Lead Zoom Call / Consultation Call - 12PM [PERSON_NAME]"
type textarea "x"
type textarea "Lead Zoom Call / Consultation Call - 12PM Hatti"
type textarea "x"
type textarea "Lead Zoom Call / Consultation Call - 12PM [PERSON_NAME]"
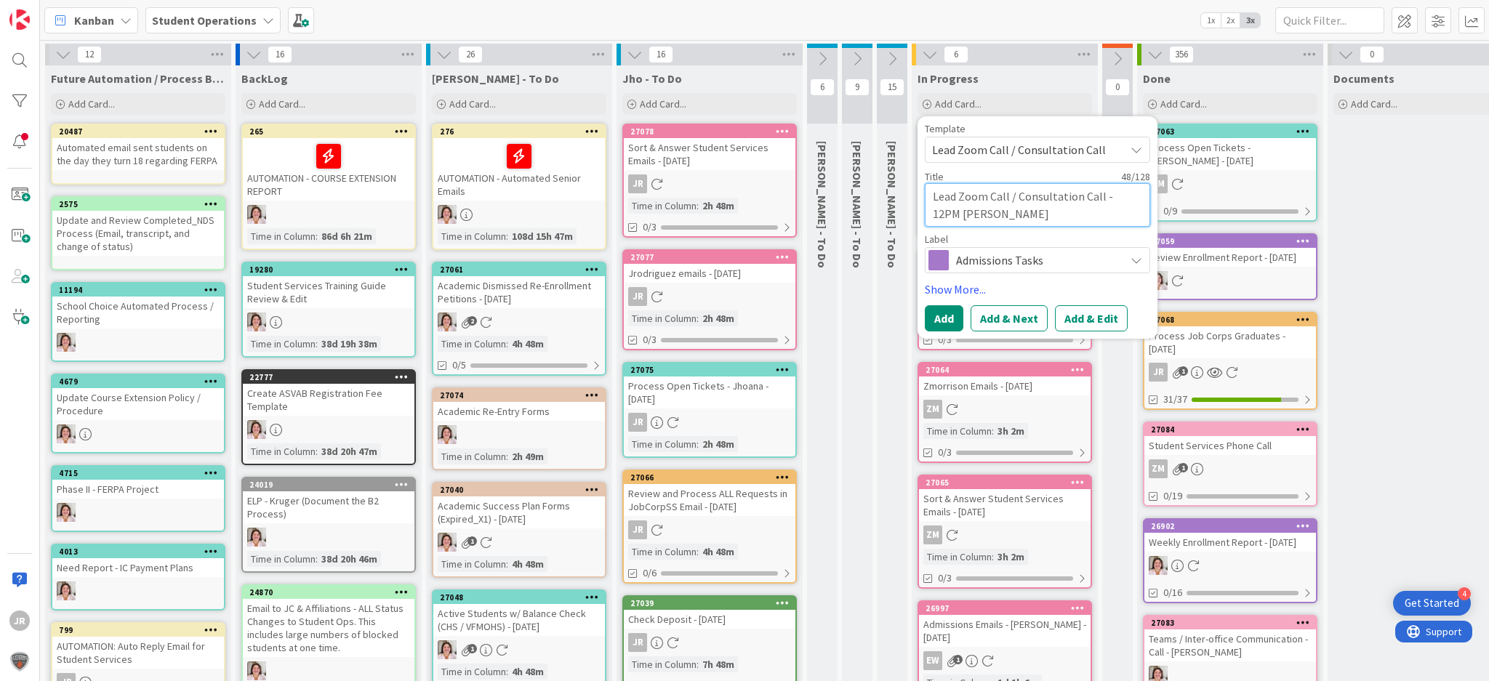
type textarea "x"
type textarea "Lead Zoom Call / Consultation Call - 12PM [PERSON_NAME]"
type textarea "x"
type textarea "Lead Zoom Call / Consultation Call - 12PM [PERSON_NAME]"
type textarea "x"
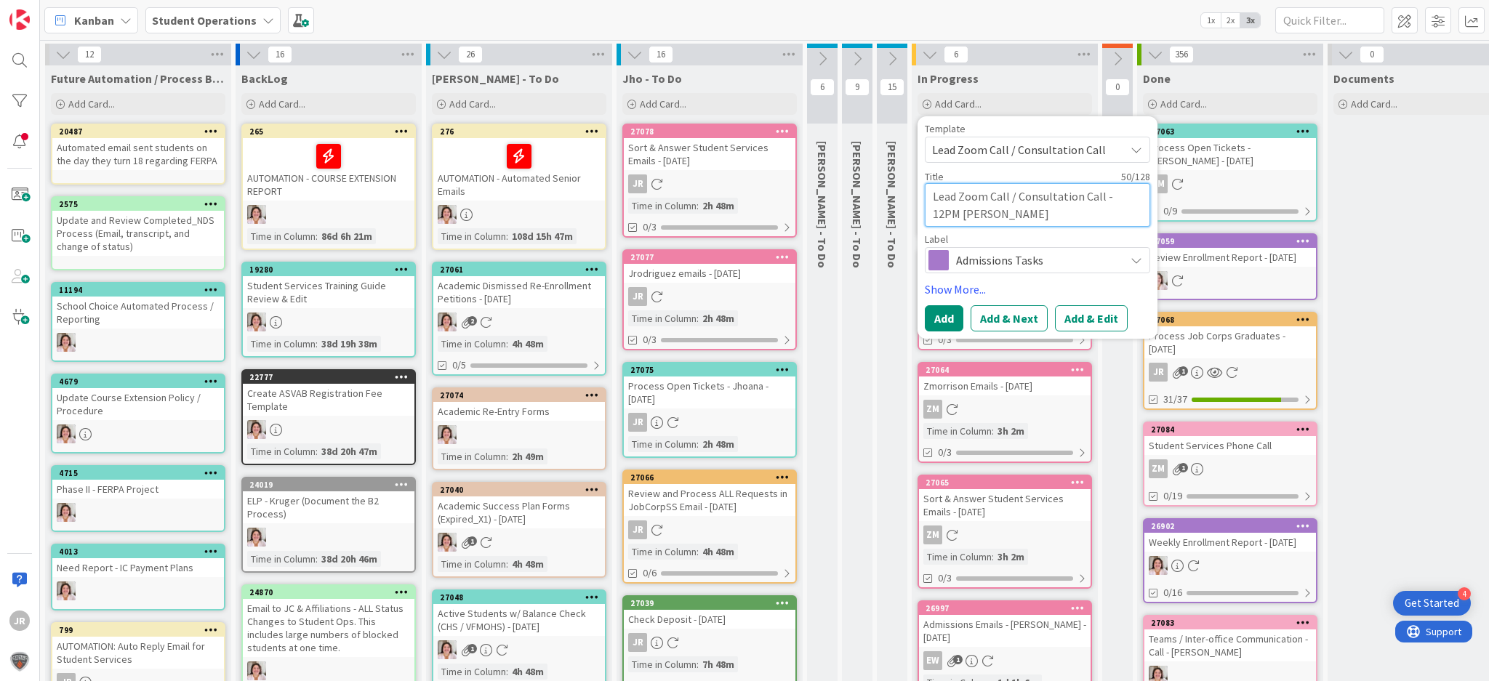
type textarea "Lead Zoom Call / Consultation Call - 12PM [PERSON_NAME]"
click at [1086, 312] on button "Add & Edit" at bounding box center [1091, 318] width 73 height 26
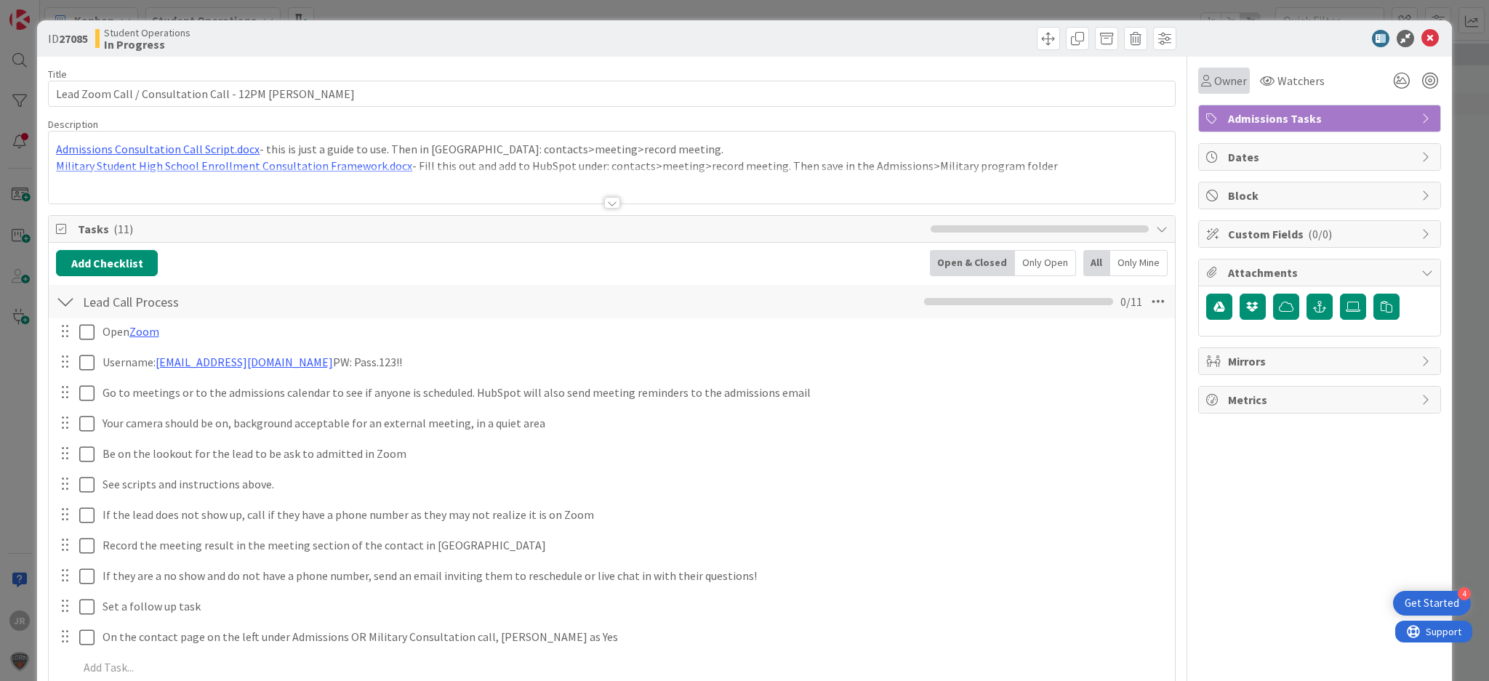
click at [1214, 83] on span "Owner" at bounding box center [1230, 80] width 33 height 17
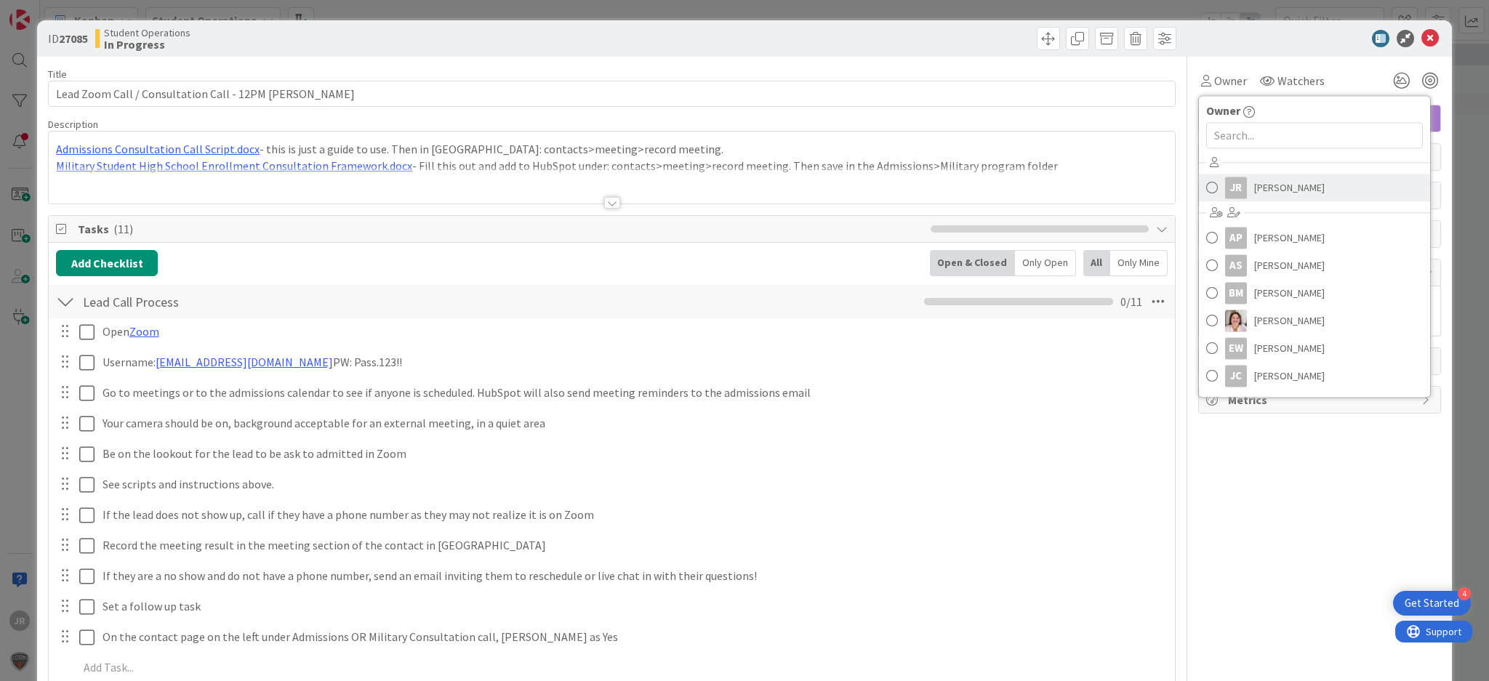
click at [1236, 175] on link "JR [PERSON_NAME]" at bounding box center [1314, 188] width 231 height 28
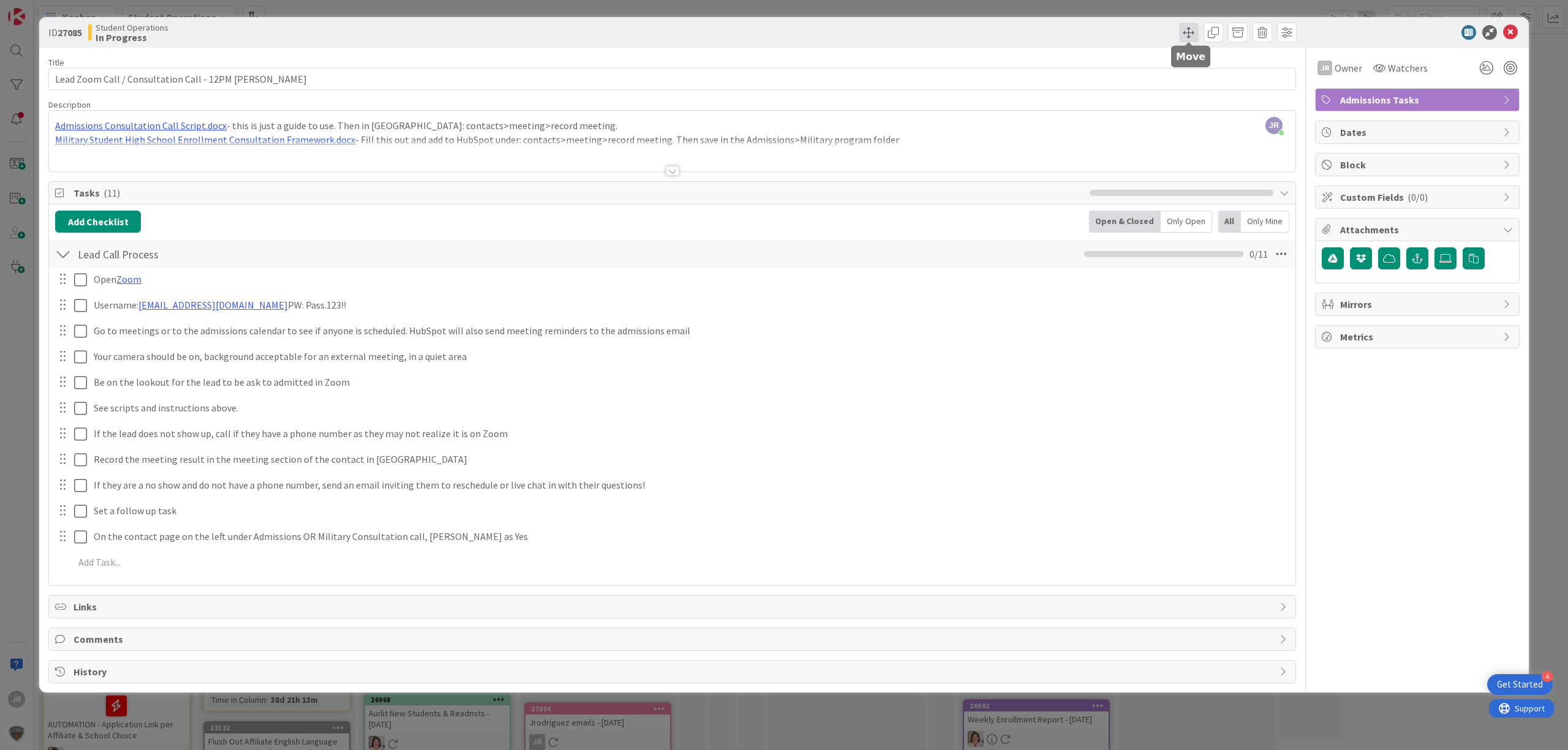
drag, startPoint x: 1193, startPoint y: 27, endPoint x: 1191, endPoint y: 33, distance: 6.3
click at [1193, 27] on span at bounding box center [1188, 32] width 19 height 19
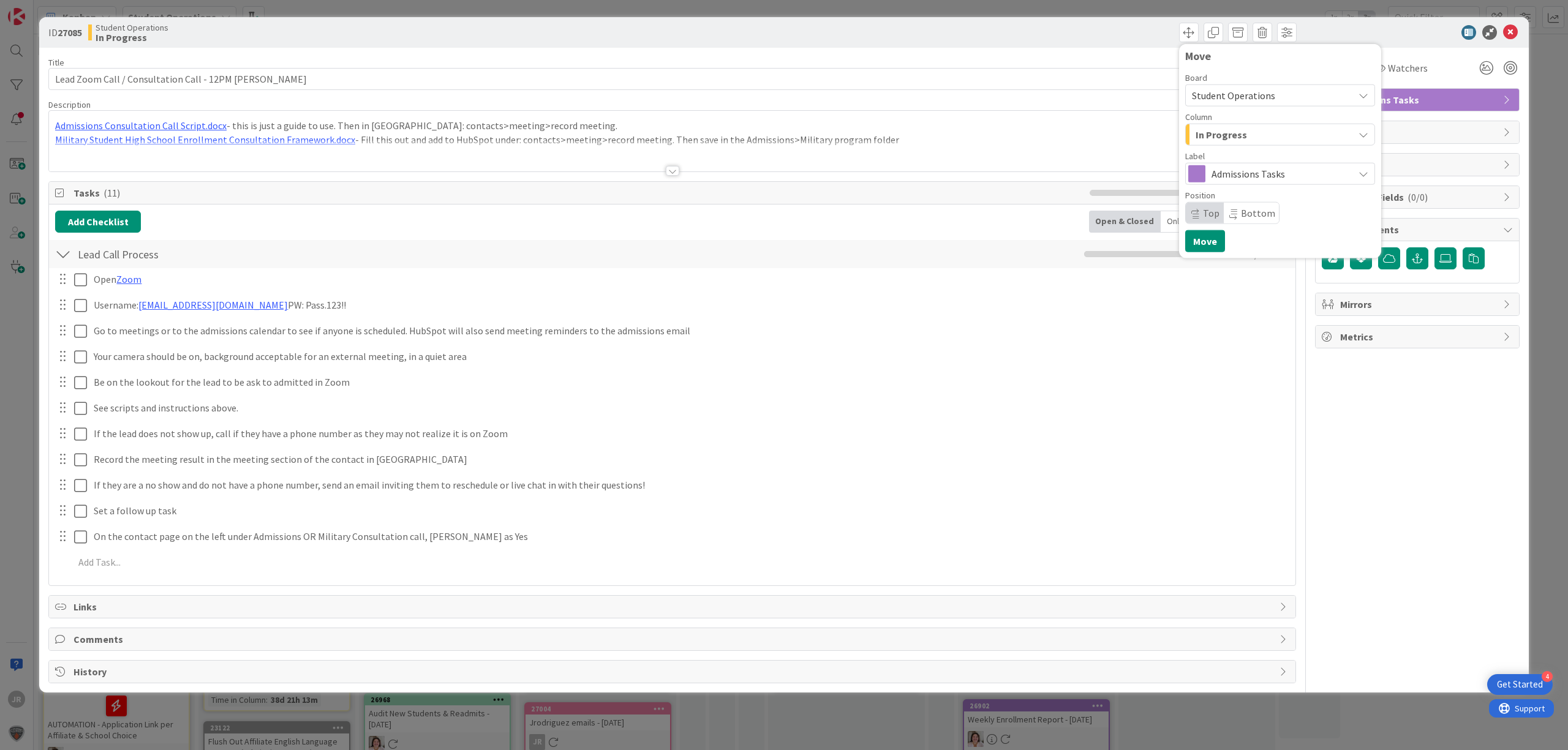
click at [1207, 132] on span "In Progress" at bounding box center [1221, 135] width 51 height 16
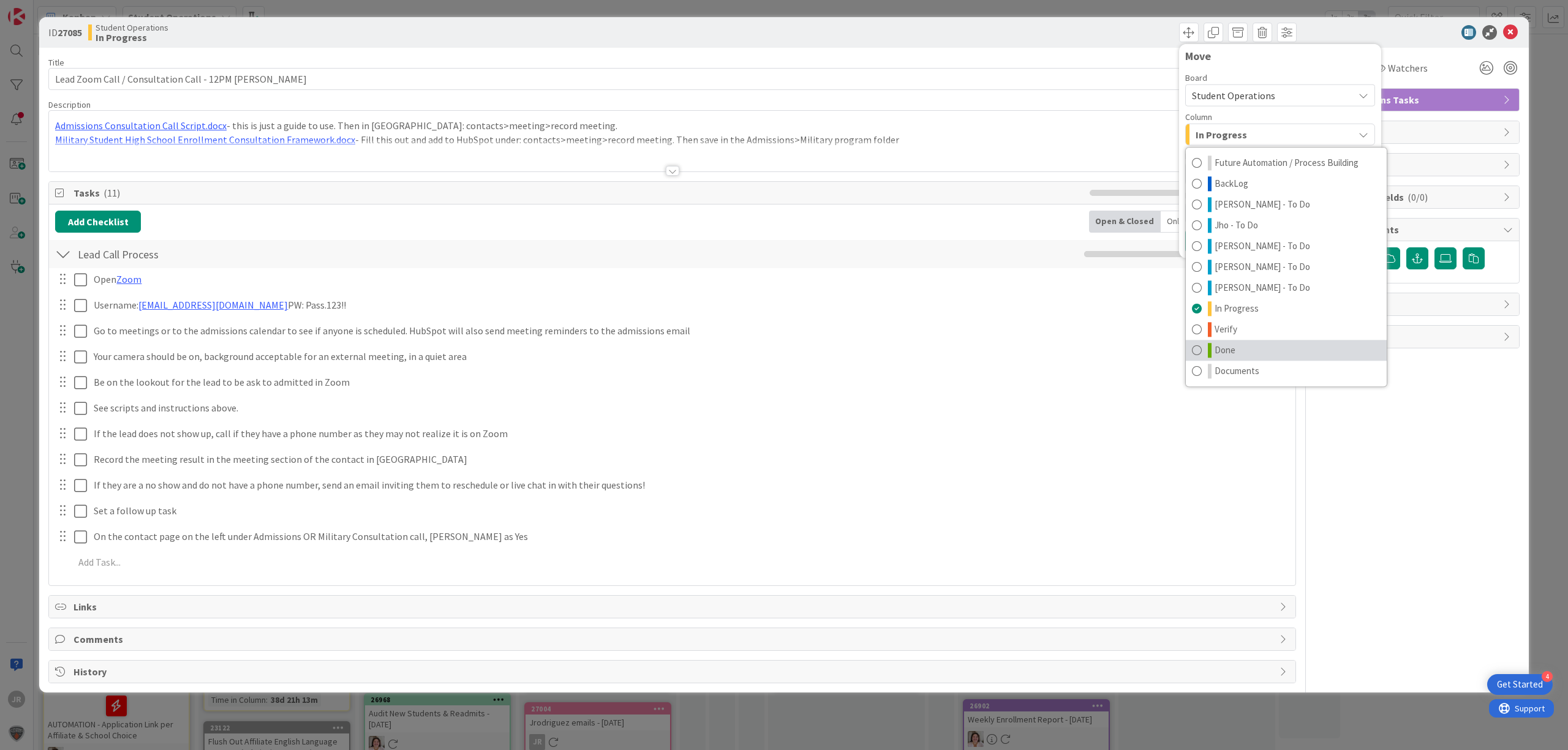
click at [1218, 351] on span "Done" at bounding box center [1224, 349] width 21 height 14
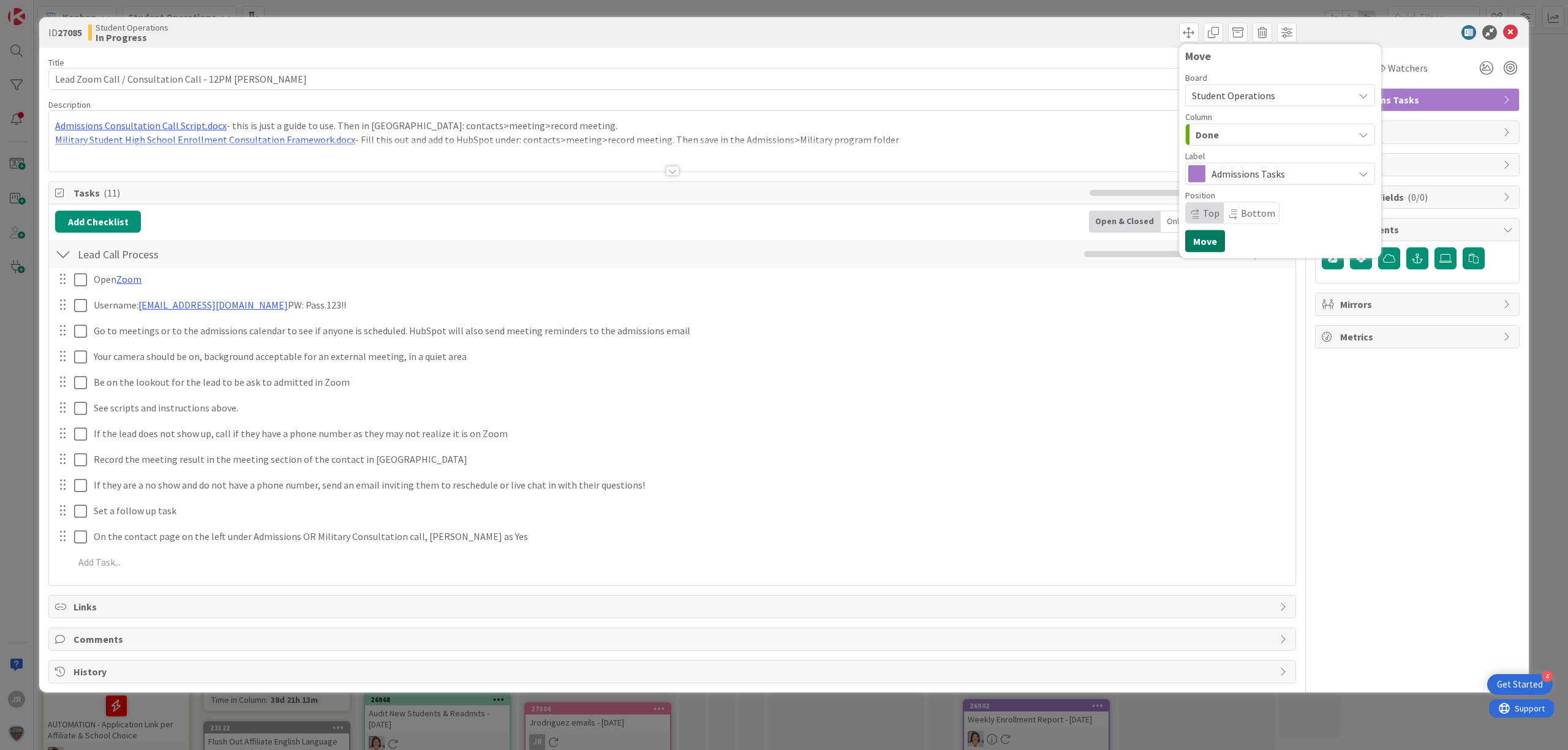
click at [1198, 242] on button "Move" at bounding box center [1204, 241] width 40 height 22
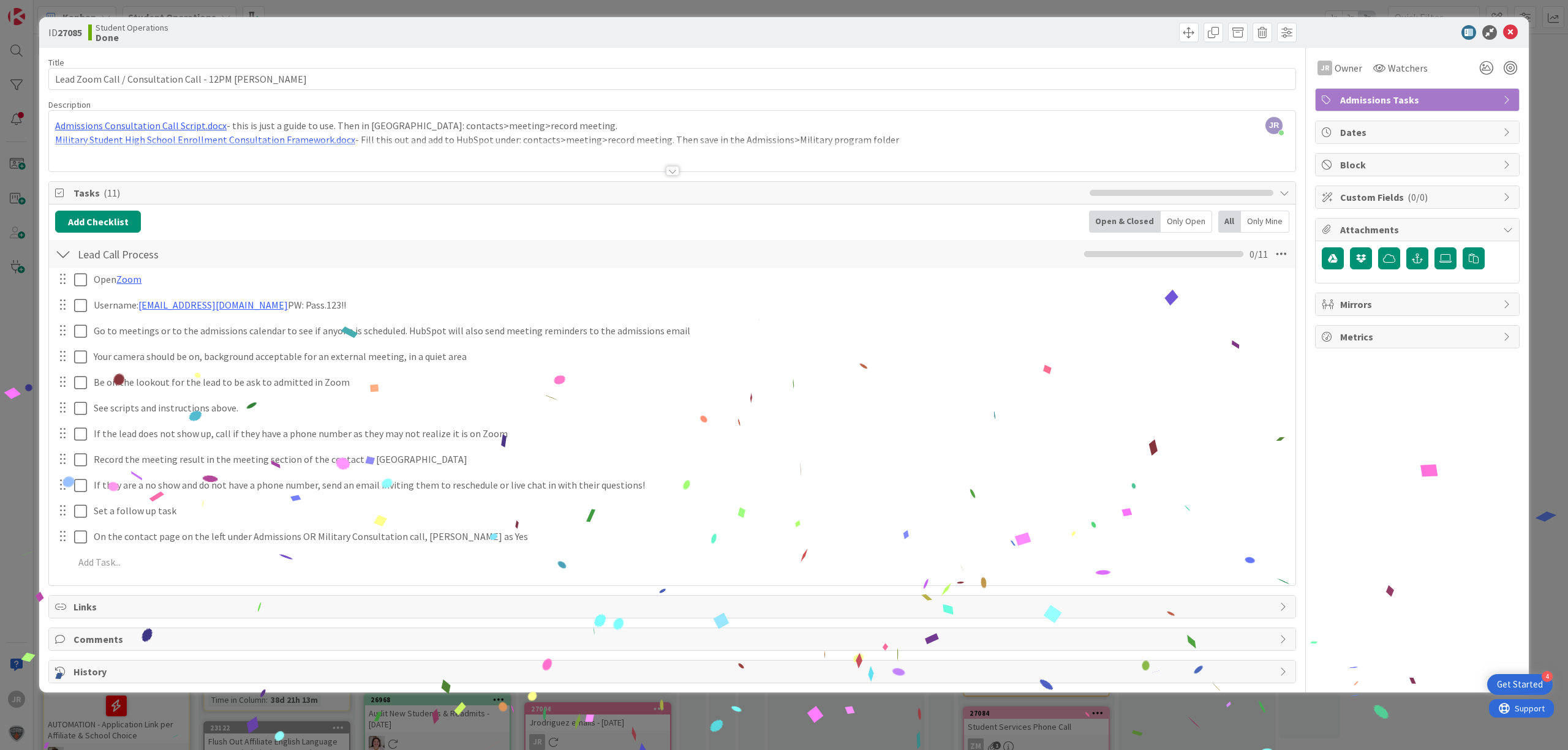
click at [227, 6] on div "ID 27085 Student Operations Done Move Move Title 52 / 128 Lead Zoom Call / Cons…" at bounding box center [784, 375] width 1568 height 750
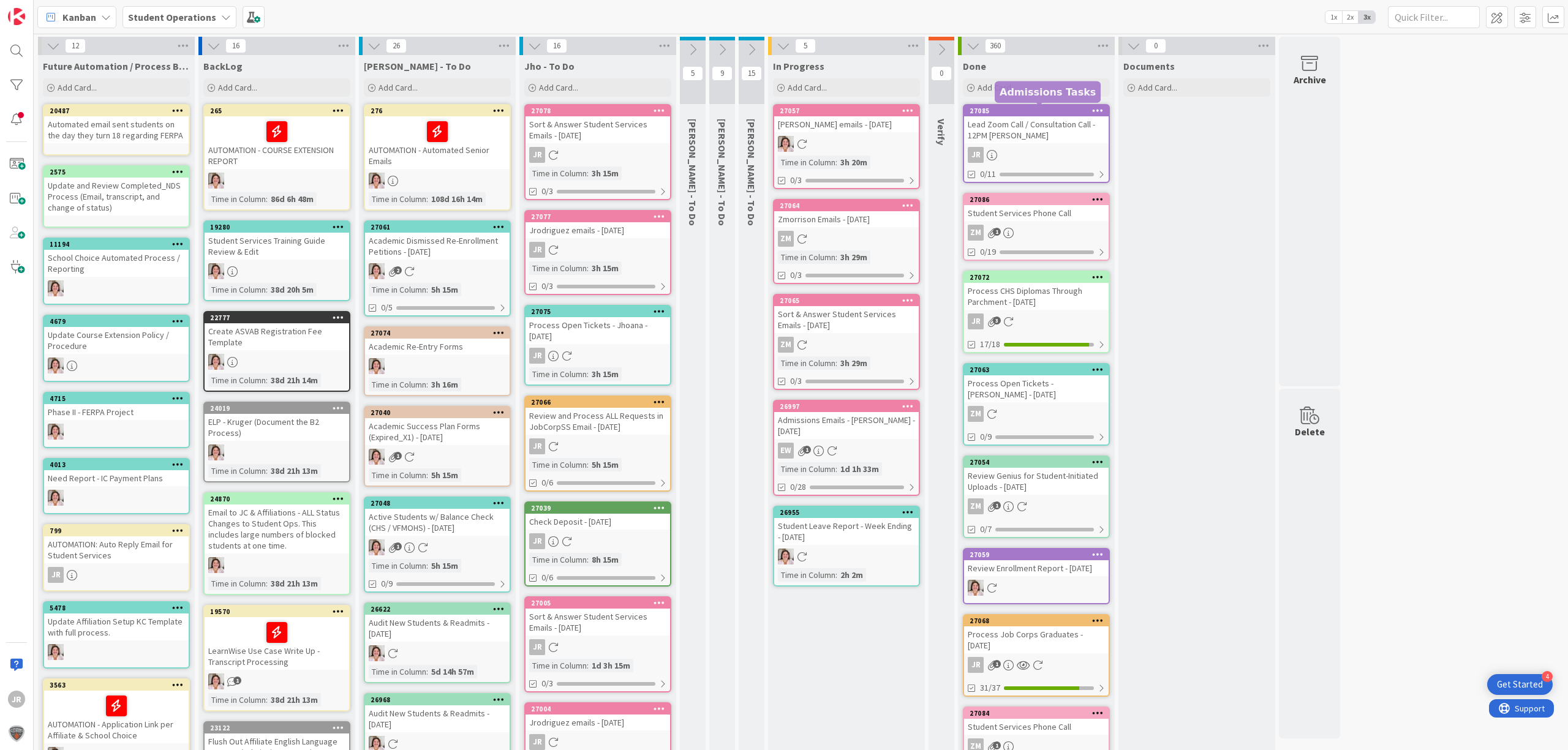
click at [1075, 125] on div "Lead Zoom Call / Consultation Call - 12PM [PERSON_NAME]" at bounding box center [1037, 130] width 145 height 27
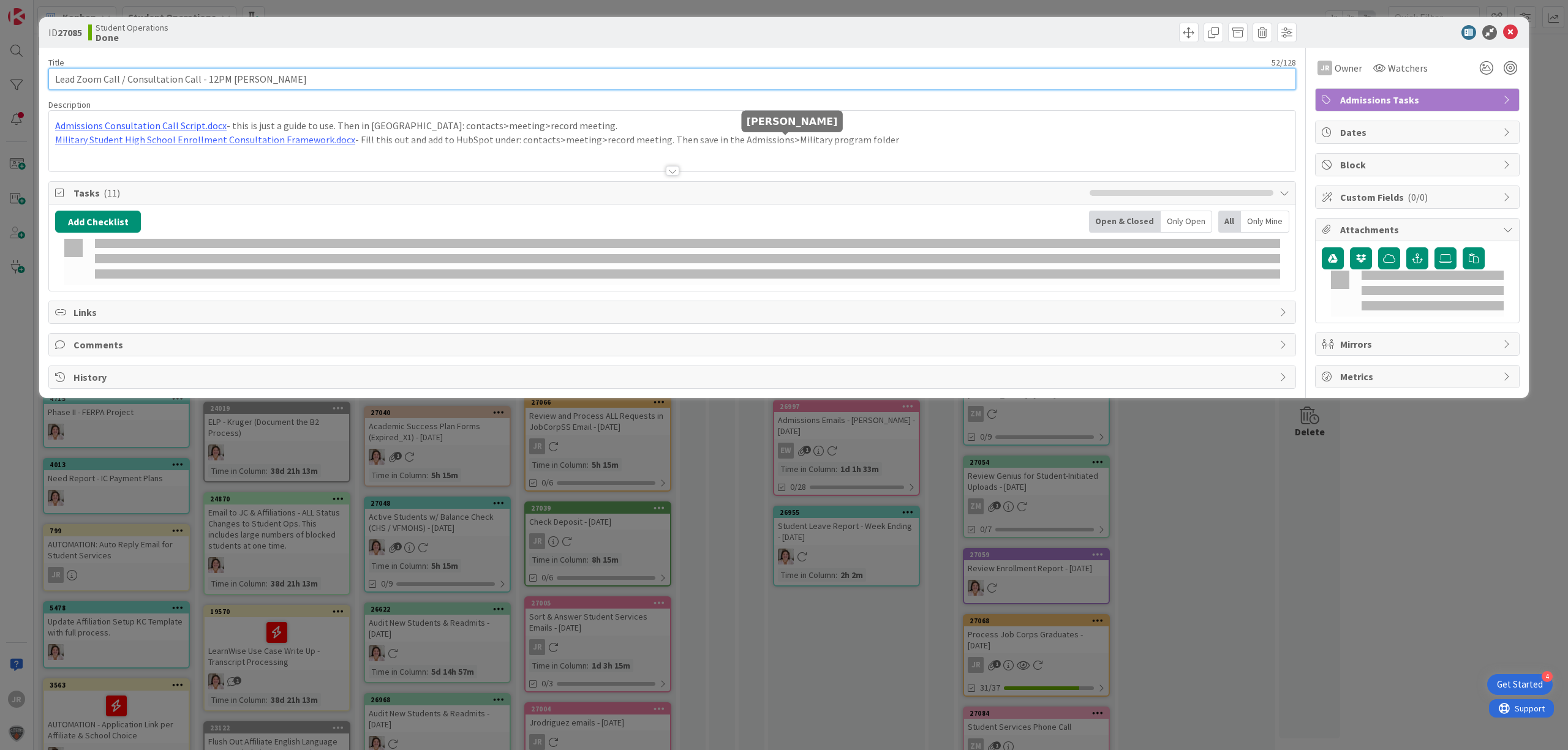
click at [340, 74] on input "Lead Zoom Call / Consultation Call - 12PM [PERSON_NAME]" at bounding box center [671, 79] width 1247 height 22
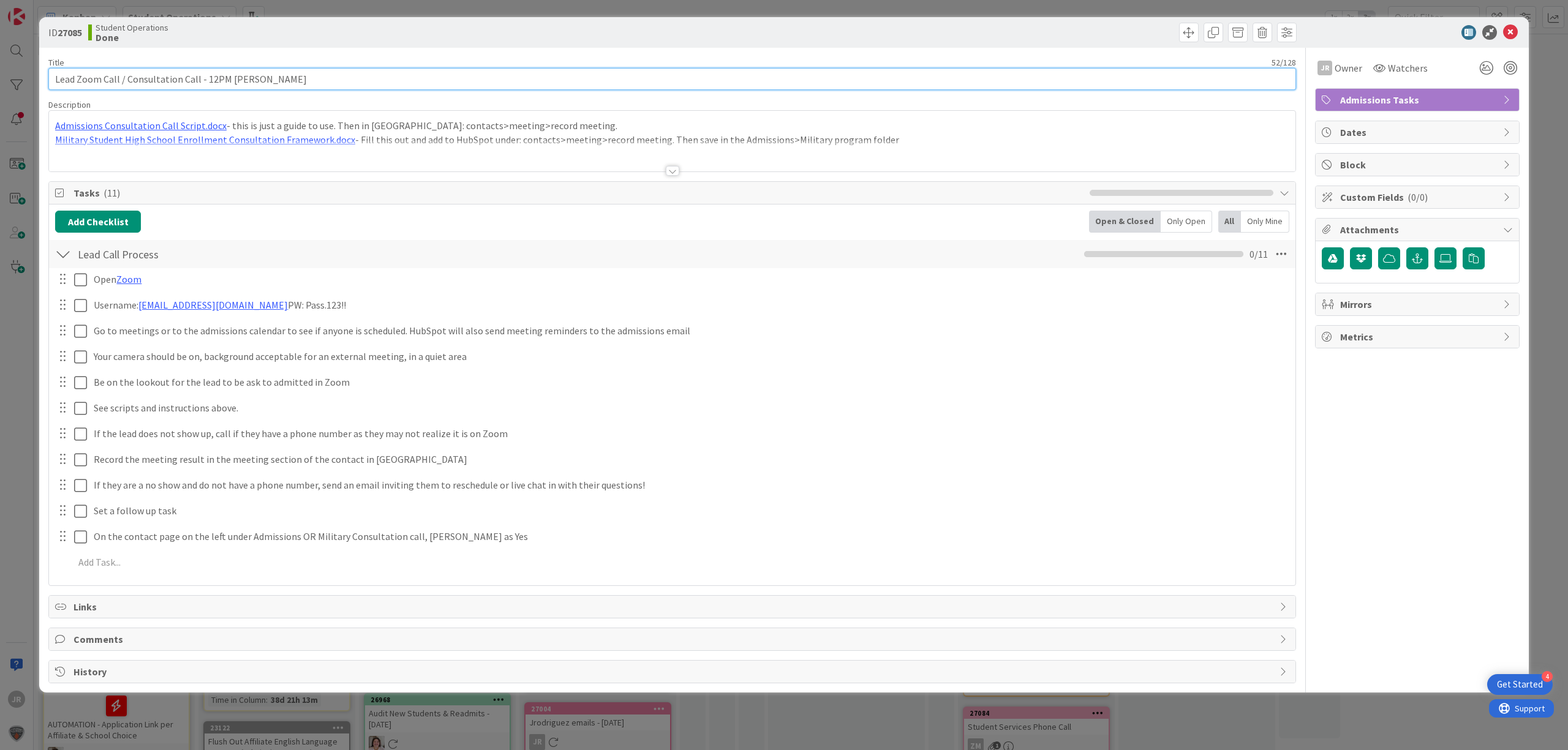
click at [340, 77] on input "Lead Zoom Call / Consultation Call - 12PM [PERSON_NAME]" at bounding box center [671, 79] width 1247 height 22
type input "Lead Zoom Call / Consultation Call - 12PM [PERSON_NAME]"
click at [366, 8] on div "ID 27085 Student Operations Done Title 55 / 128 Lead Zoom Call / Consultation C…" at bounding box center [784, 375] width 1568 height 750
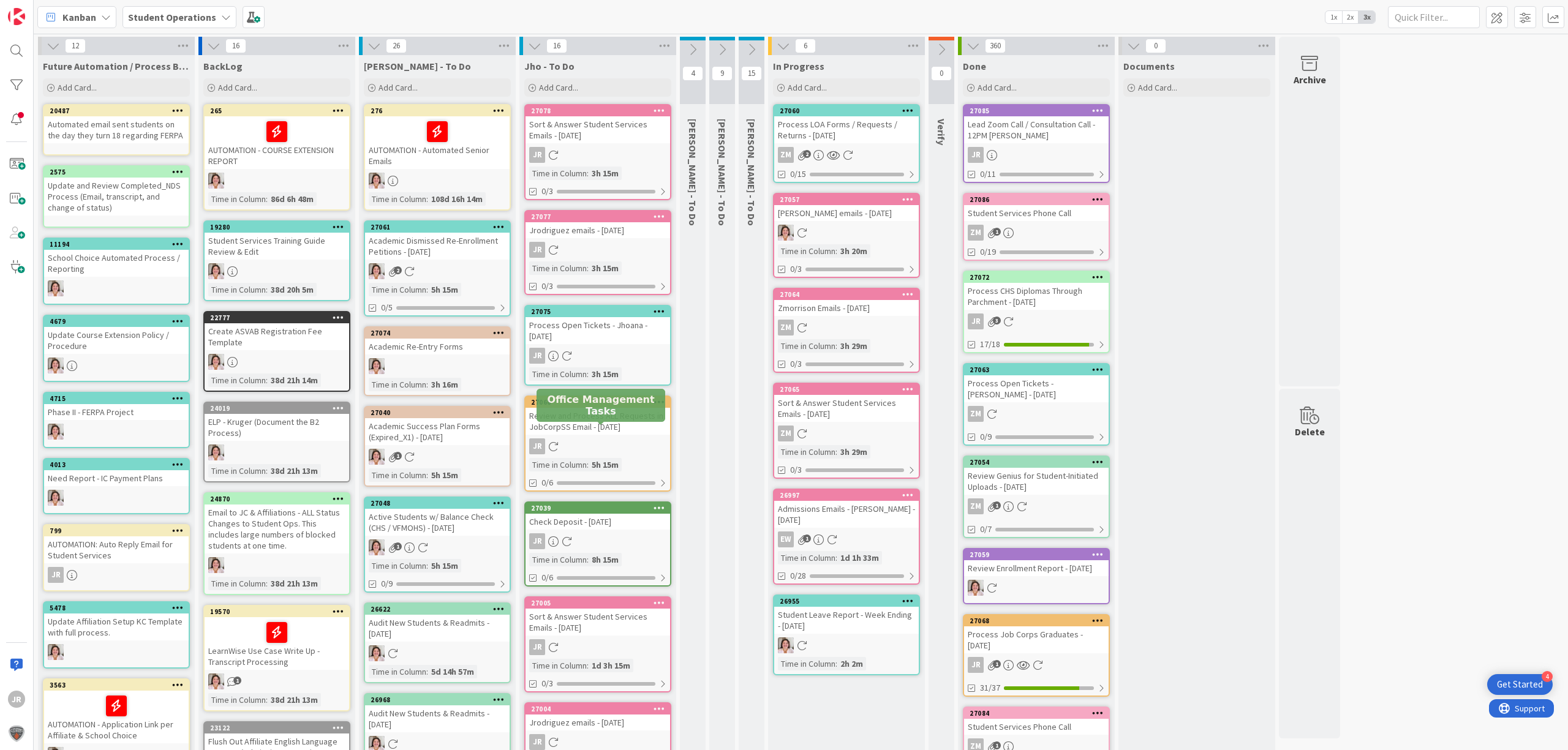
scroll to position [162, 0]
